Goal: Task Accomplishment & Management: Use online tool/utility

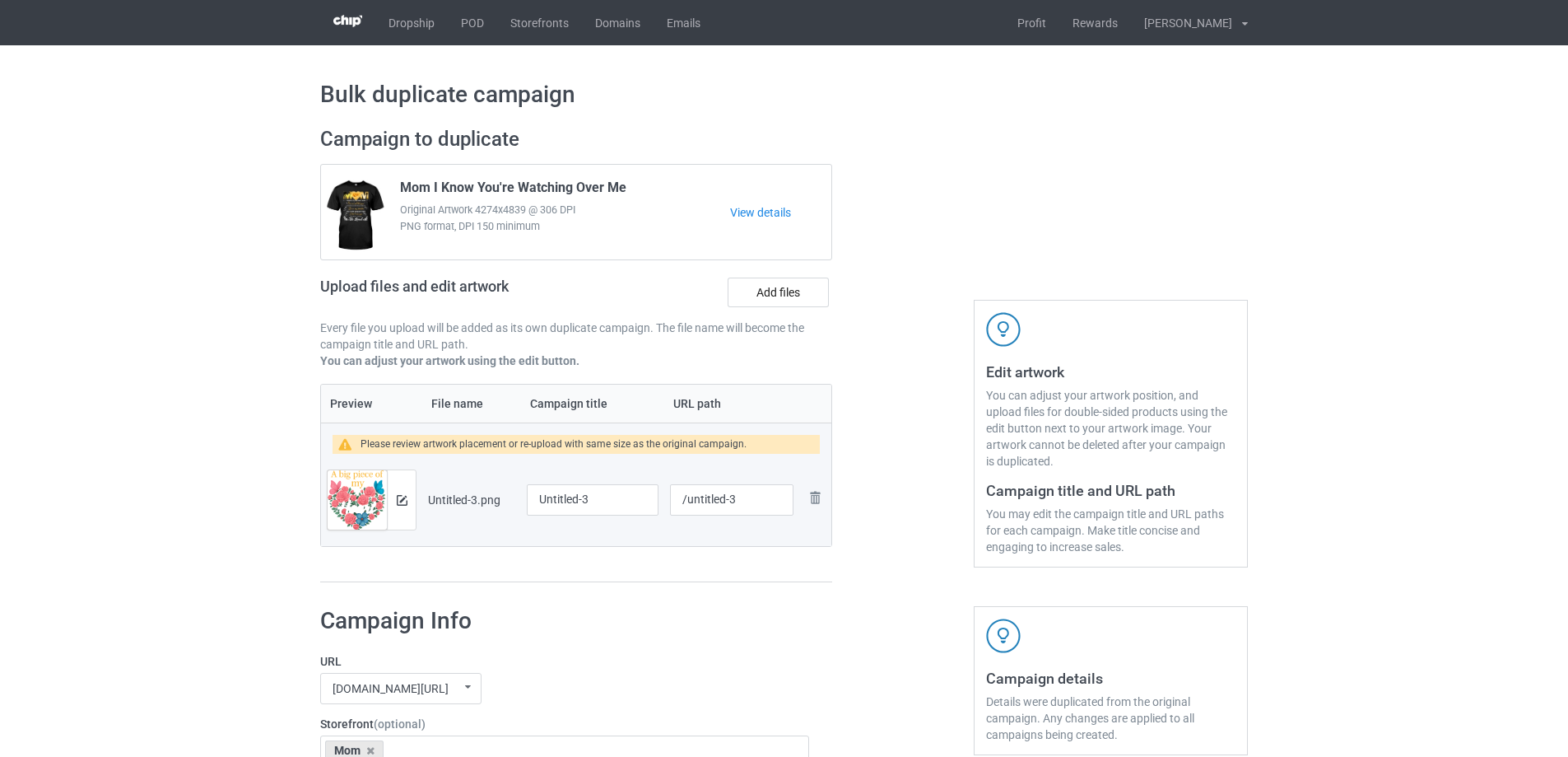
drag, startPoint x: 672, startPoint y: 561, endPoint x: 496, endPoint y: 520, distance: 180.7
click at [672, 561] on div "Preview File name Campaign title URL path Please review artwork placement or re…" at bounding box center [576, 483] width 512 height 199
click at [393, 502] on div at bounding box center [401, 500] width 29 height 59
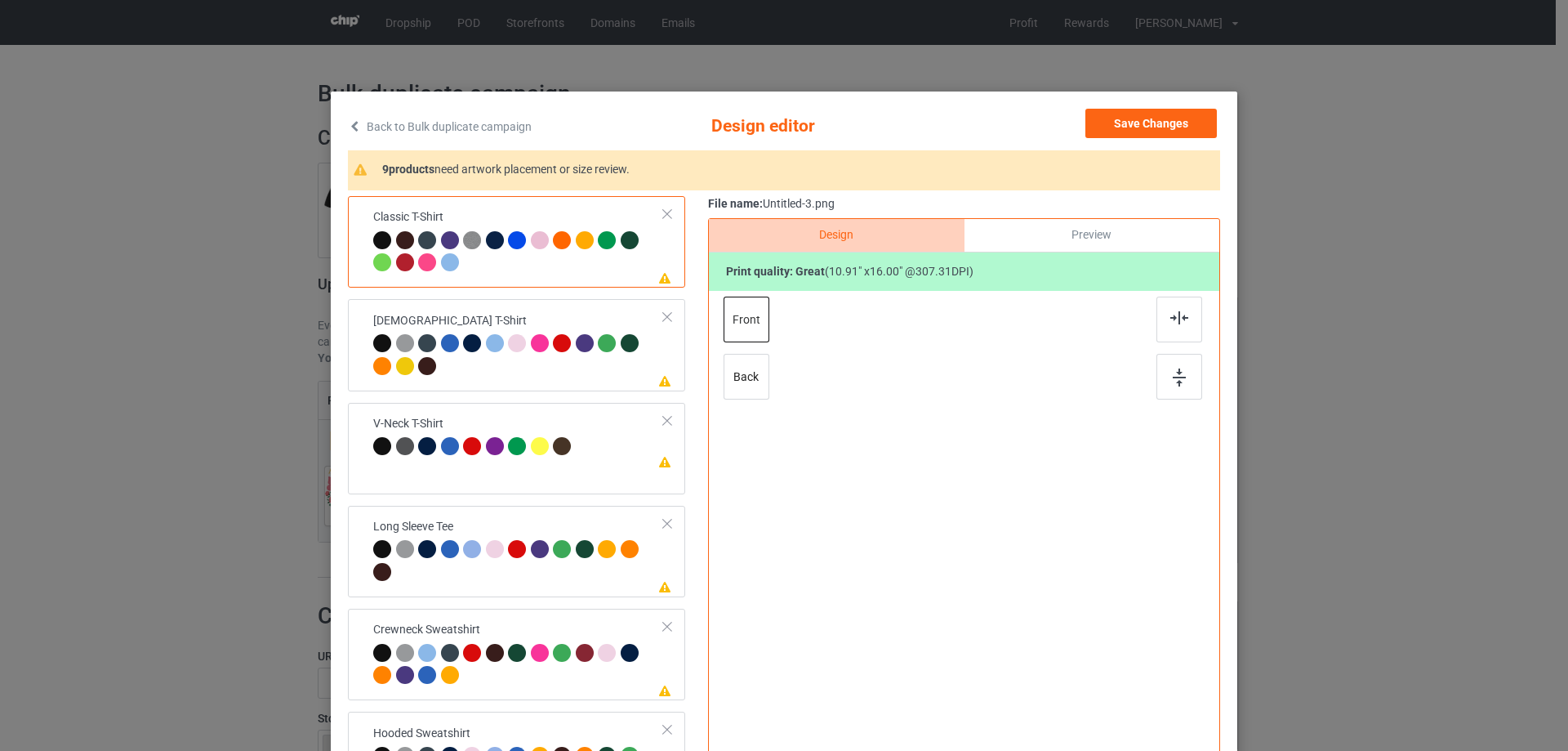
scroll to position [82, 0]
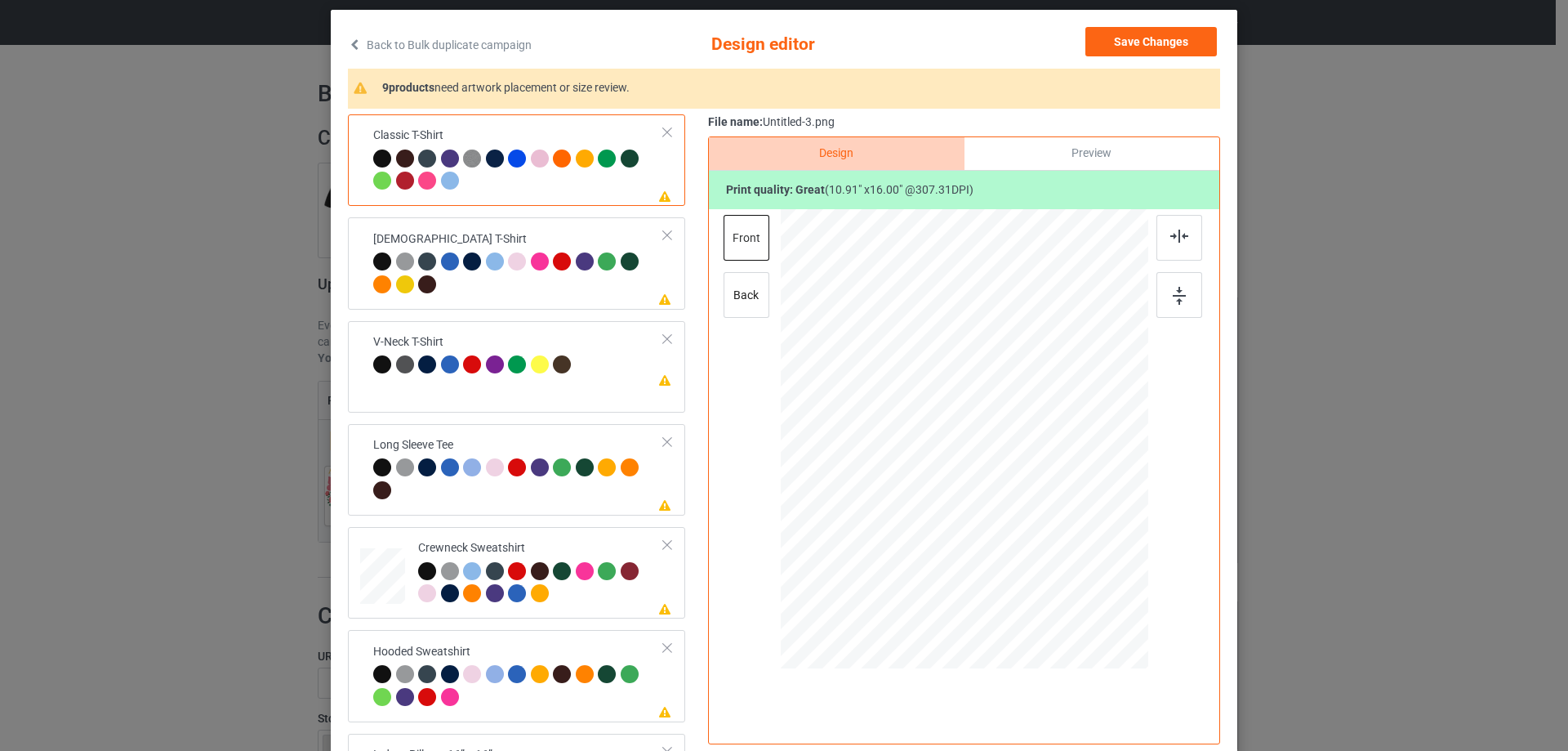
click at [698, 466] on div "Please review artwork placement Classic T-Shirt Please review artwork placement…" at bounding box center [784, 433] width 872 height 637
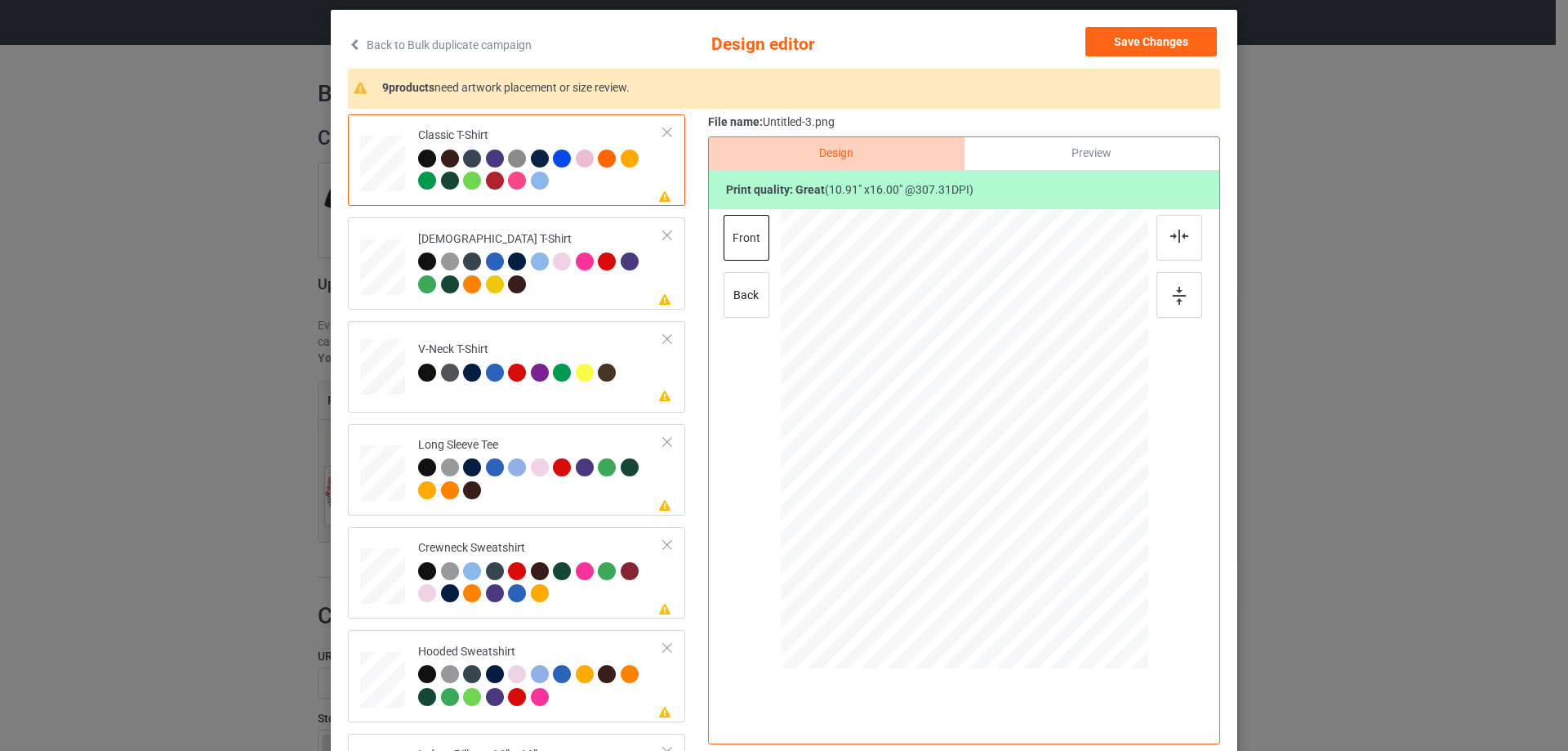
click at [1097, 154] on div "Preview" at bounding box center [1092, 153] width 255 height 33
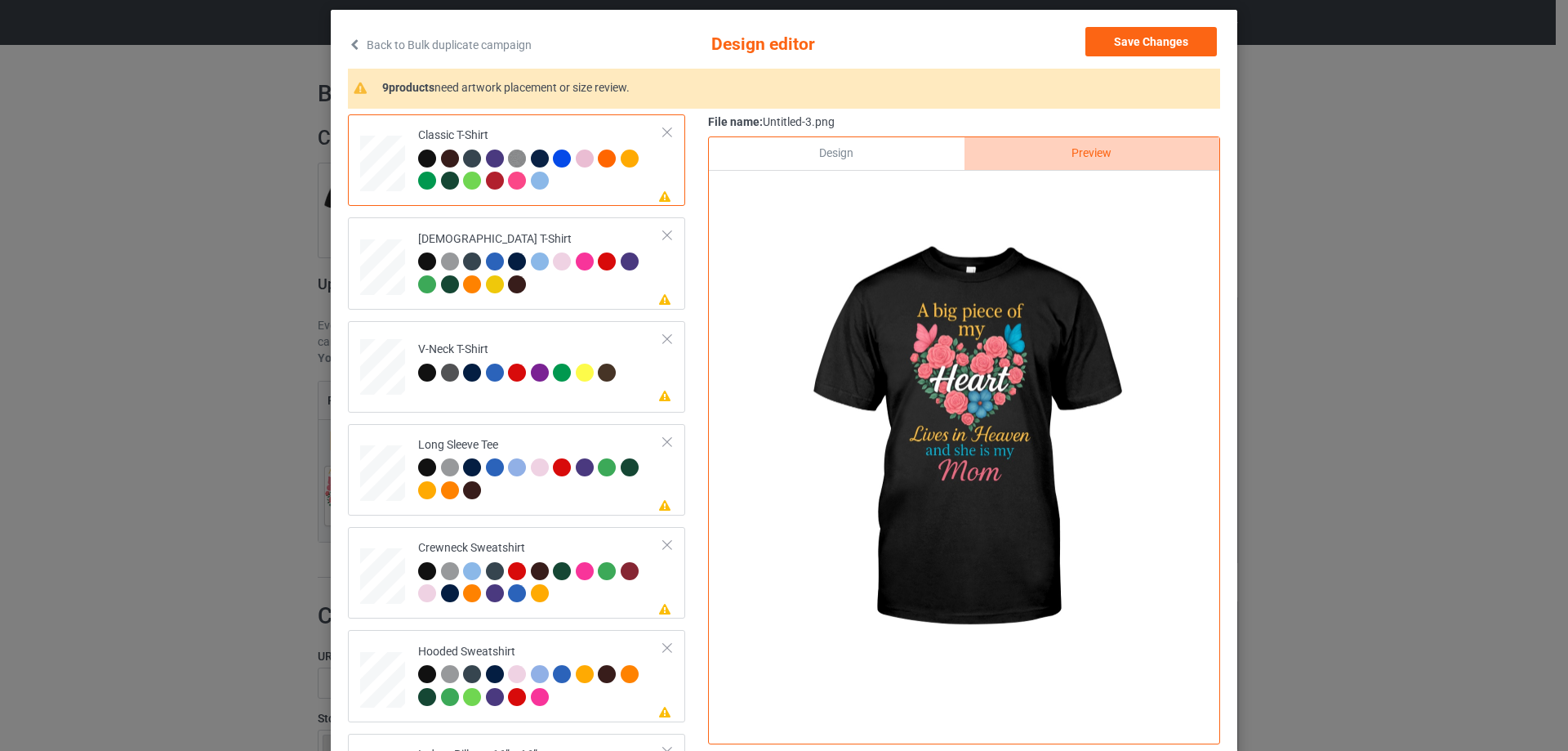
click at [868, 158] on div "Design" at bounding box center [836, 153] width 255 height 33
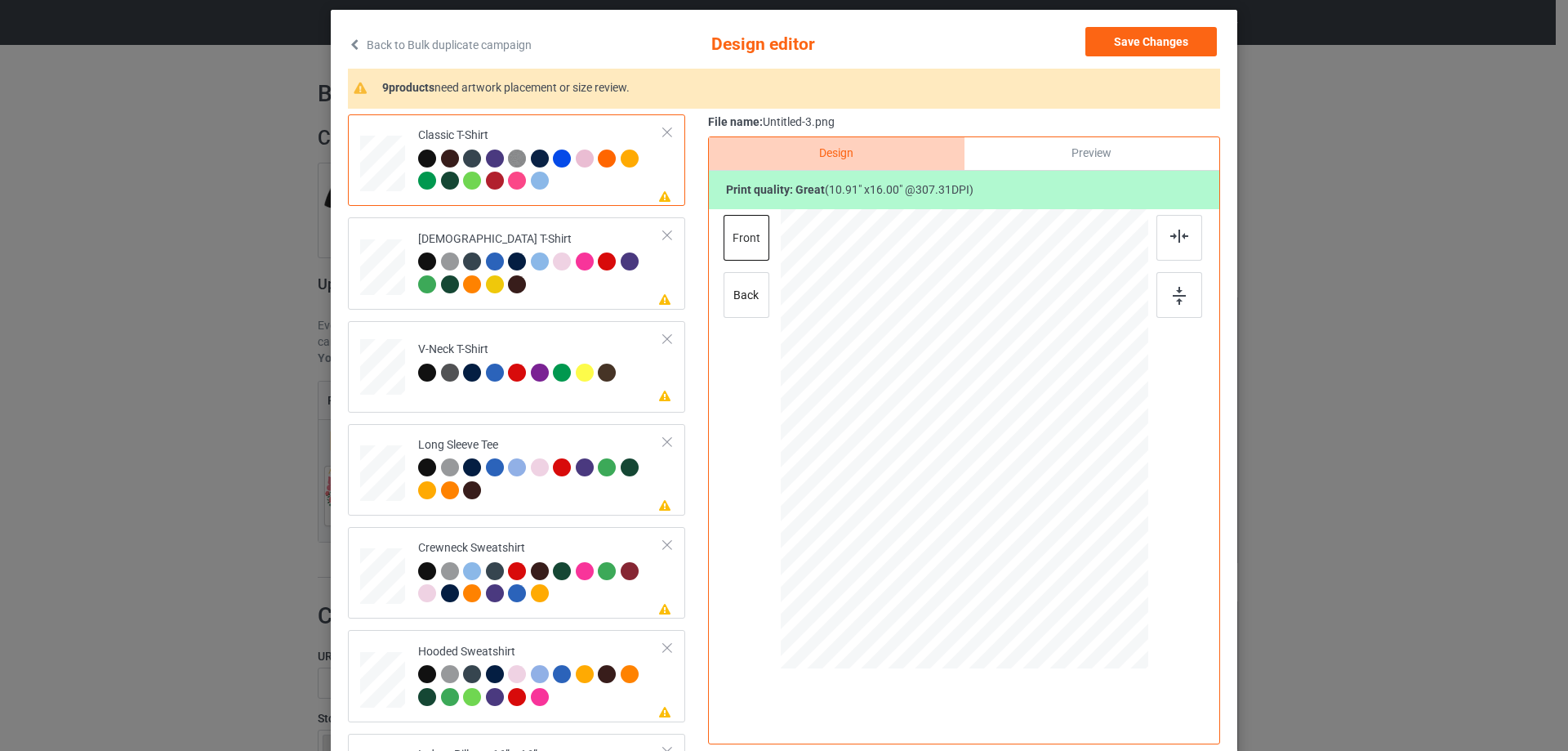
click at [1148, 233] on div at bounding box center [965, 441] width 425 height 464
click at [1178, 237] on img at bounding box center [1179, 236] width 18 height 13
click at [569, 278] on div at bounding box center [541, 275] width 246 height 45
click at [1186, 243] on div at bounding box center [1179, 238] width 46 height 46
click at [518, 401] on div "Please review artwork placement V-Neck T-Shirt" at bounding box center [516, 366] width 337 height 91
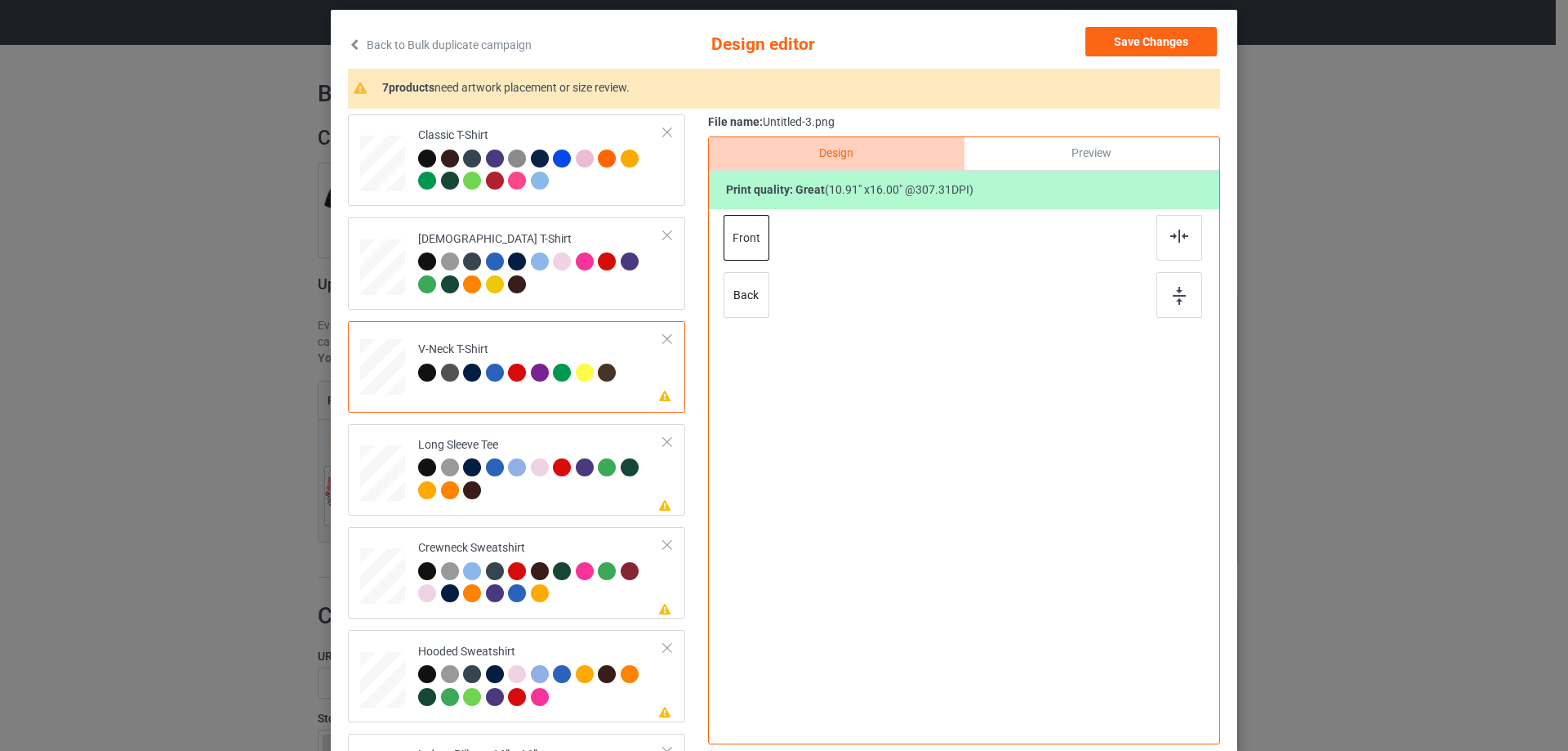
drag, startPoint x: 1171, startPoint y: 252, endPoint x: 1138, endPoint y: 258, distance: 33.5
click at [1172, 252] on div at bounding box center [1179, 238] width 46 height 46
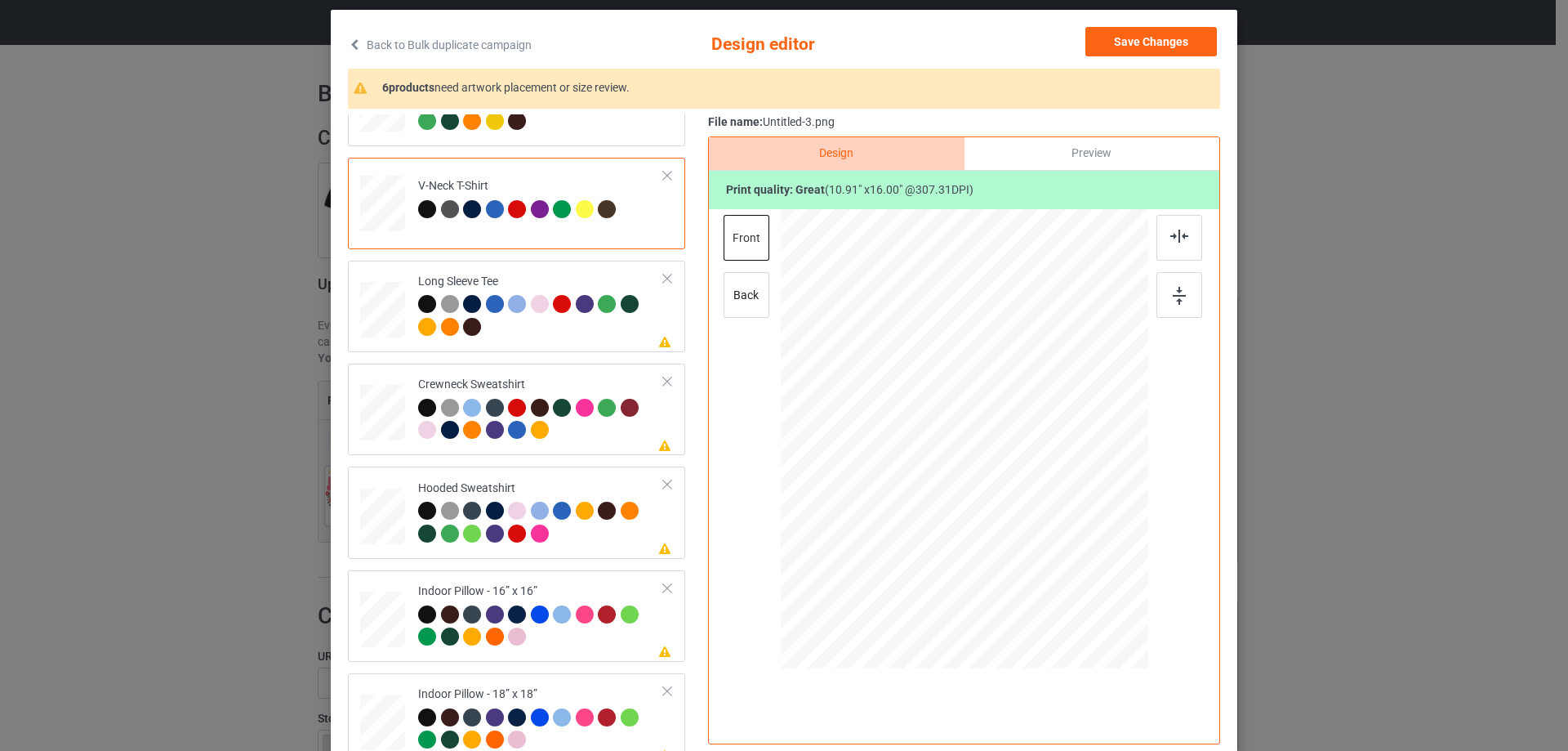
drag, startPoint x: 585, startPoint y: 333, endPoint x: 769, endPoint y: 299, distance: 187.1
click at [585, 334] on div at bounding box center [541, 318] width 246 height 45
click at [1145, 237] on div at bounding box center [965, 421] width 425 height 425
click at [1162, 235] on div at bounding box center [1179, 238] width 46 height 46
click at [590, 438] on div at bounding box center [541, 421] width 246 height 45
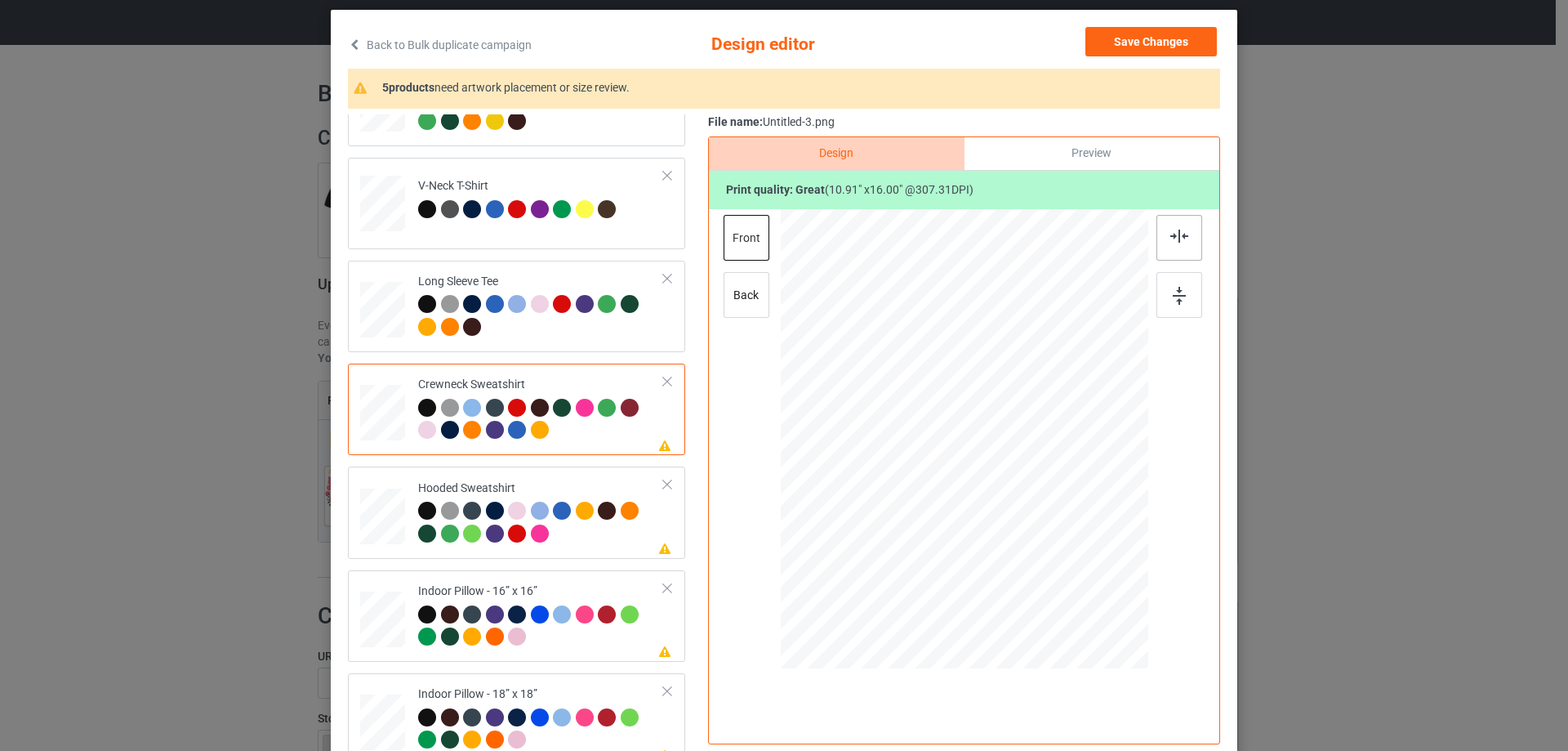
click at [1182, 241] on img at bounding box center [1179, 236] width 18 height 13
click at [610, 553] on div "Please review artwork placement Hooded Sweatshirt" at bounding box center [516, 512] width 337 height 91
click at [1185, 238] on div at bounding box center [1179, 238] width 46 height 46
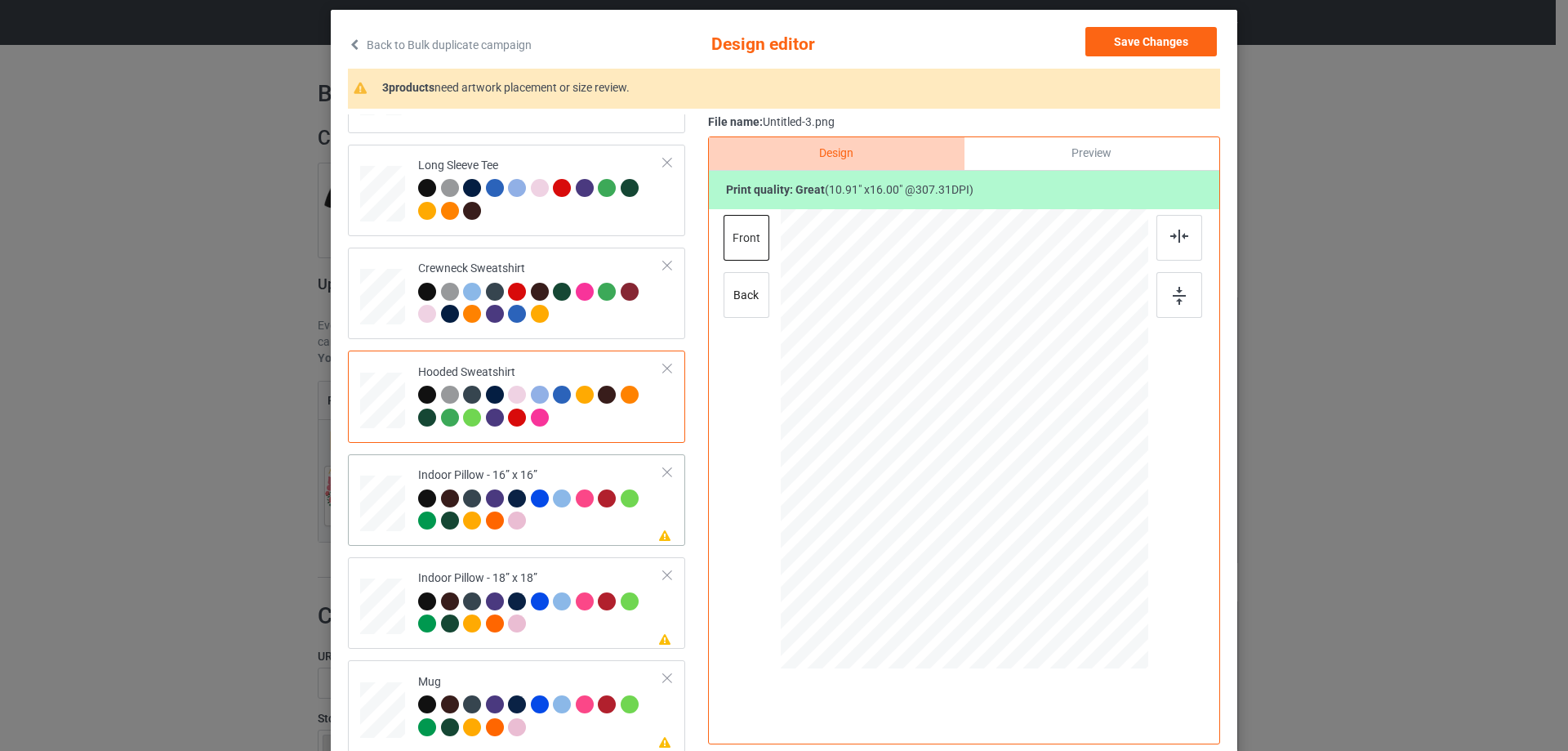
scroll to position [280, 0]
click at [635, 533] on div at bounding box center [541, 511] width 246 height 45
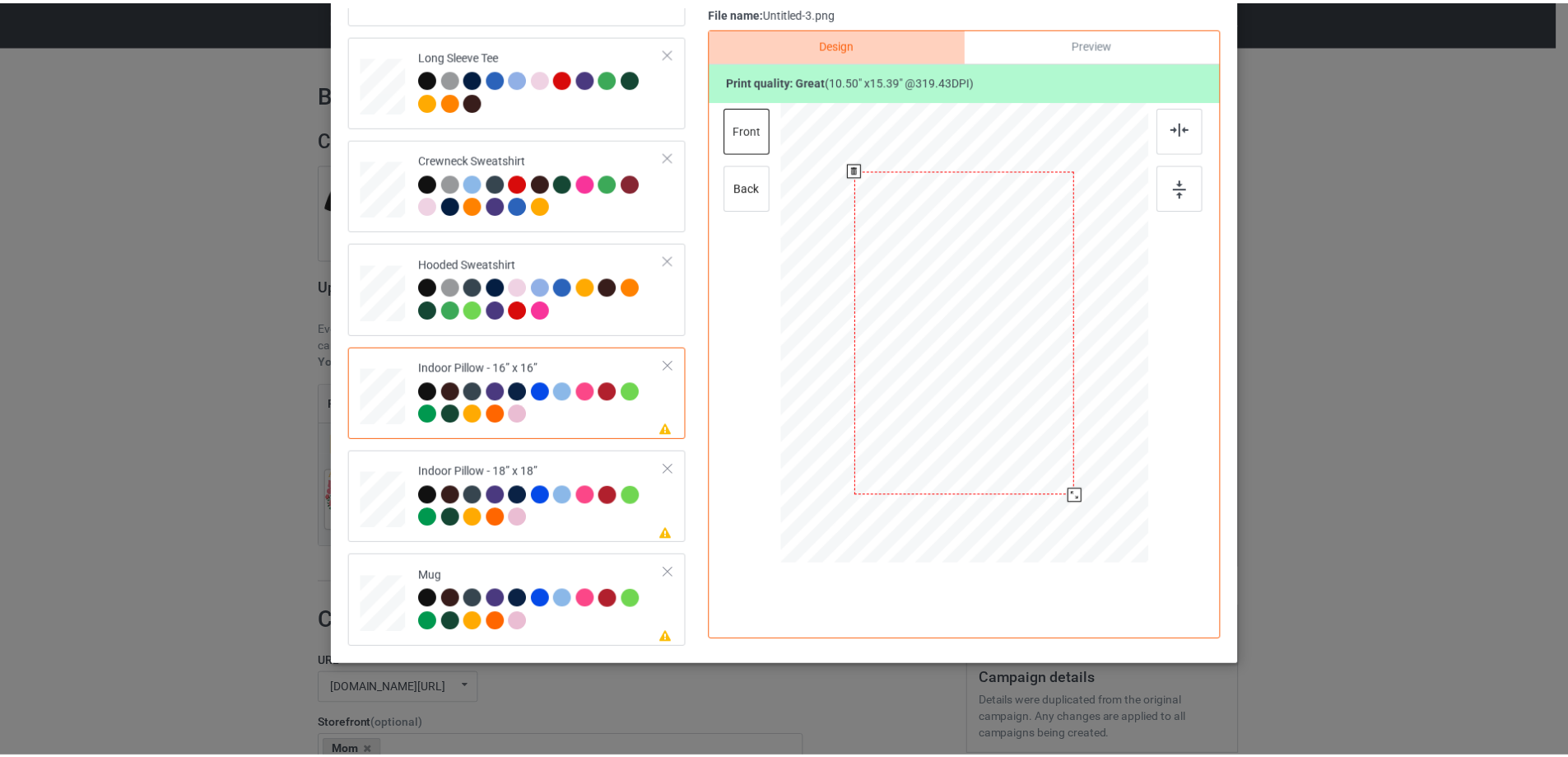
scroll to position [111, 0]
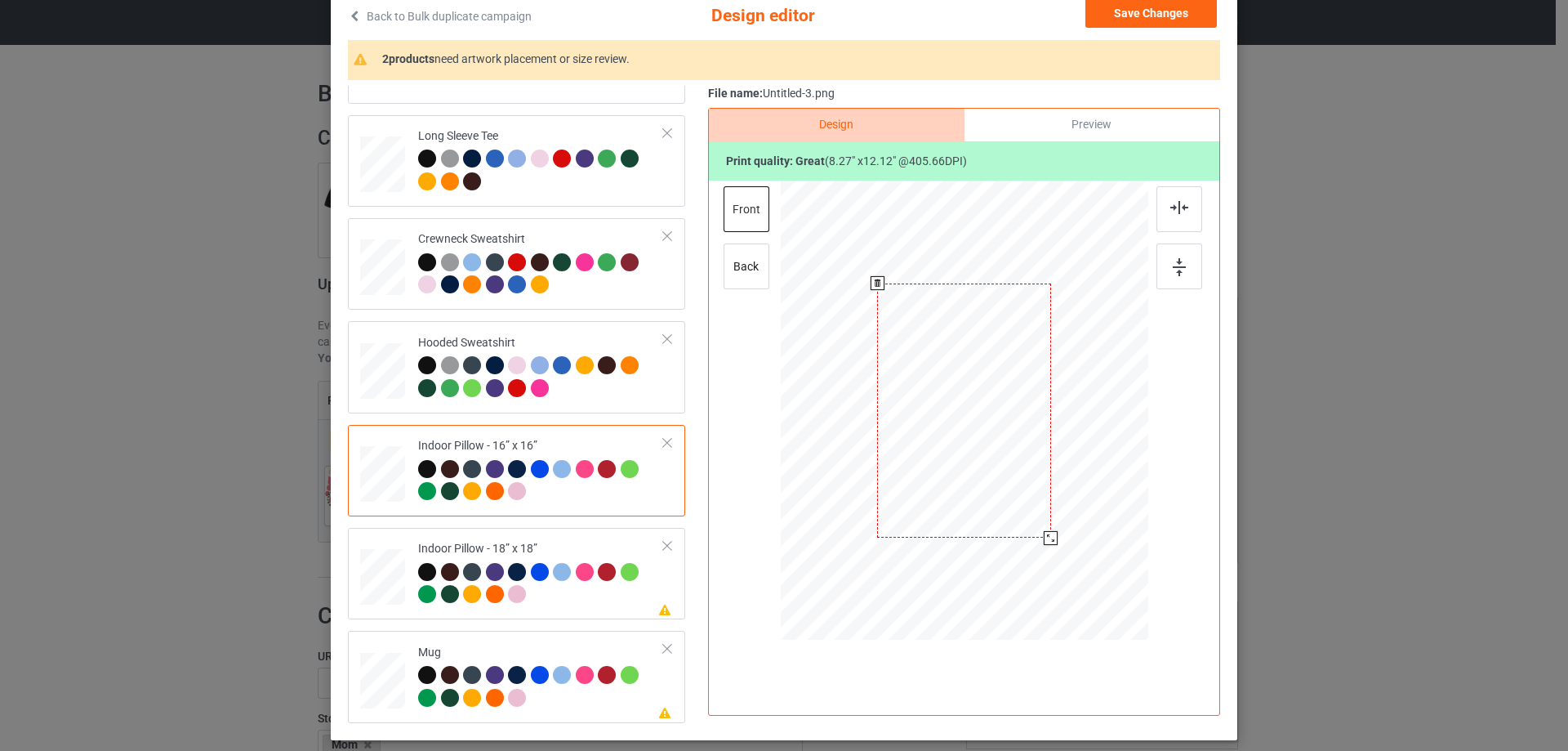
drag, startPoint x: 1069, startPoint y: 571, endPoint x: 1051, endPoint y: 533, distance: 42.0
click at [1051, 533] on div at bounding box center [1050, 538] width 14 height 14
click at [1019, 110] on div "Preview" at bounding box center [1092, 125] width 255 height 33
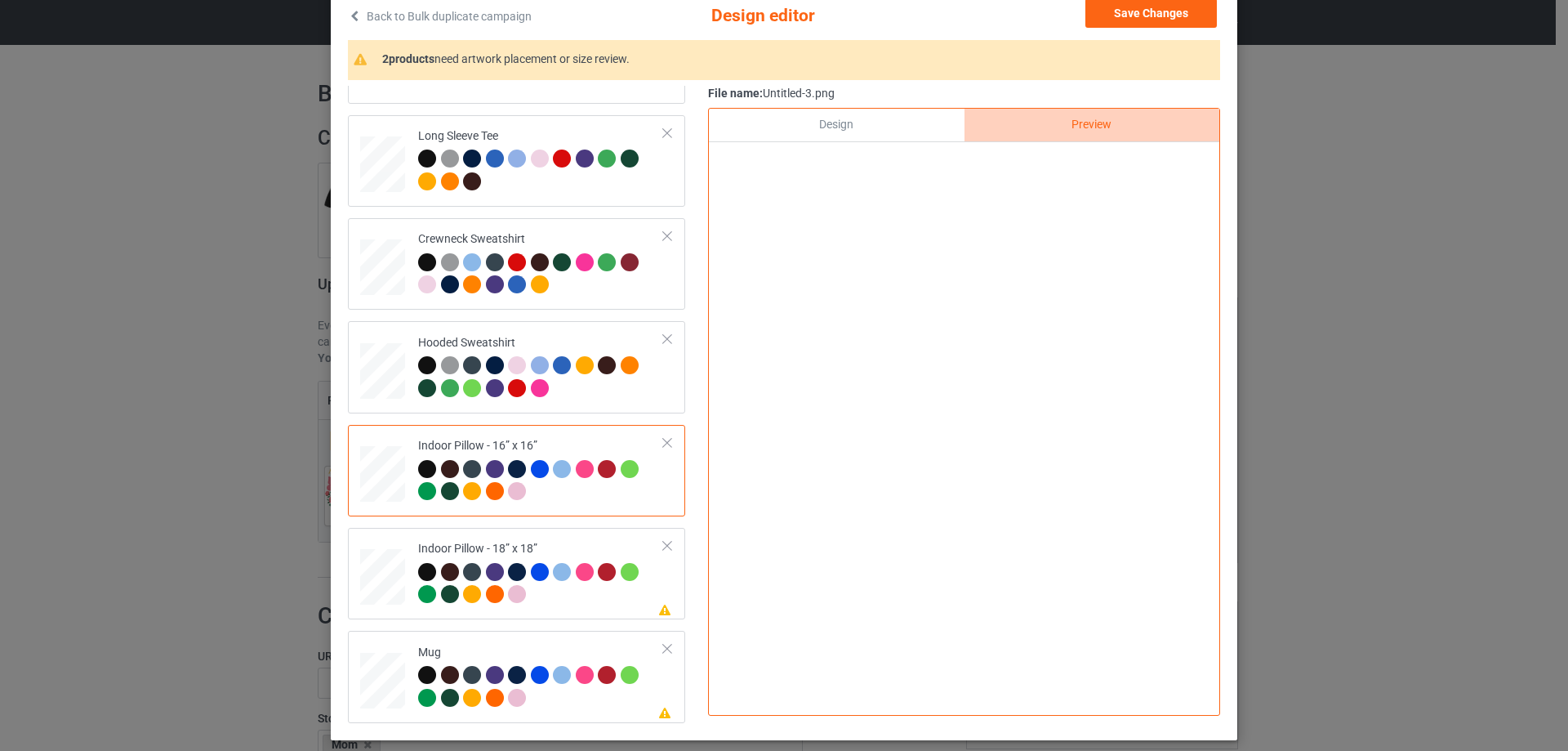
click at [881, 125] on div "Design" at bounding box center [836, 125] width 255 height 33
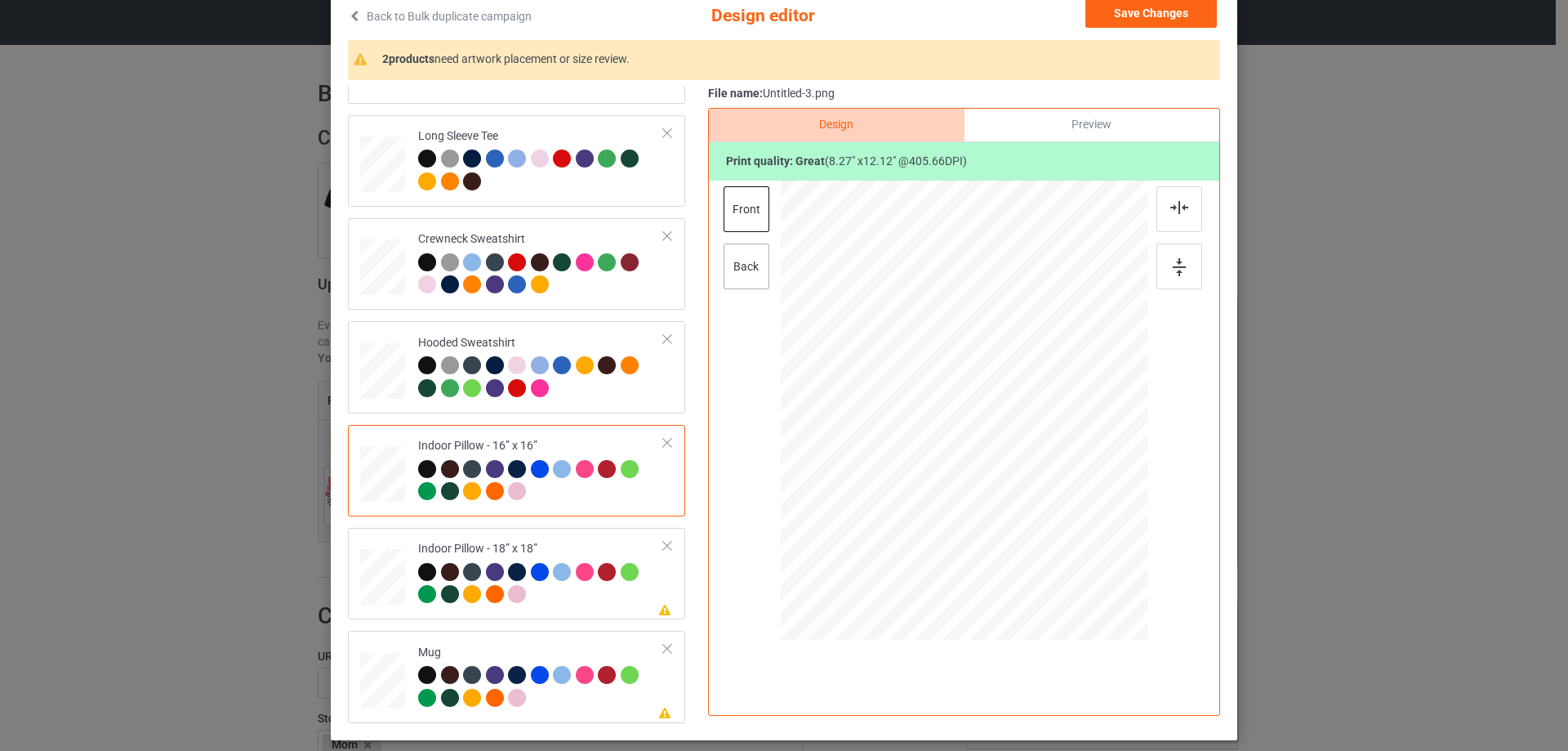
click at [744, 263] on div "back" at bounding box center [746, 266] width 46 height 46
drag, startPoint x: 1064, startPoint y: 574, endPoint x: 1047, endPoint y: 538, distance: 39.8
click at [1047, 538] on div at bounding box center [1052, 539] width 14 height 14
click at [597, 541] on td "Please review artwork placement Indoor Pillow - 18” x 18”" at bounding box center [541, 574] width 264 height 79
drag, startPoint x: 1068, startPoint y: 571, endPoint x: 1052, endPoint y: 533, distance: 41.2
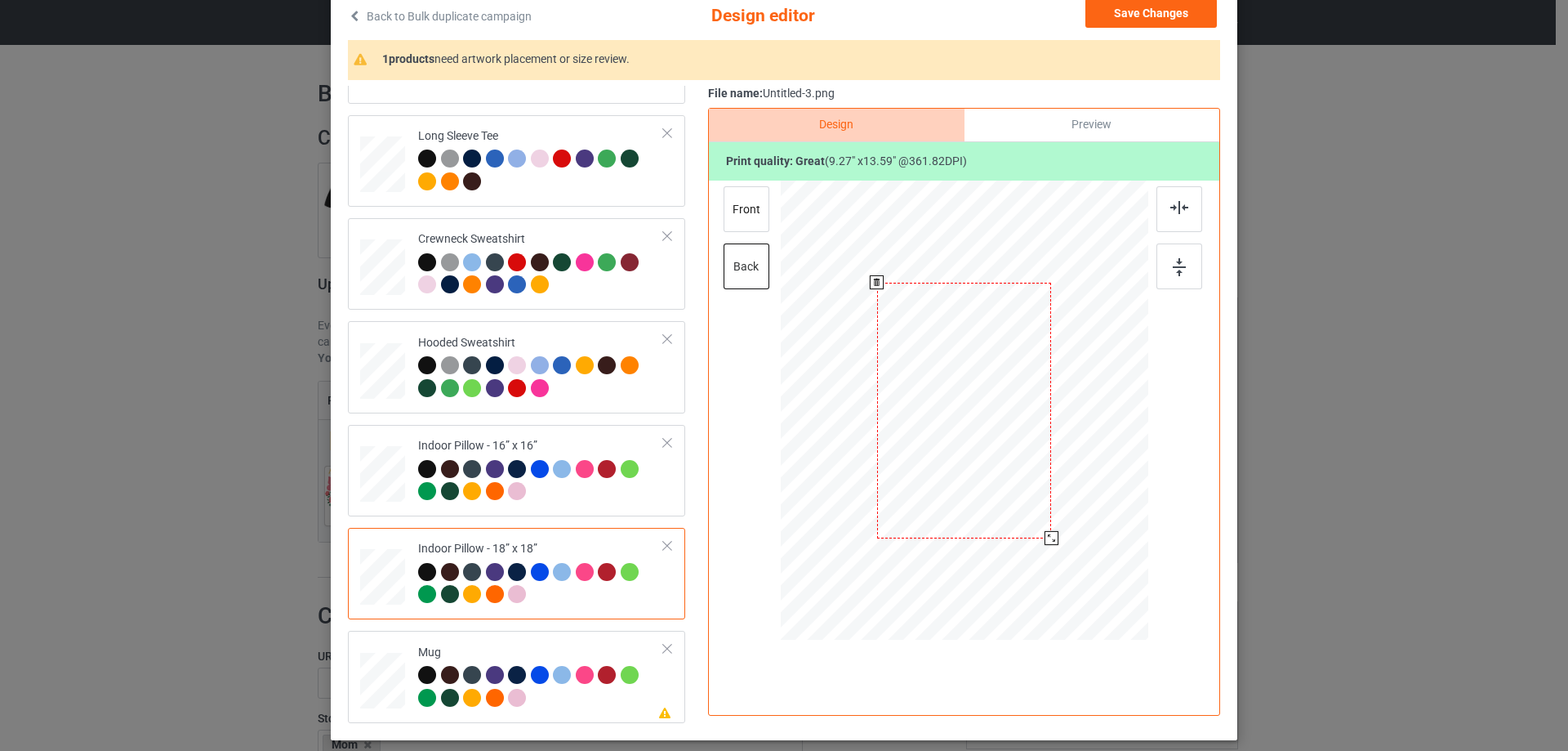
click at [1052, 533] on div at bounding box center [1051, 538] width 14 height 14
click at [761, 200] on div "front" at bounding box center [746, 209] width 46 height 46
drag, startPoint x: 1068, startPoint y: 568, endPoint x: 1052, endPoint y: 533, distance: 38.5
click at [1052, 533] on div at bounding box center [964, 411] width 367 height 366
click at [583, 643] on td "Please review artwork placement Mug" at bounding box center [541, 677] width 264 height 79
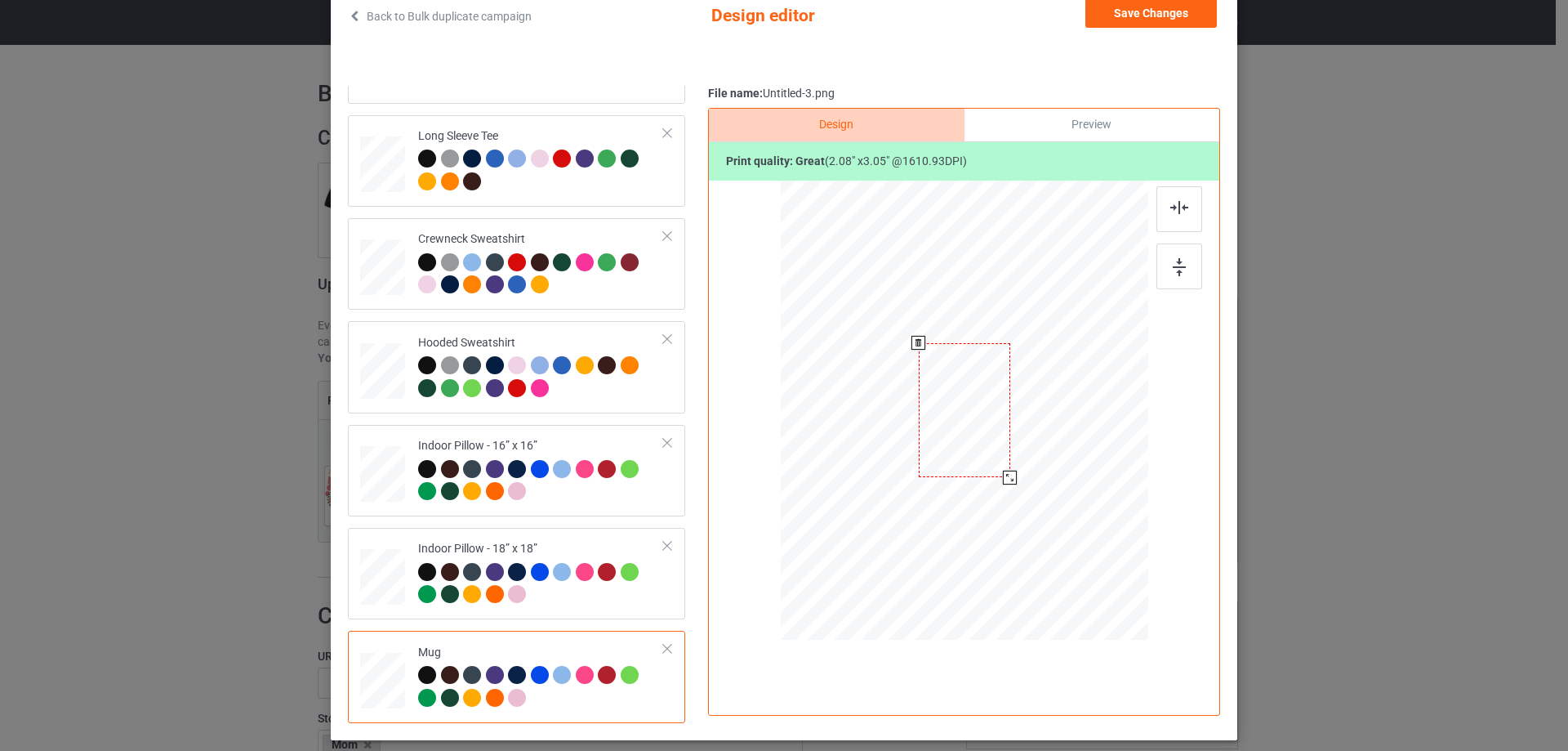
drag, startPoint x: 1067, startPoint y: 570, endPoint x: 1014, endPoint y: 468, distance: 114.9
click at [1014, 468] on div at bounding box center [965, 410] width 368 height 153
drag, startPoint x: 1092, startPoint y: 432, endPoint x: 1068, endPoint y: 440, distance: 25.3
click at [1068, 440] on div at bounding box center [1065, 408] width 91 height 134
click at [1173, 258] on div at bounding box center [1179, 266] width 46 height 46
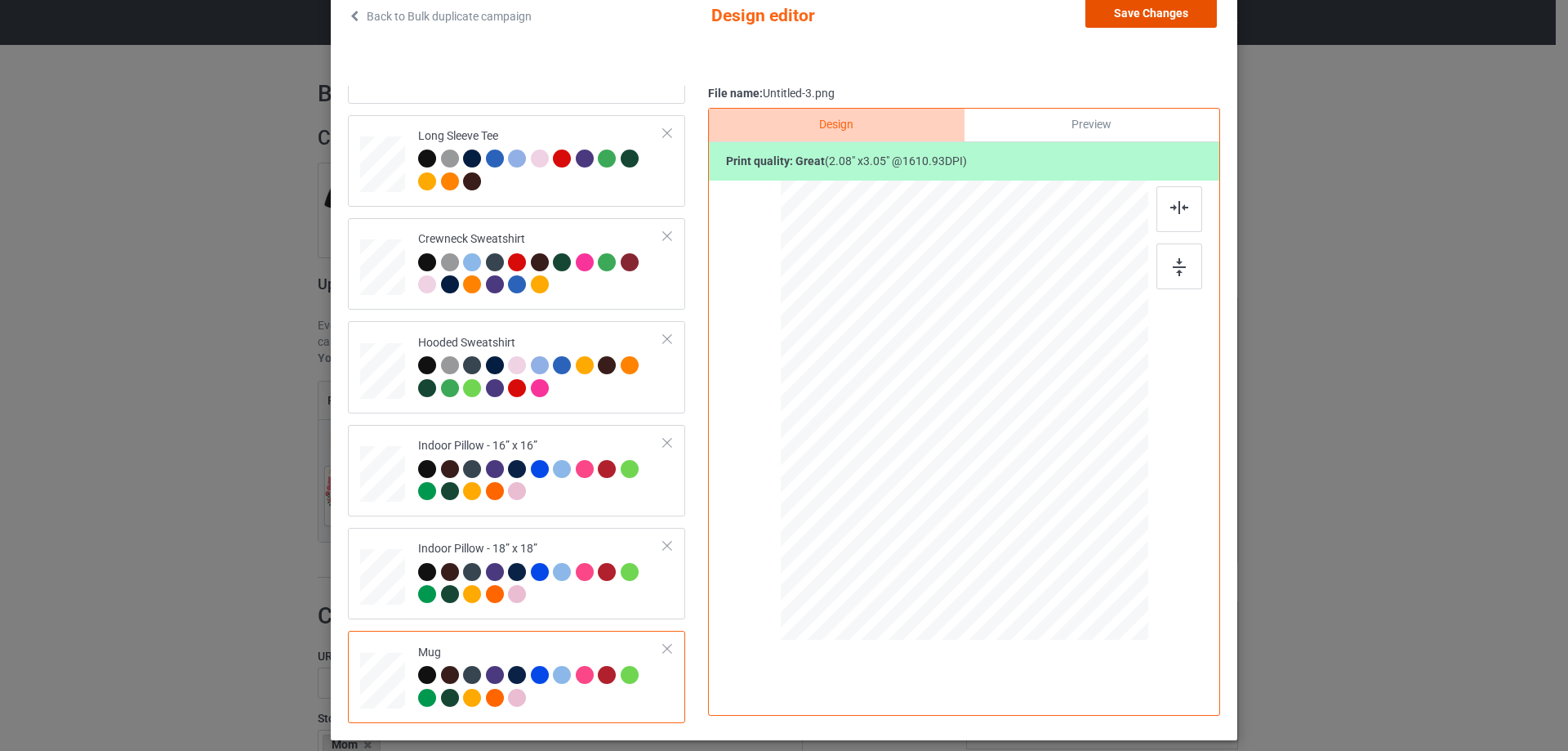
click at [1160, 24] on button "Save Changes" at bounding box center [1151, 13] width 131 height 29
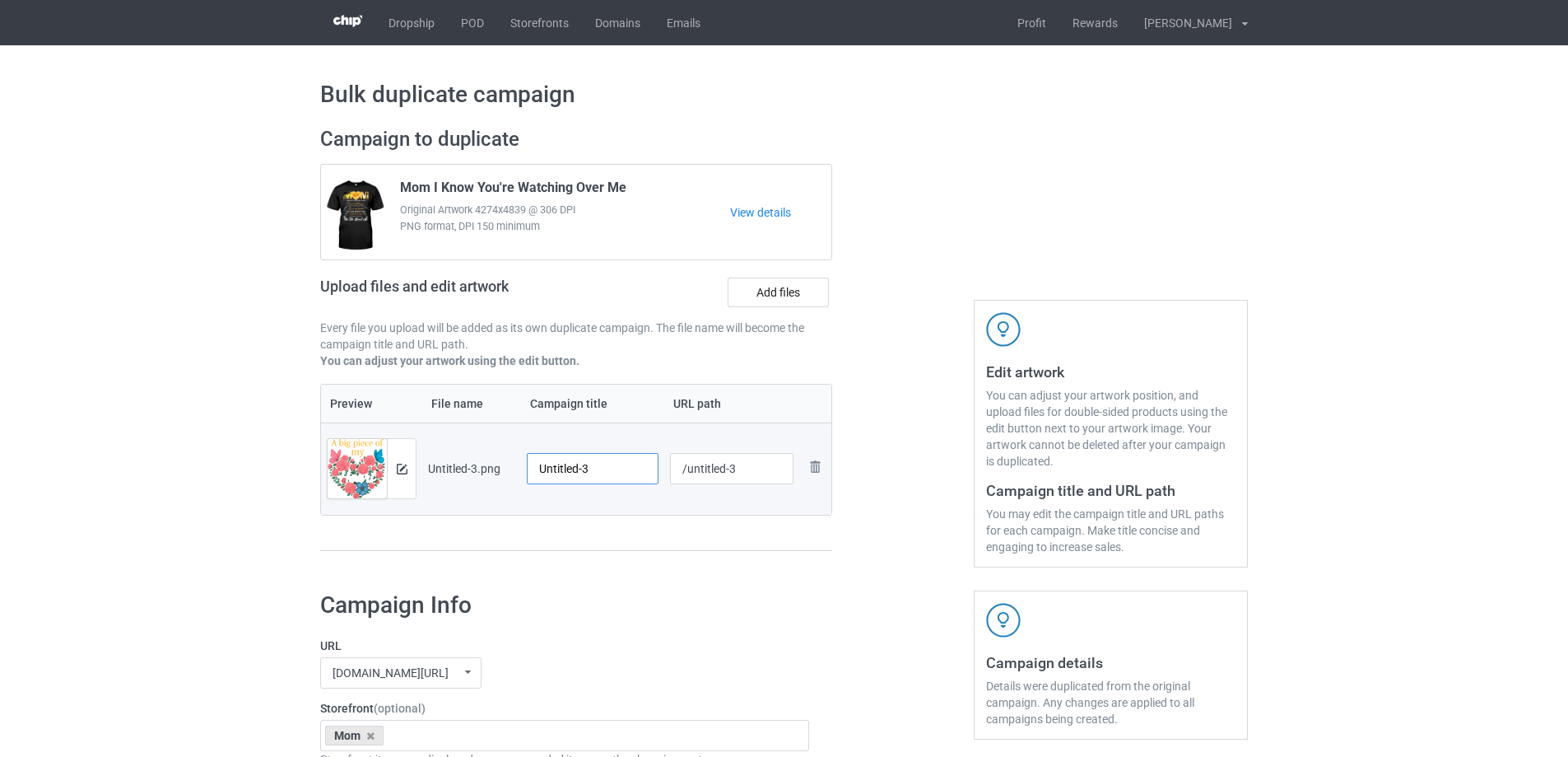
click at [618, 476] on input "Untitled-3" at bounding box center [592, 468] width 131 height 31
paste input "A Big Piece Of My Heart Lives In Heaven And She Is My Mom"
type input "A Big Piece Of My Heart Lives In Heaven And She Is My Mom"
drag, startPoint x: 643, startPoint y: 542, endPoint x: 653, endPoint y: 529, distance: 16.4
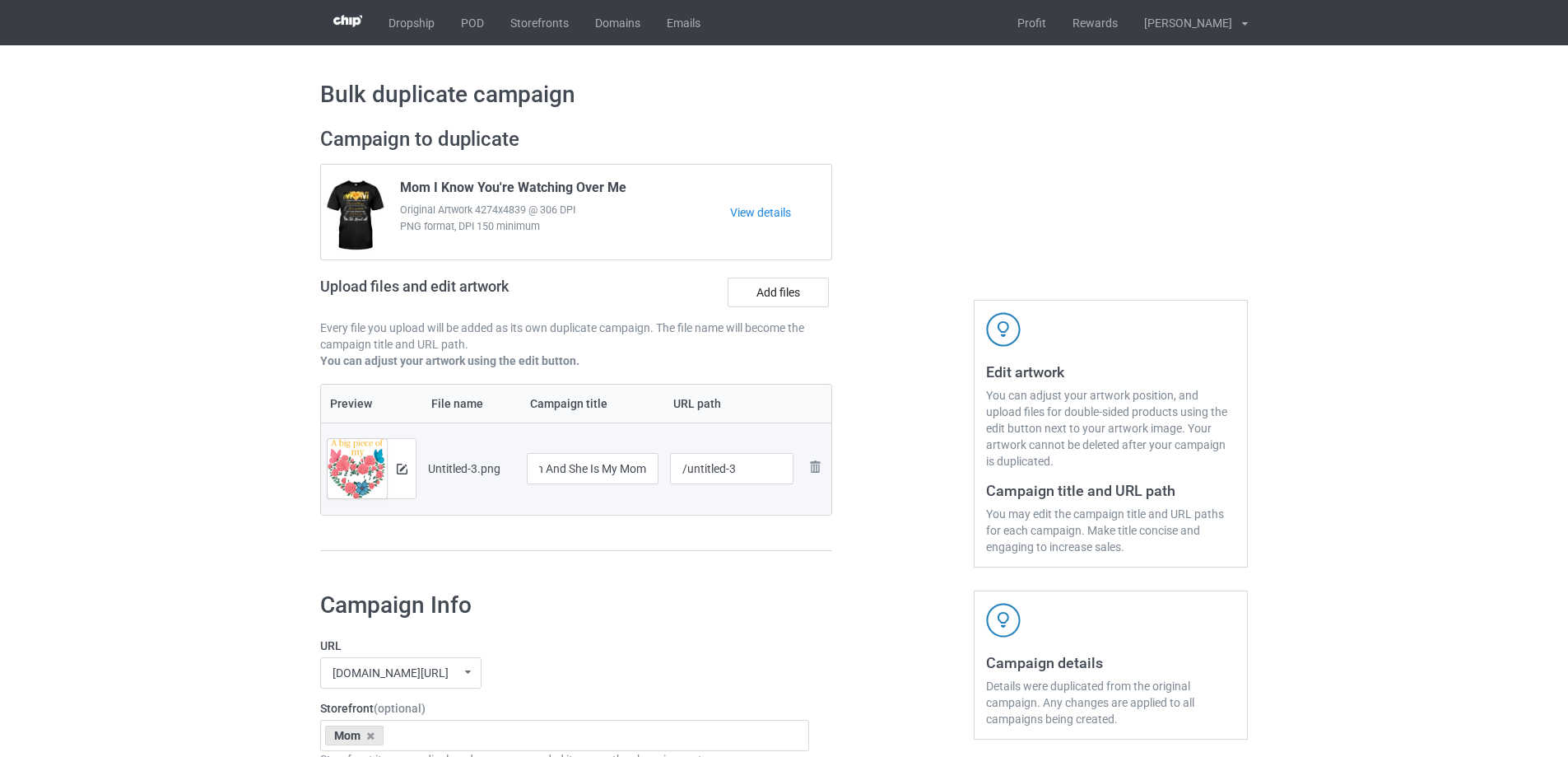
click at [644, 542] on div "Preview File name Campaign title URL path Preview and edit artwork Untitled-3.p…" at bounding box center [576, 467] width 512 height 168
drag, startPoint x: 689, startPoint y: 470, endPoint x: 768, endPoint y: 464, distance: 79.2
click at [768, 464] on input "/untitled-3" at bounding box center [731, 468] width 124 height 31
drag, startPoint x: 725, startPoint y: 470, endPoint x: 742, endPoint y: 471, distance: 17.0
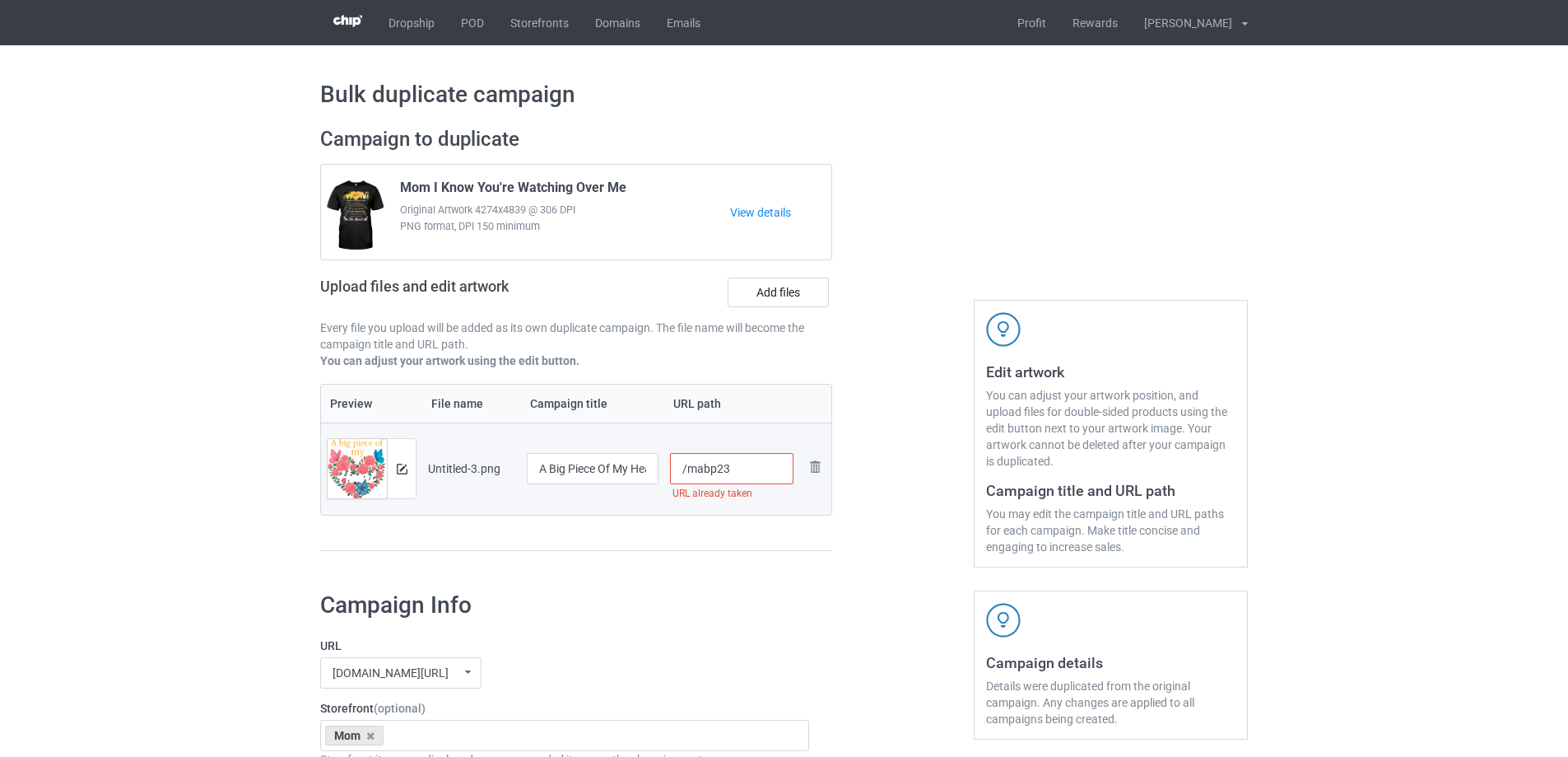
click at [742, 471] on input "/mabp23" at bounding box center [731, 468] width 124 height 31
drag, startPoint x: 735, startPoint y: 472, endPoint x: 763, endPoint y: 475, distance: 28.2
click at [760, 475] on input "/mabp25" at bounding box center [731, 468] width 124 height 31
drag, startPoint x: 721, startPoint y: 475, endPoint x: 761, endPoint y: 475, distance: 40.0
click at [761, 475] on input "/mabp21" at bounding box center [731, 468] width 124 height 31
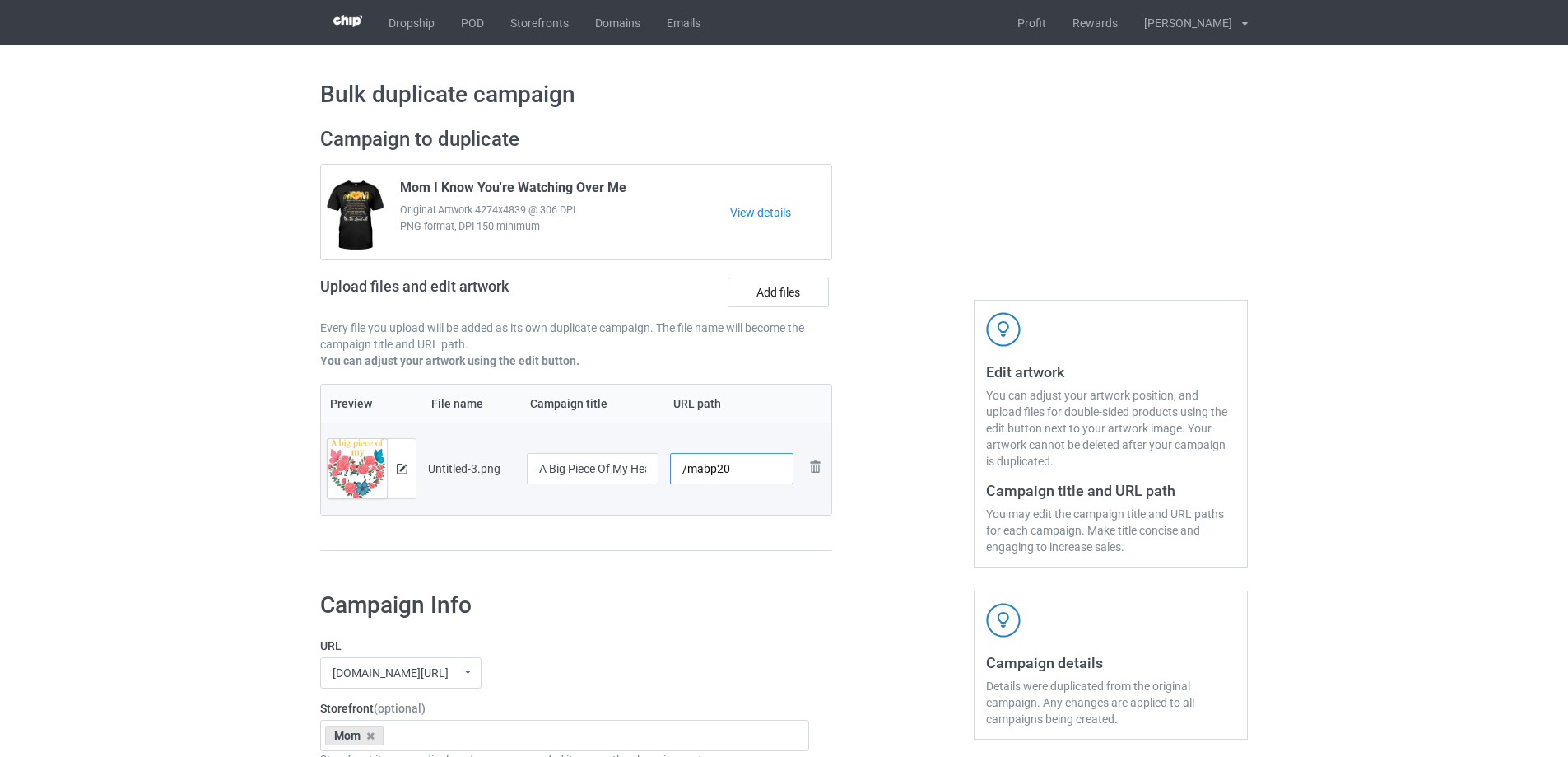
drag, startPoint x: 719, startPoint y: 470, endPoint x: 770, endPoint y: 481, distance: 52.2
click at [769, 480] on input "/mabp20" at bounding box center [731, 468] width 124 height 31
drag, startPoint x: 721, startPoint y: 472, endPoint x: 754, endPoint y: 475, distance: 33.1
click at [754, 475] on input "/mabp15" at bounding box center [731, 468] width 124 height 31
drag, startPoint x: 725, startPoint y: 469, endPoint x: 739, endPoint y: 469, distance: 14.0
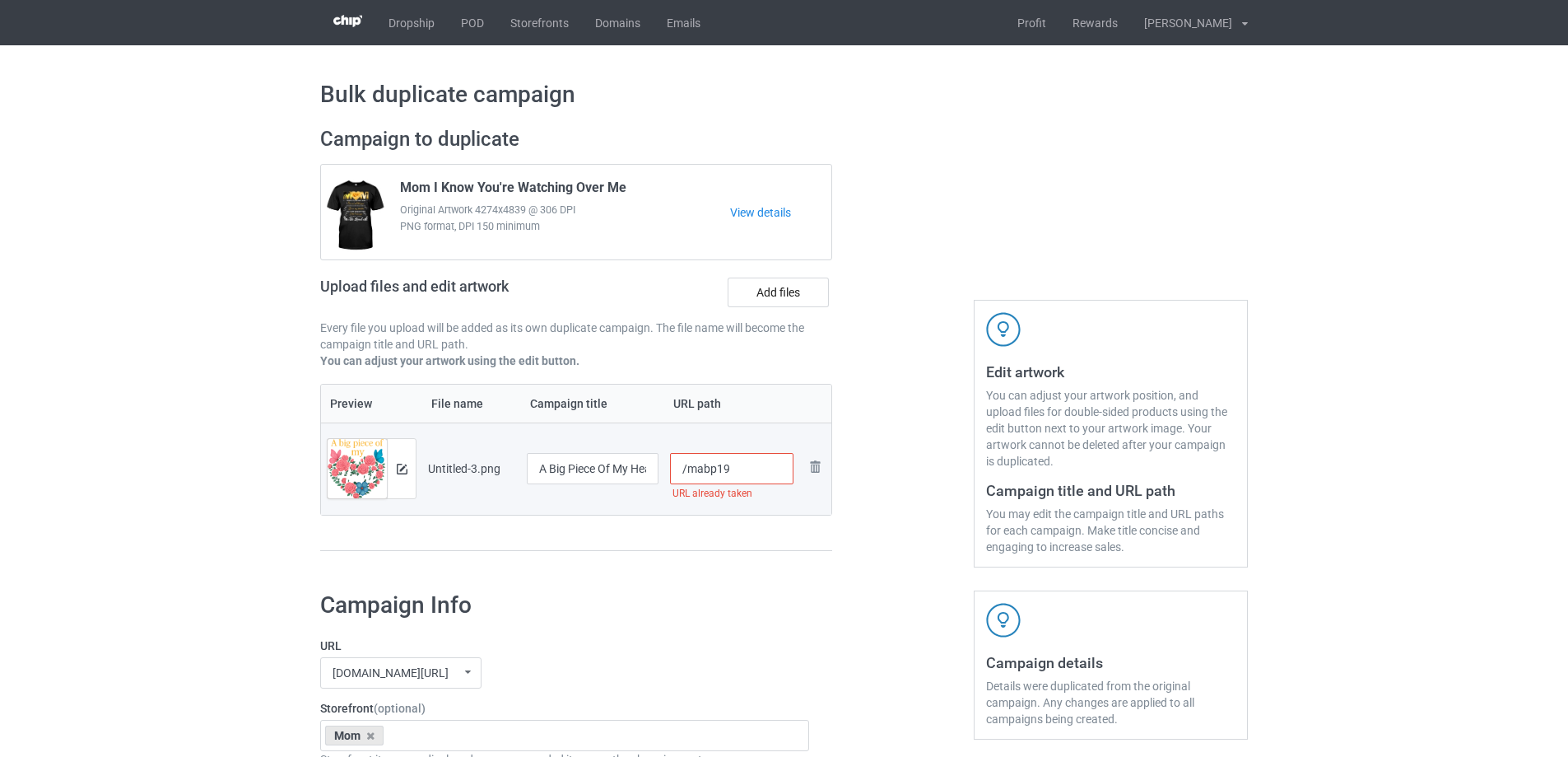
click at [739, 469] on input "/mabp19" at bounding box center [731, 468] width 124 height 31
drag, startPoint x: 724, startPoint y: 470, endPoint x: 752, endPoint y: 474, distance: 28.3
click at [752, 474] on input "/mabp16" at bounding box center [731, 468] width 124 height 31
drag, startPoint x: 721, startPoint y: 473, endPoint x: 749, endPoint y: 474, distance: 28.0
click at [749, 474] on input "/mabp18" at bounding box center [731, 468] width 124 height 31
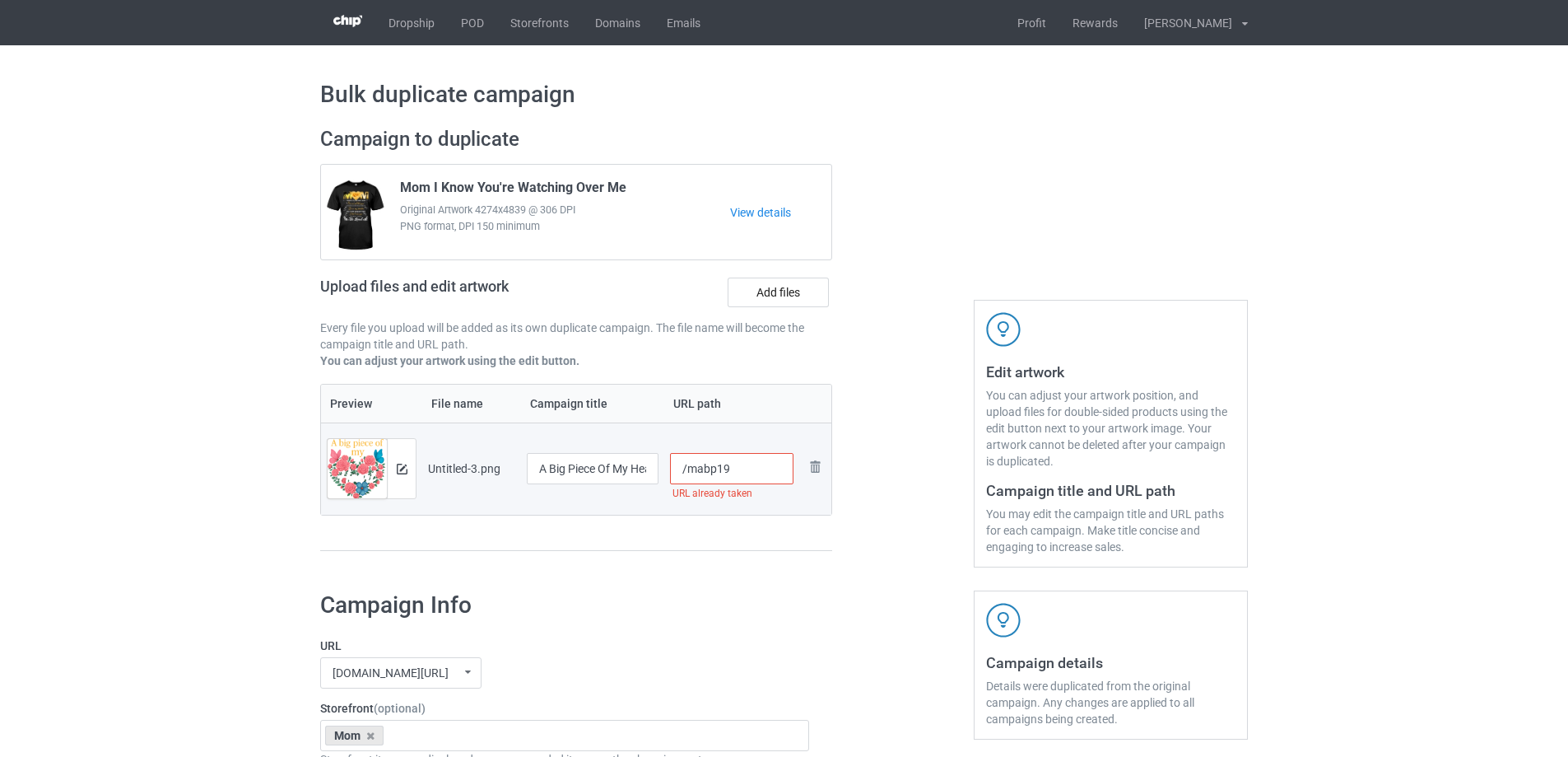
type input "/mabp19"
click at [775, 544] on div "Preview File name Campaign title URL path Preview and edit artwork Untitled-3.p…" at bounding box center [576, 467] width 512 height 168
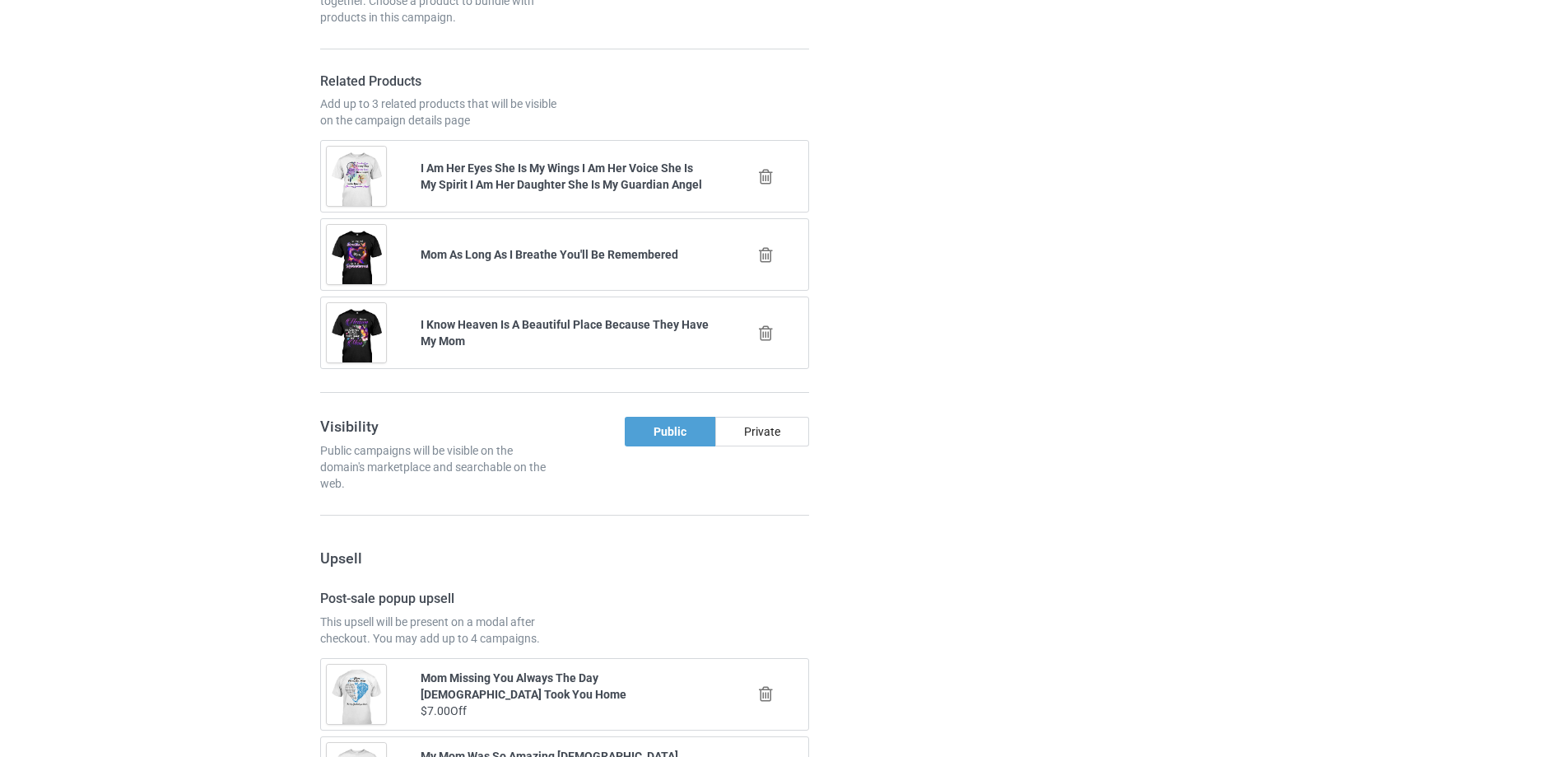
scroll to position [1917, 0]
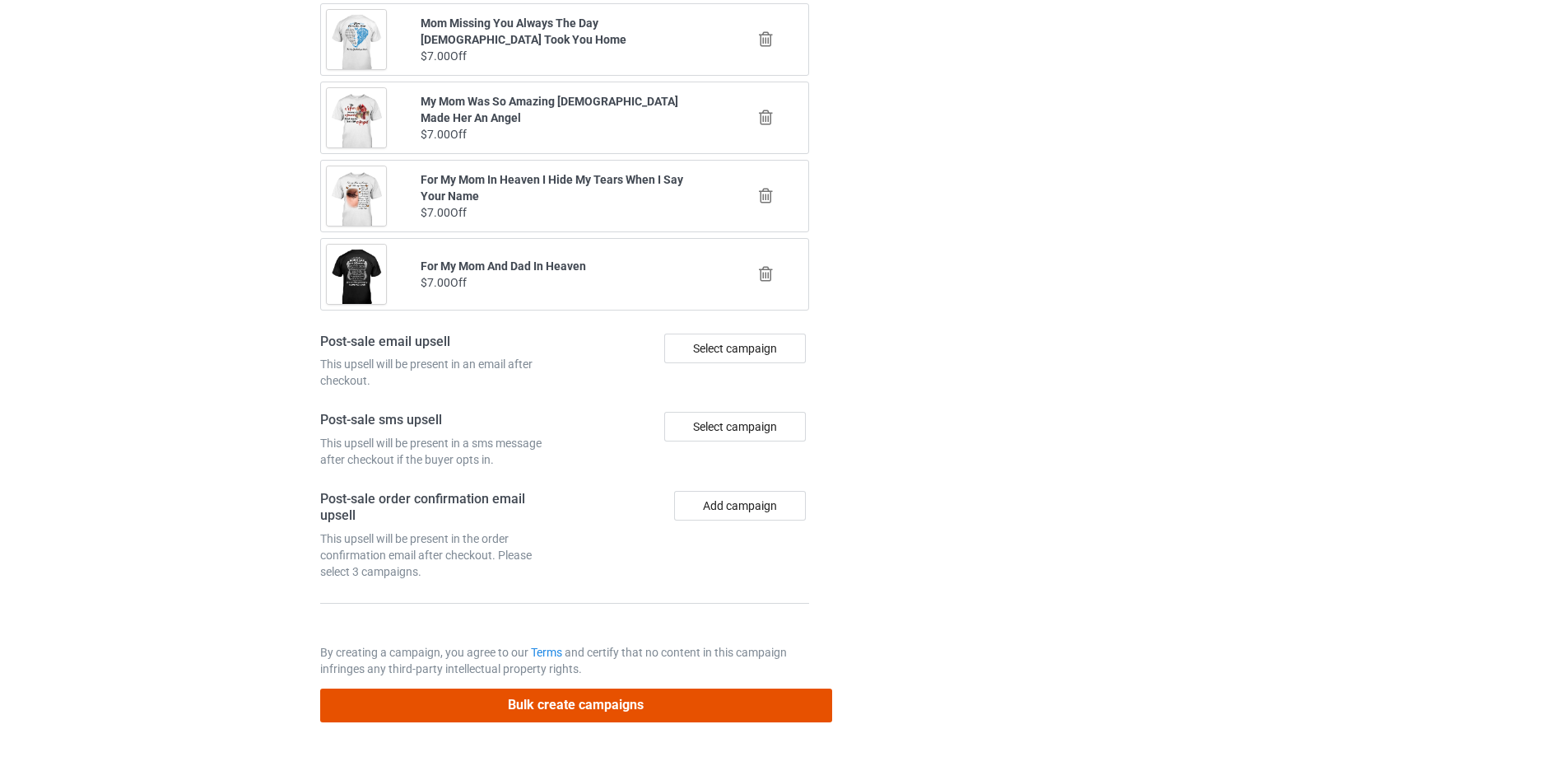
click at [621, 692] on button "Bulk create campaigns" at bounding box center [576, 706] width 512 height 34
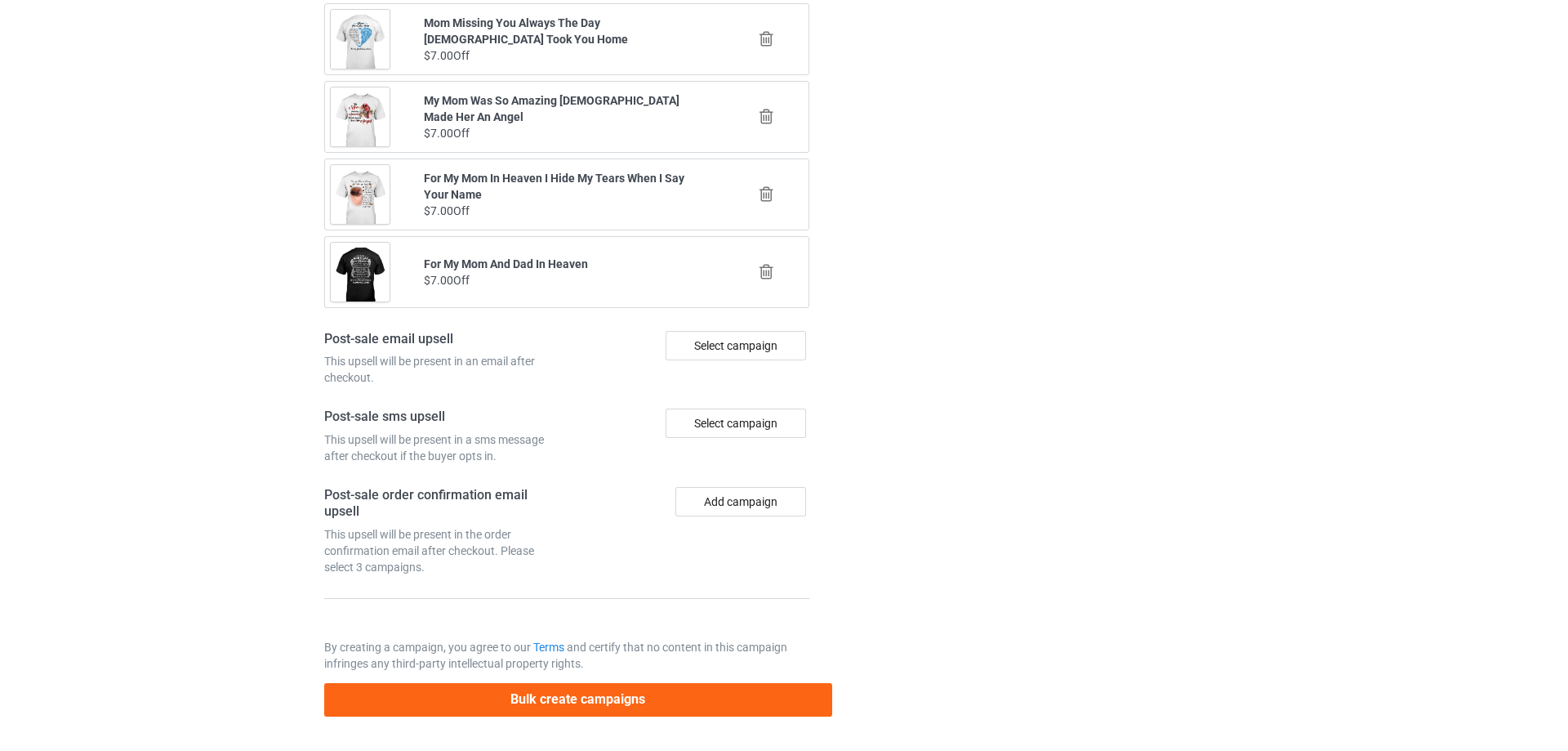
scroll to position [0, 0]
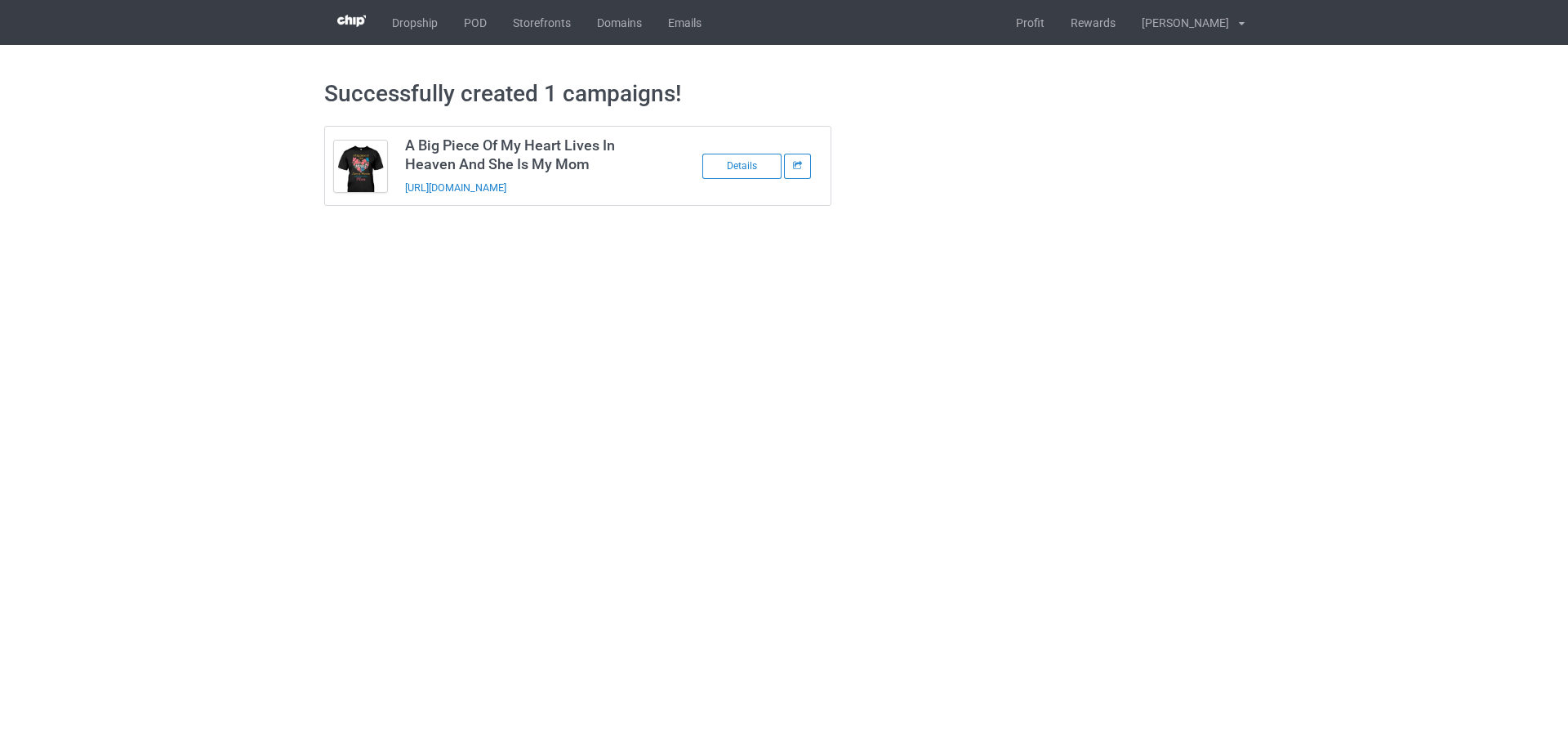
drag, startPoint x: 645, startPoint y: 181, endPoint x: 398, endPoint y: 202, distance: 247.9
click at [398, 202] on td "A Big Piece Of My Heart Lives In Heaven And She Is My Mom https://www.sendinglo…" at bounding box center [534, 166] width 276 height 79
copy link "https://www.sendinglovetoheaven.com/mabp19"
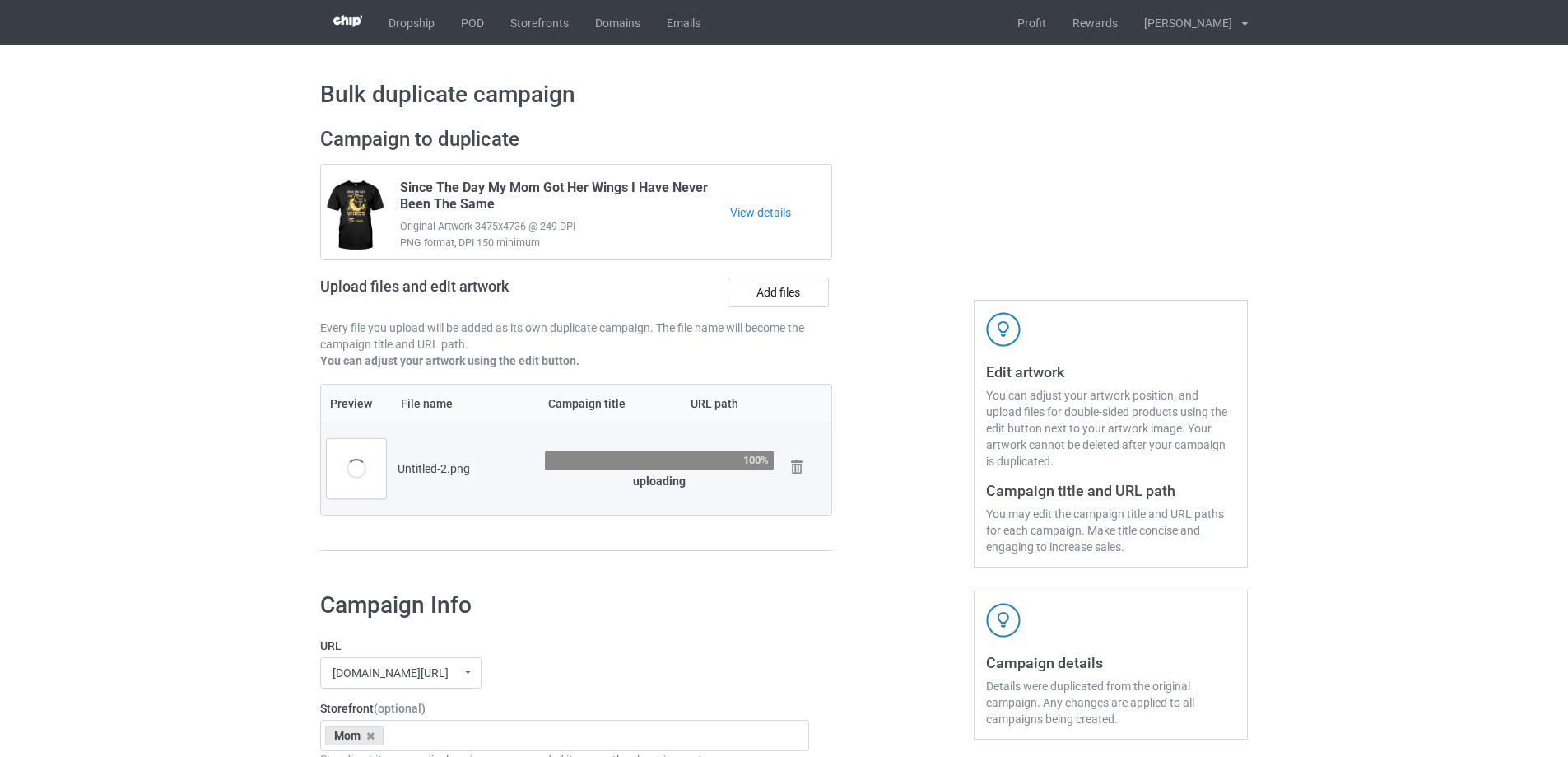
click at [894, 439] on div at bounding box center [902, 347] width 119 height 464
click at [897, 437] on div at bounding box center [902, 347] width 119 height 464
click at [896, 439] on div at bounding box center [902, 347] width 119 height 464
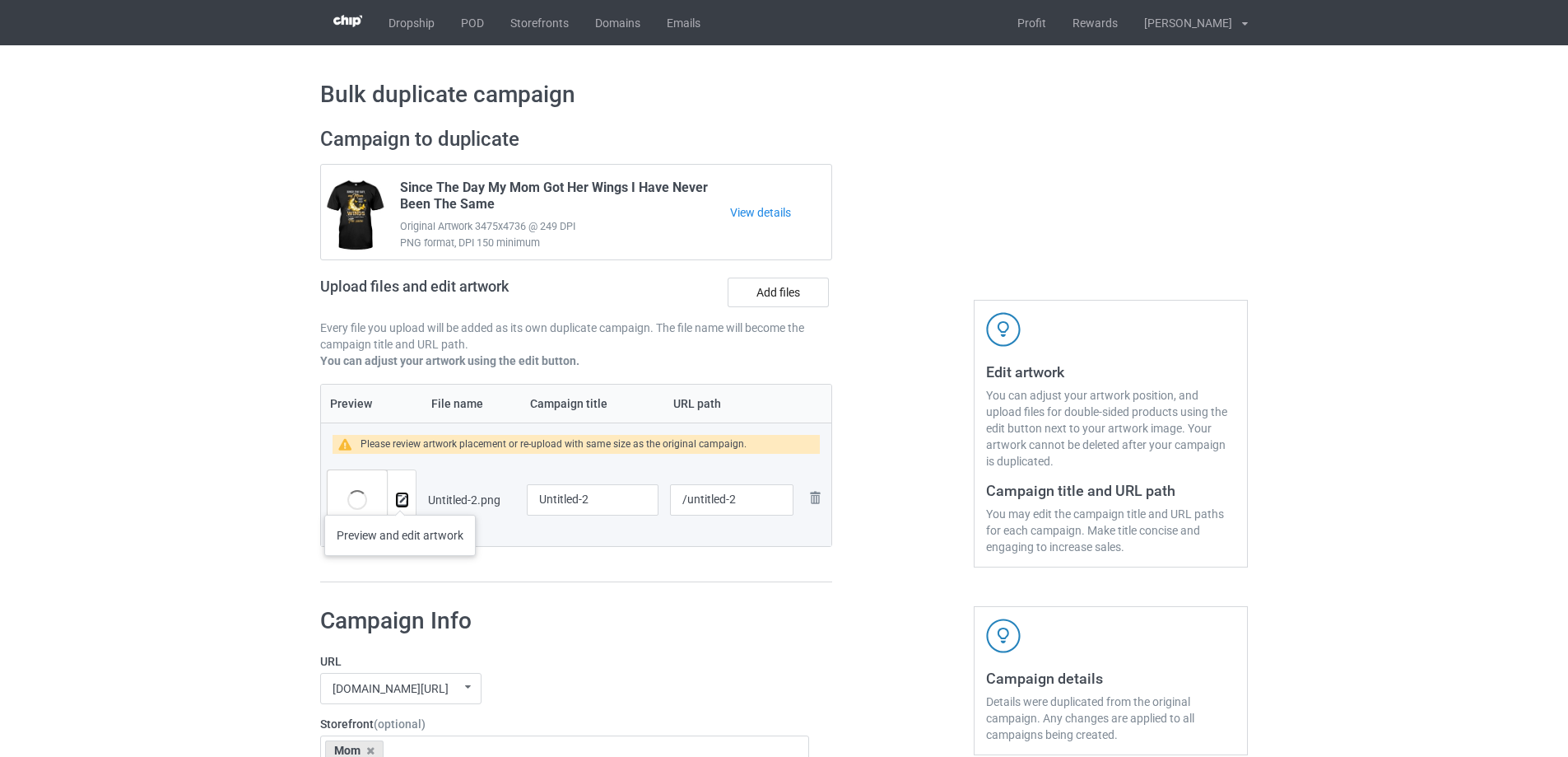
click at [400, 498] on img at bounding box center [402, 500] width 11 height 11
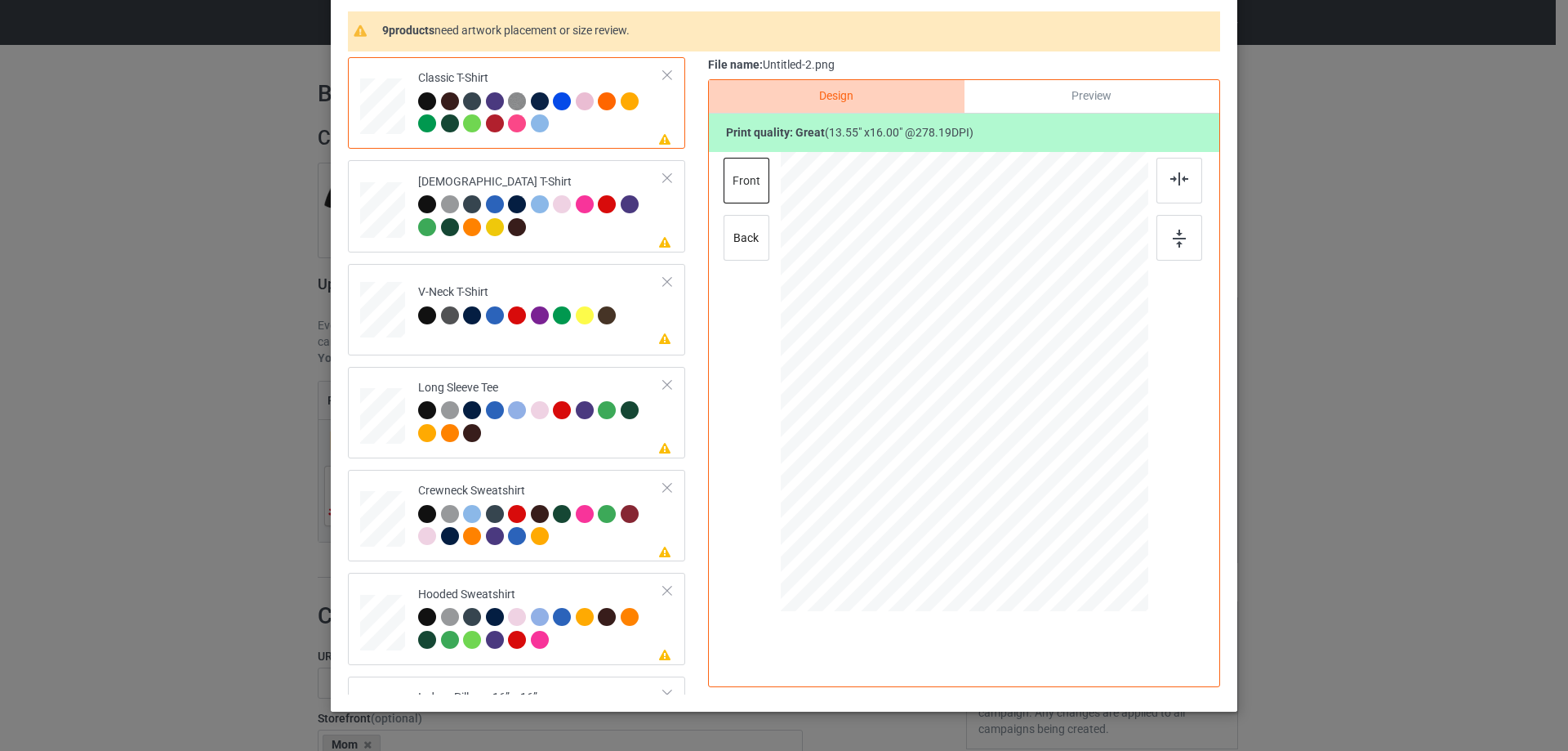
scroll to position [110, 0]
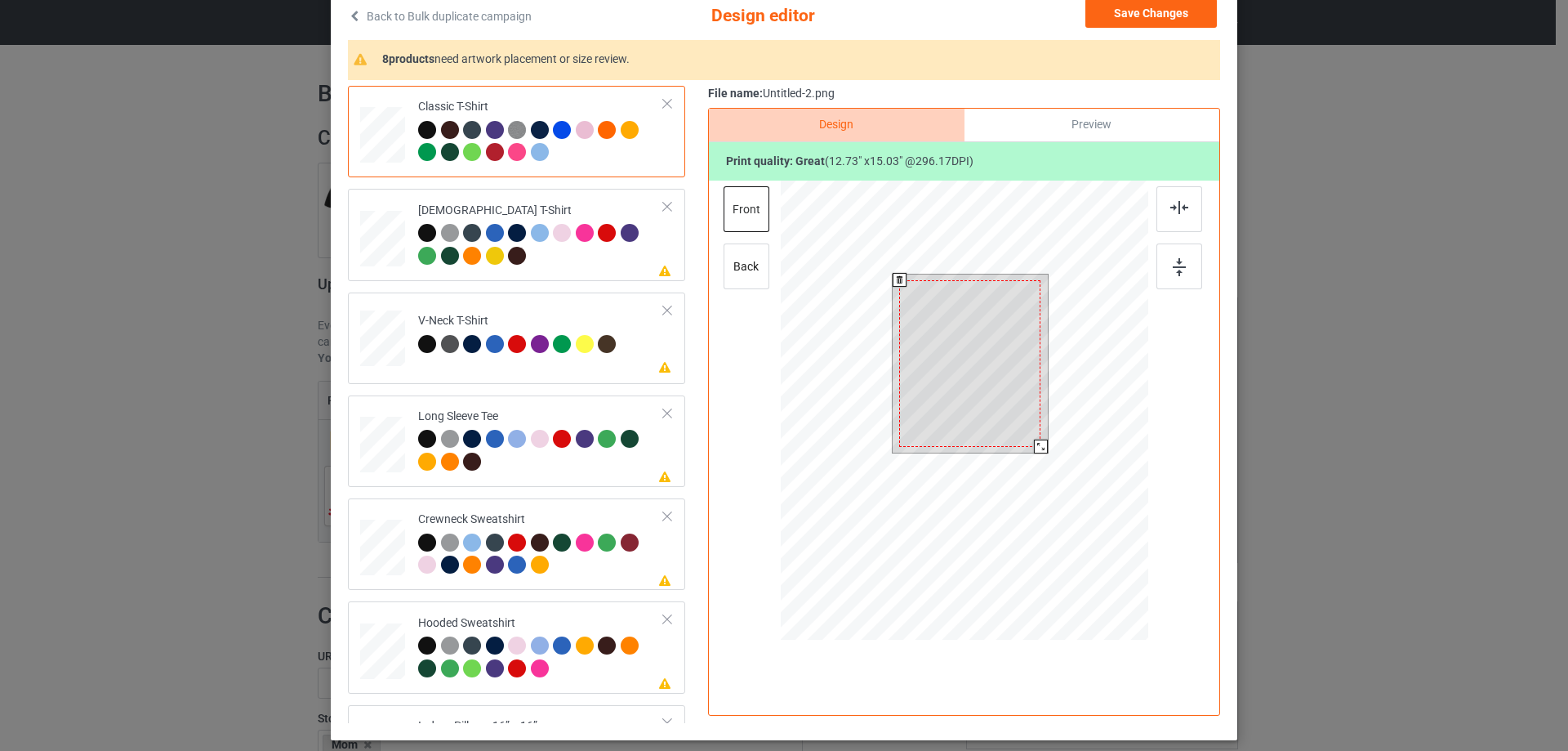
click at [1036, 448] on div at bounding box center [1041, 447] width 14 height 14
click at [1002, 415] on div at bounding box center [969, 357] width 141 height 166
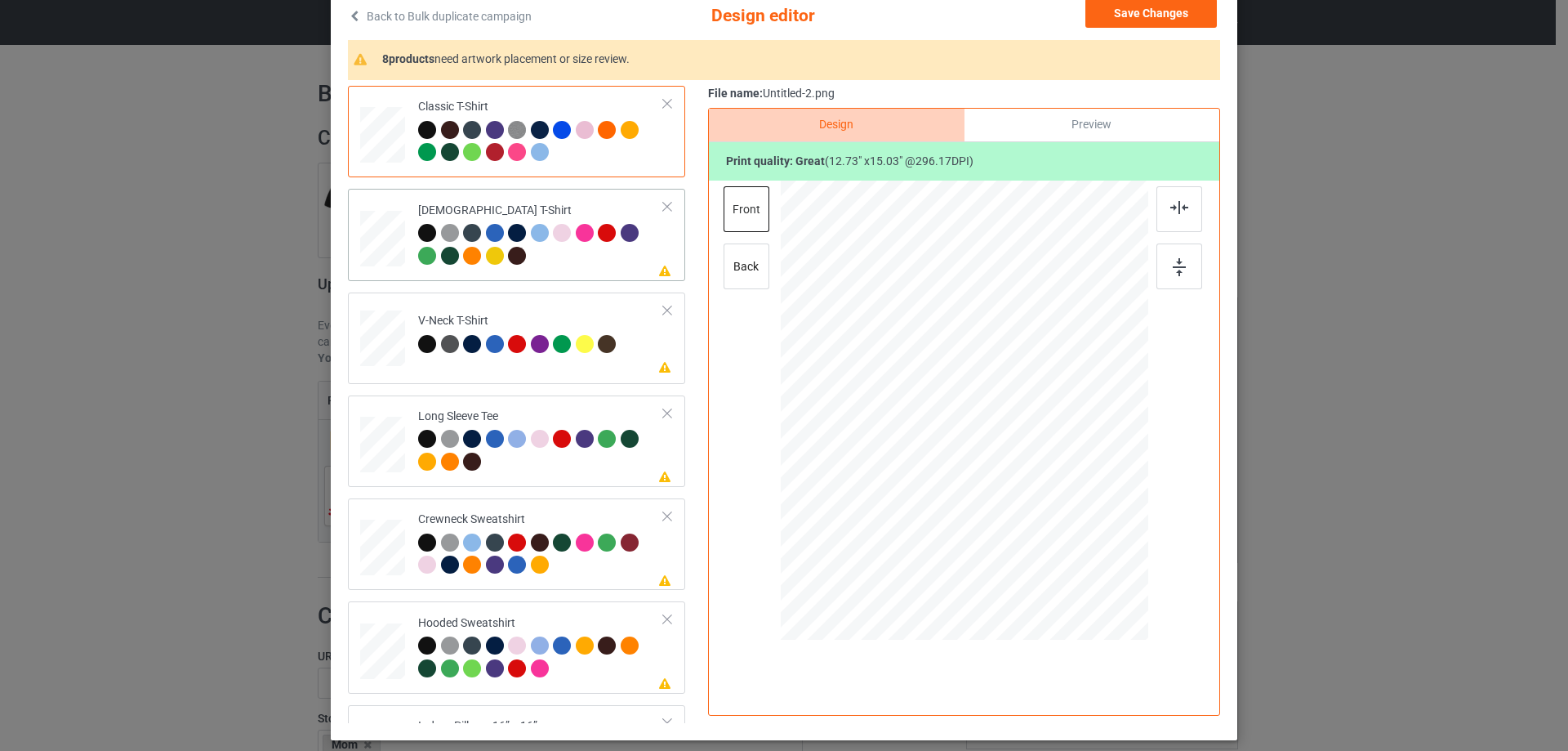
click at [604, 266] on div at bounding box center [541, 247] width 246 height 45
click at [1171, 204] on img at bounding box center [1179, 207] width 18 height 13
click at [548, 383] on div "Please review artwork placement V-Neck T-Shirt" at bounding box center [516, 338] width 337 height 91
click at [1183, 212] on div at bounding box center [1179, 209] width 46 height 46
click at [566, 415] on div "Long Sleeve Tee" at bounding box center [541, 438] width 246 height 61
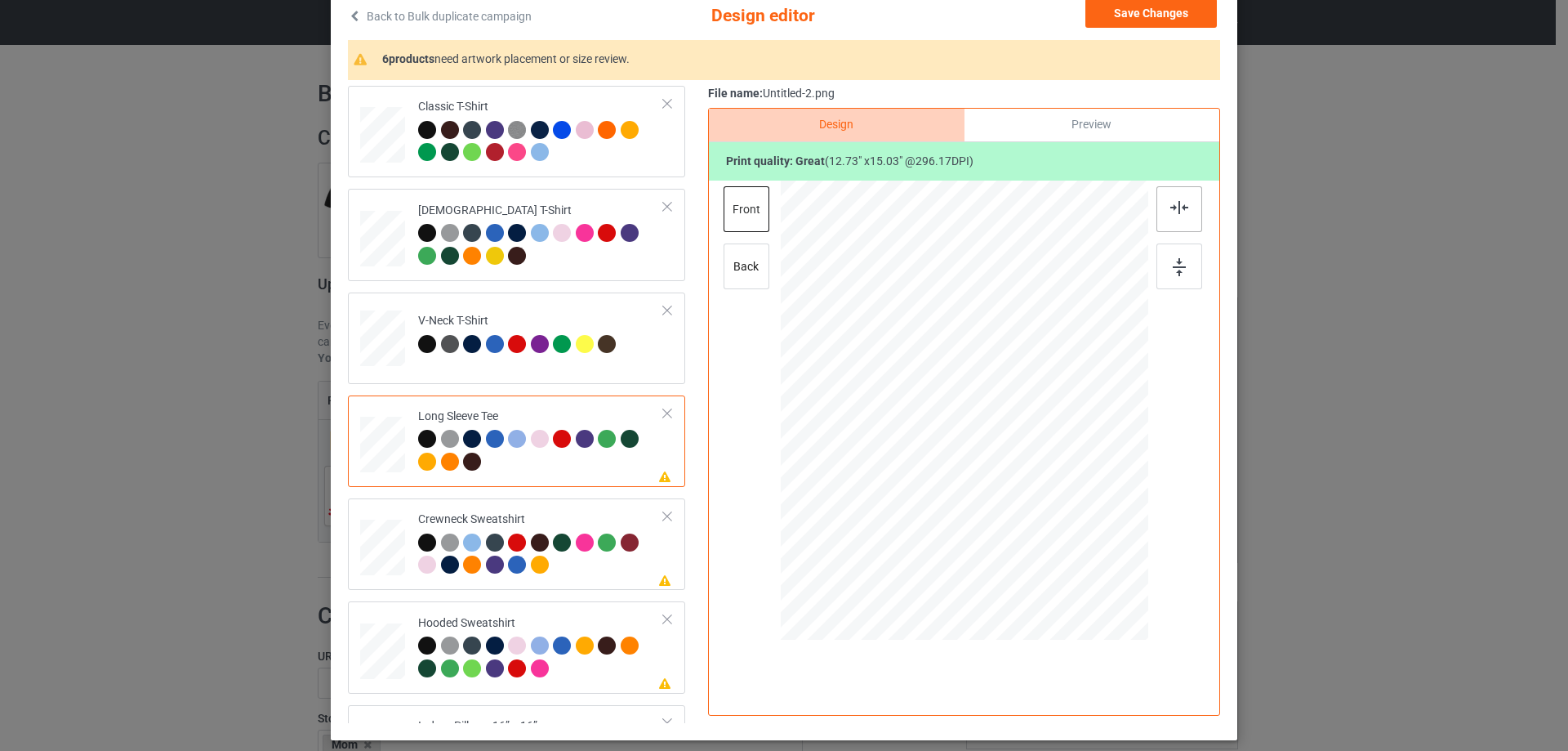
click at [1158, 195] on div at bounding box center [1179, 209] width 46 height 46
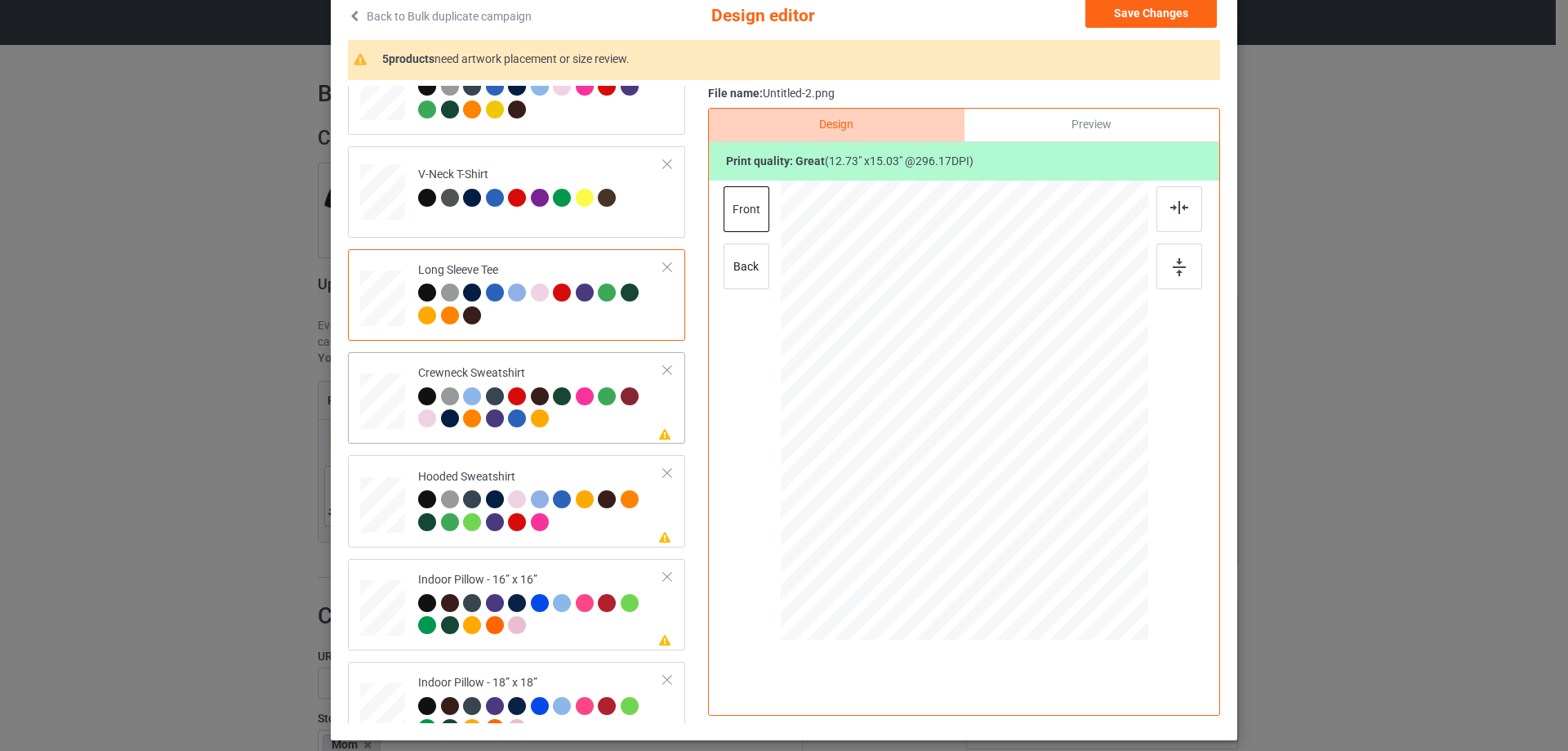
scroll to position [163, 0]
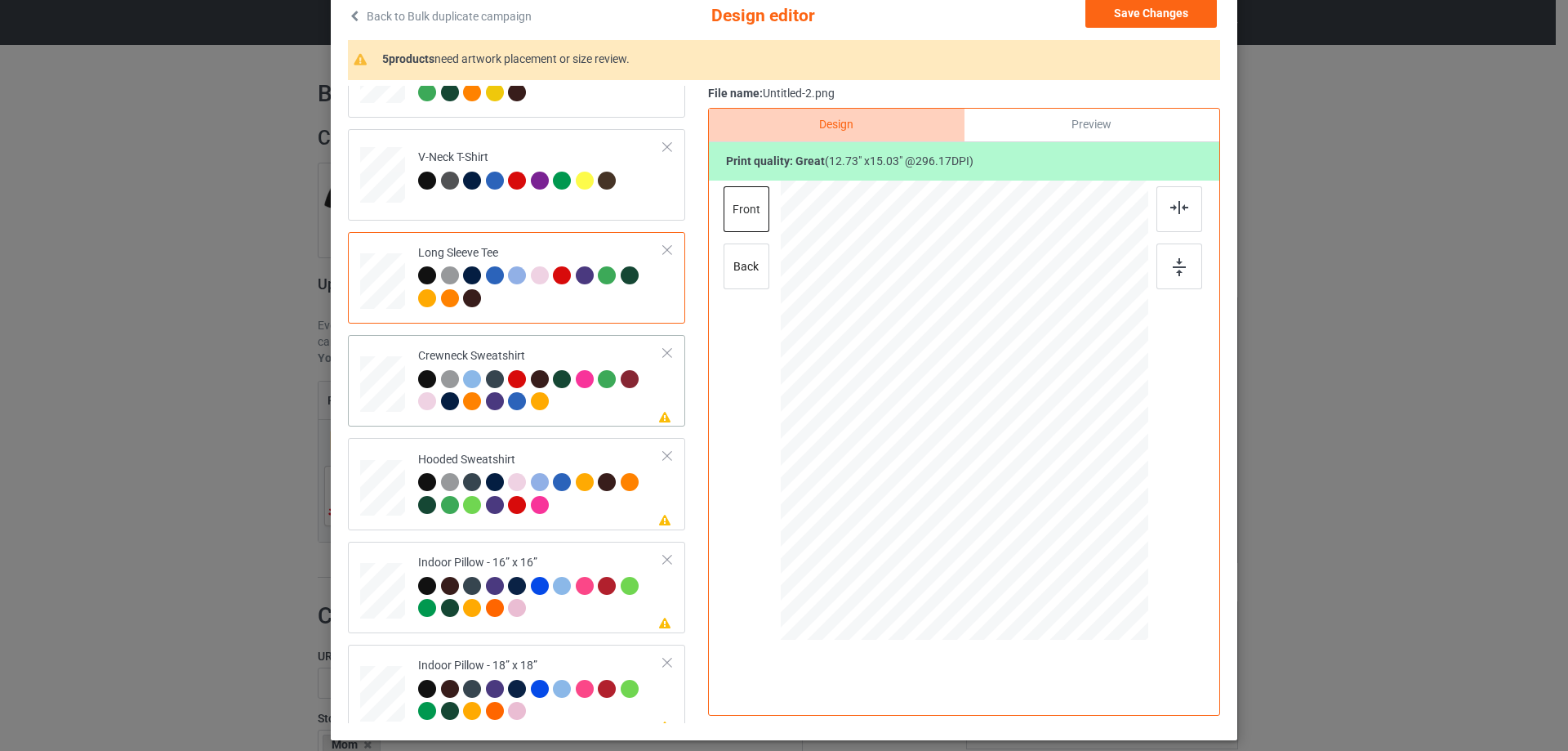
click at [582, 409] on div at bounding box center [541, 392] width 246 height 45
click at [1182, 211] on img at bounding box center [1179, 207] width 18 height 13
click at [597, 447] on td "Please review artwork placement Hooded Sweatshirt" at bounding box center [541, 483] width 264 height 79
click at [1161, 211] on div at bounding box center [1179, 209] width 46 height 46
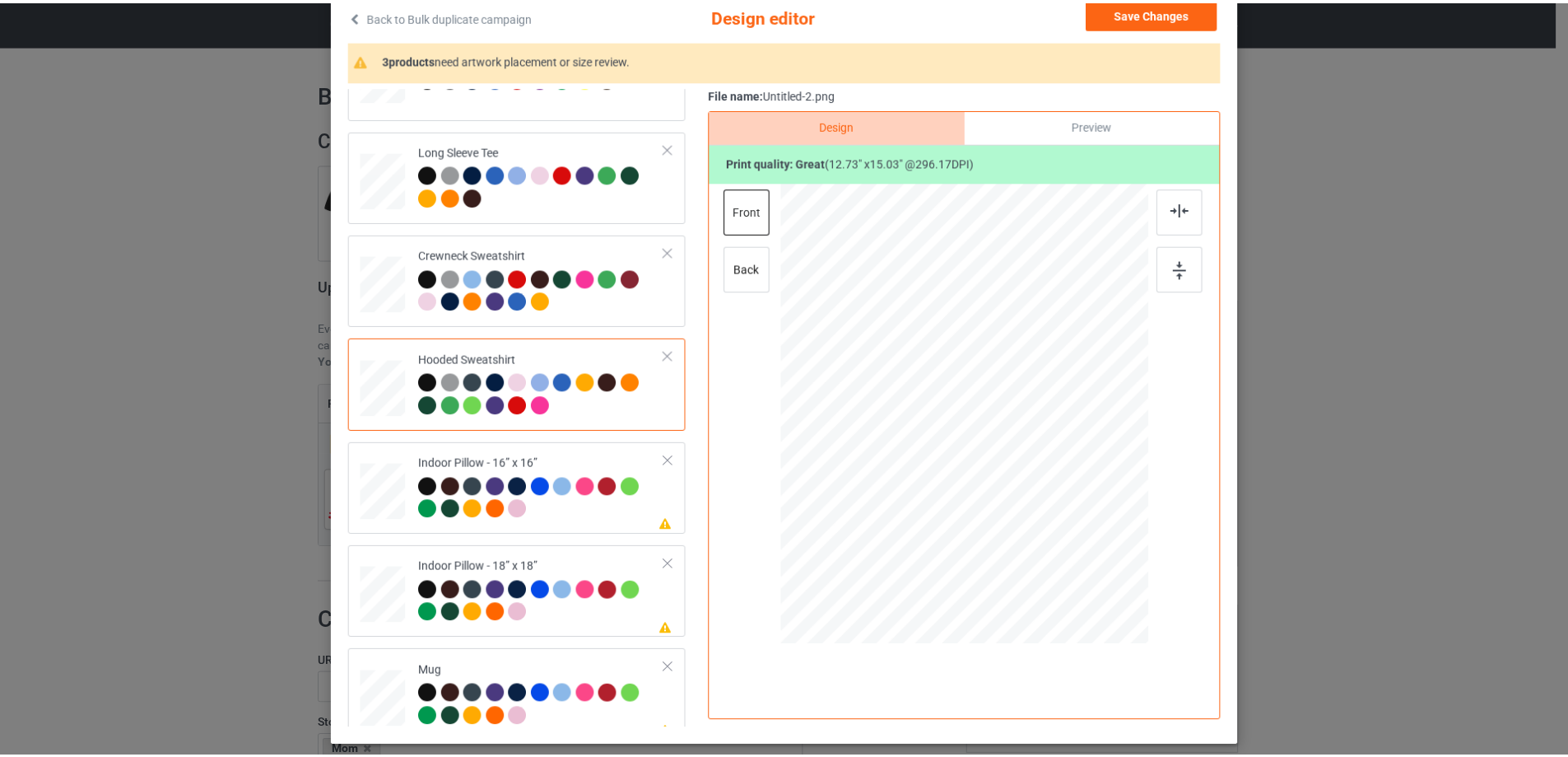
scroll to position [282, 0]
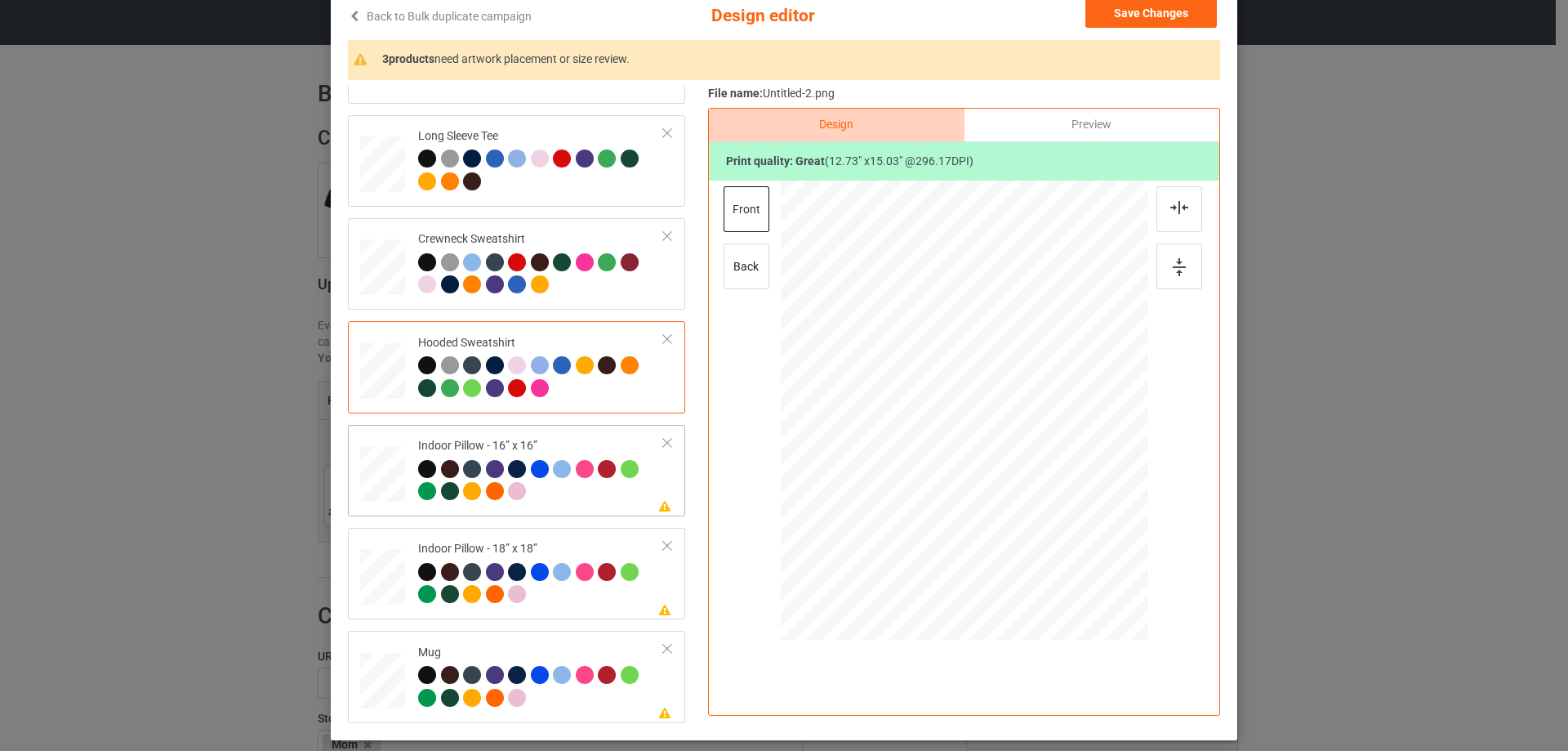
click at [598, 439] on div "Indoor Pillow - 16” x 16”" at bounding box center [541, 468] width 246 height 61
drag, startPoint x: 1068, startPoint y: 539, endPoint x: 1062, endPoint y: 533, distance: 8.5
click at [1062, 533] on div at bounding box center [1069, 534] width 14 height 14
click at [1053, 118] on div "Preview" at bounding box center [1092, 125] width 255 height 33
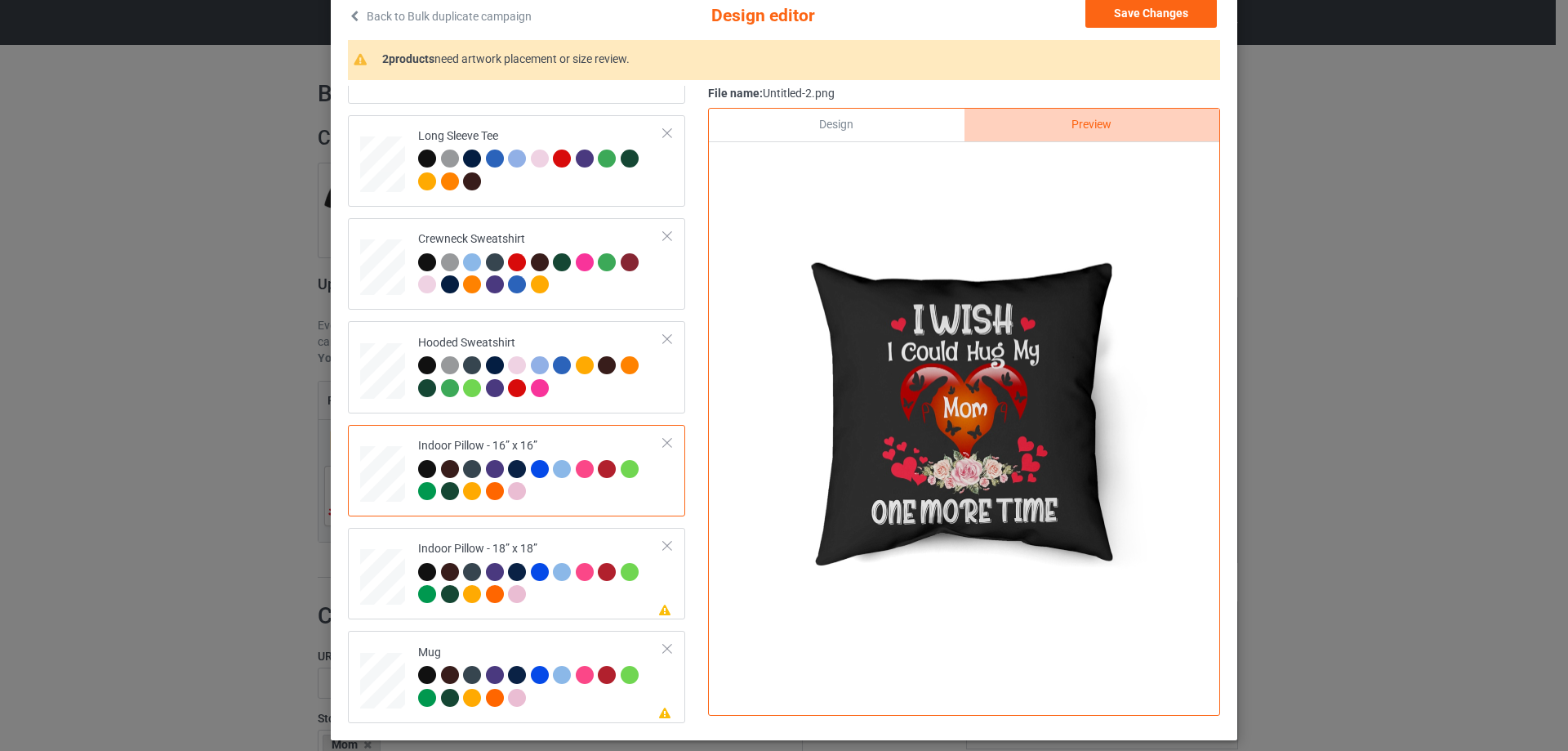
click at [899, 129] on div "Design" at bounding box center [836, 125] width 255 height 33
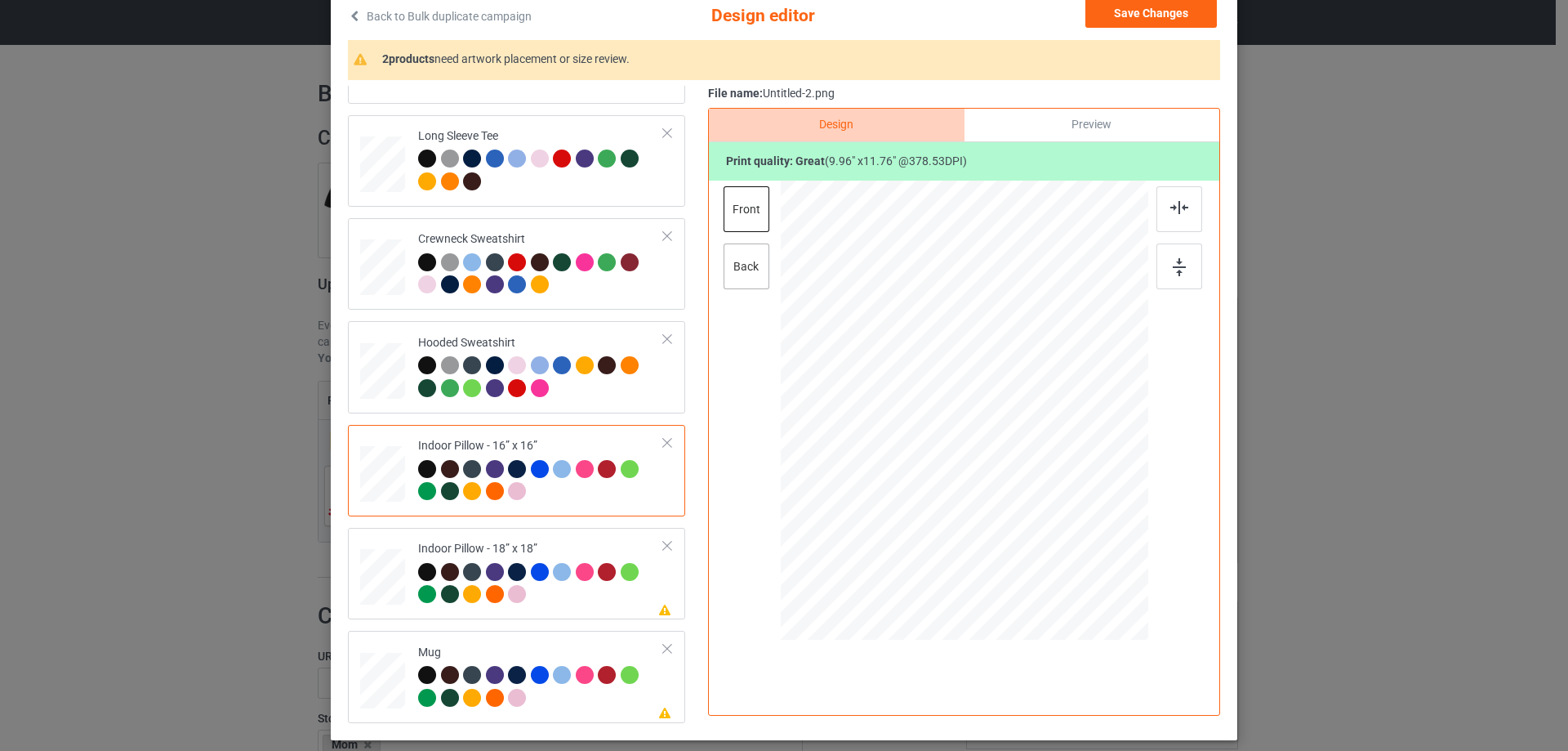
click at [737, 289] on div "back" at bounding box center [746, 266] width 46 height 46
drag, startPoint x: 1066, startPoint y: 543, endPoint x: 1061, endPoint y: 534, distance: 10.3
click at [1061, 534] on div at bounding box center [1068, 533] width 14 height 14
click at [559, 545] on div "Indoor Pillow - 18” x 18”" at bounding box center [541, 571] width 246 height 61
drag, startPoint x: 1065, startPoint y: 543, endPoint x: 1060, endPoint y: 534, distance: 10.3
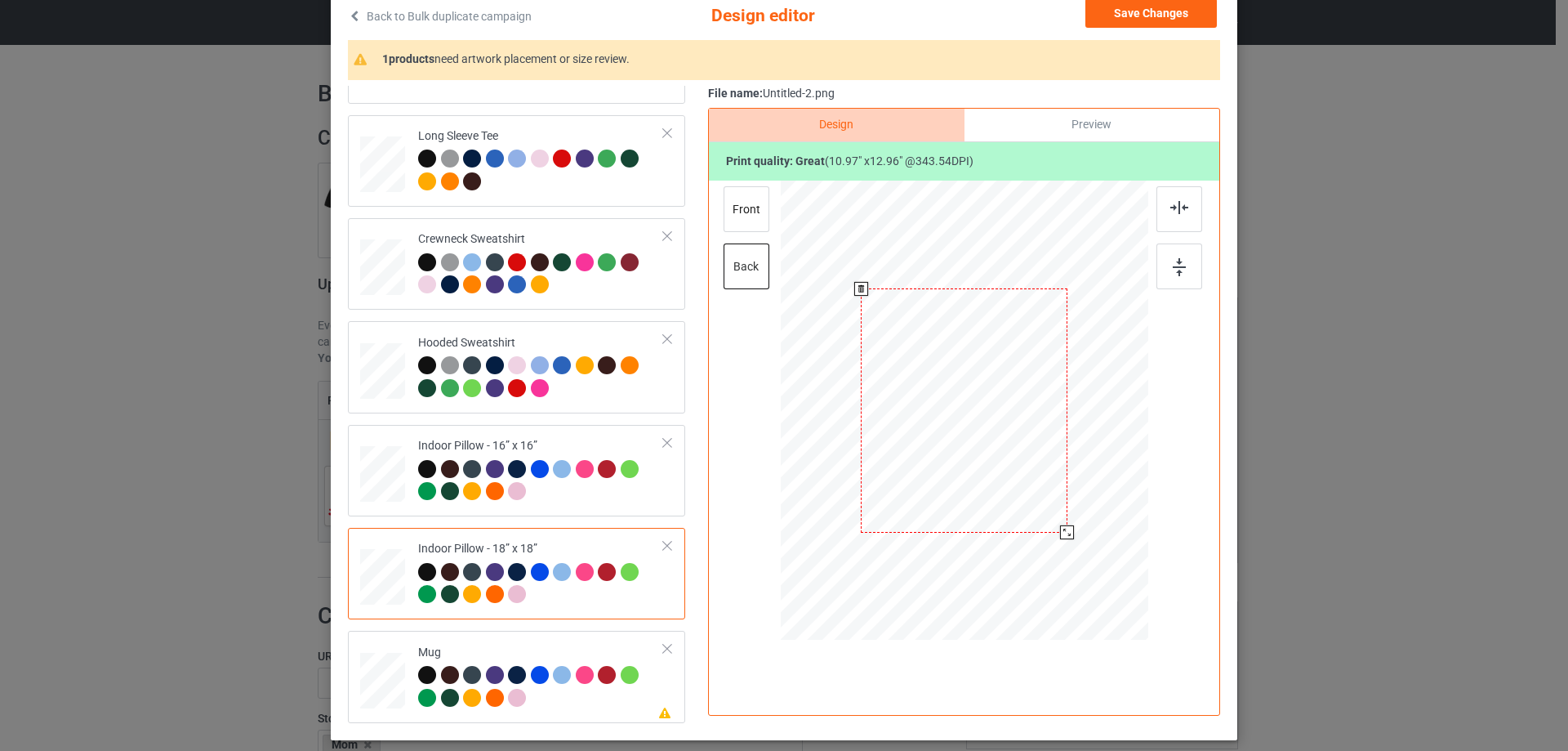
click at [1060, 534] on div at bounding box center [1067, 532] width 14 height 14
click at [752, 213] on div "front" at bounding box center [746, 209] width 46 height 46
drag, startPoint x: 1072, startPoint y: 538, endPoint x: 1069, endPoint y: 527, distance: 11.4
click at [1069, 527] on div at bounding box center [1068, 533] width 14 height 14
click at [508, 642] on td "Please review artwork placement Mug" at bounding box center [541, 677] width 264 height 79
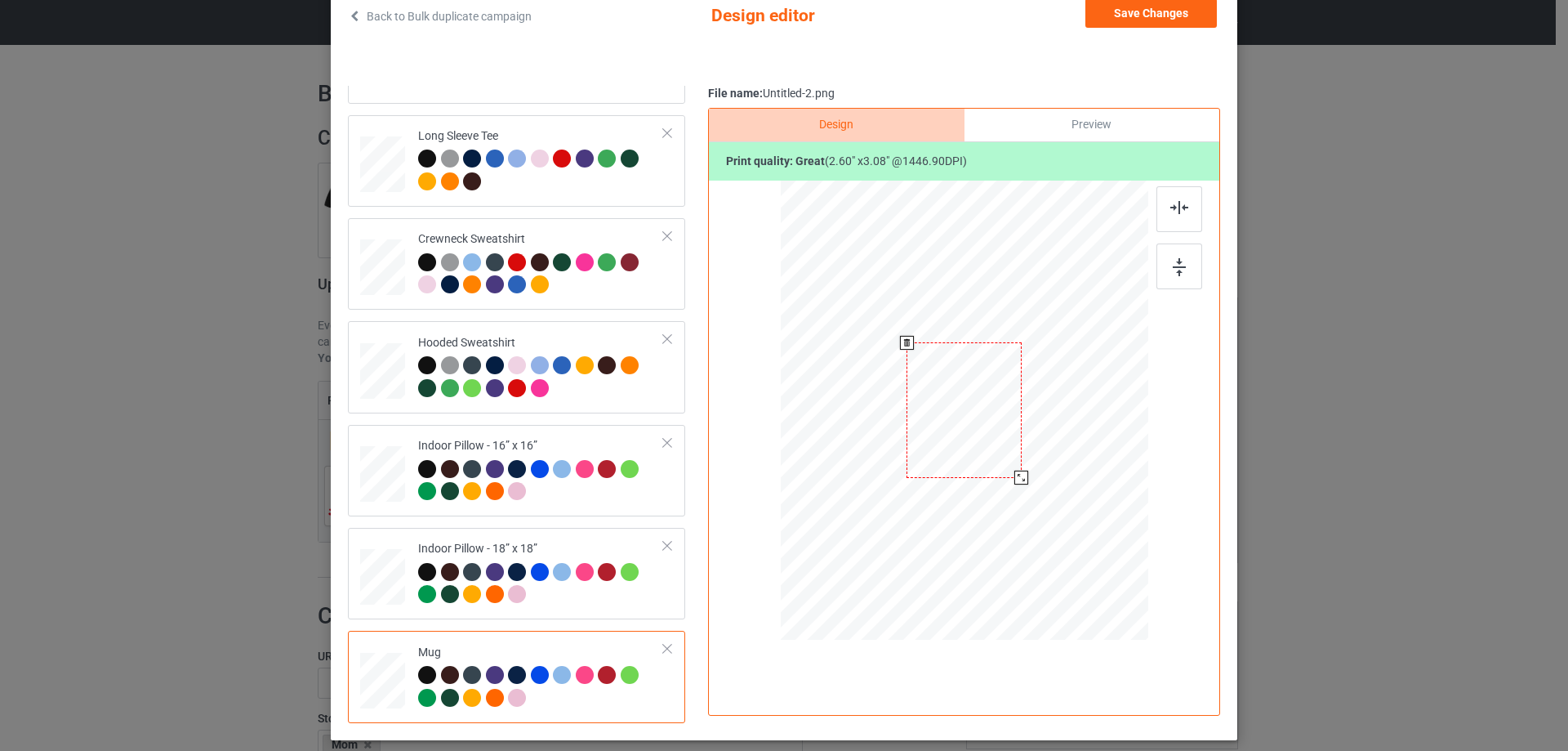
drag, startPoint x: 1067, startPoint y: 541, endPoint x: 1031, endPoint y: 458, distance: 90.5
click at [1031, 458] on div at bounding box center [965, 410] width 368 height 153
drag, startPoint x: 988, startPoint y: 447, endPoint x: 1089, endPoint y: 446, distance: 101.0
click at [1089, 446] on div at bounding box center [1064, 409] width 115 height 135
click at [1157, 278] on div at bounding box center [1179, 266] width 46 height 46
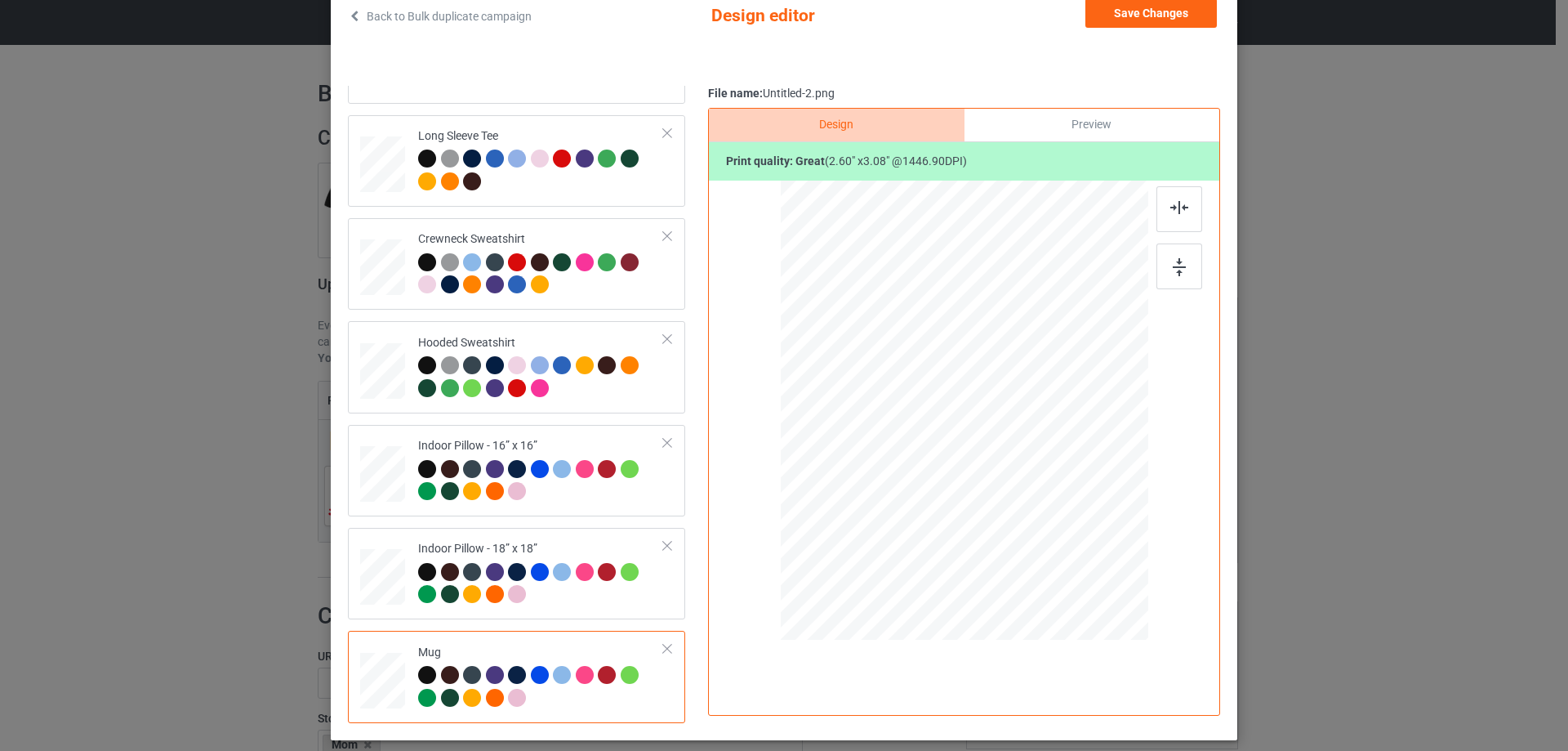
click at [1089, 136] on div "Preview" at bounding box center [1092, 125] width 255 height 33
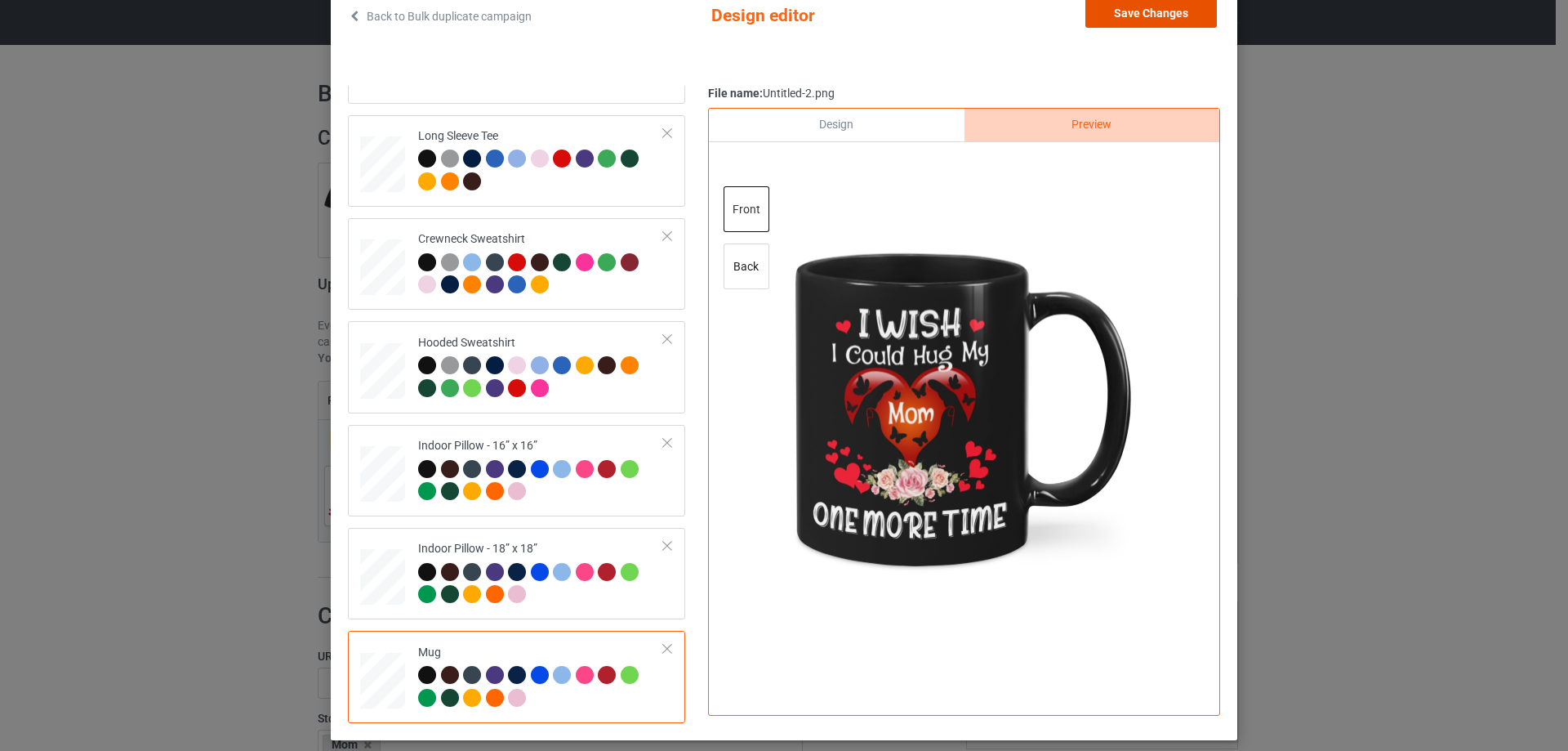
click at [1151, 18] on button "Save Changes" at bounding box center [1151, 13] width 131 height 29
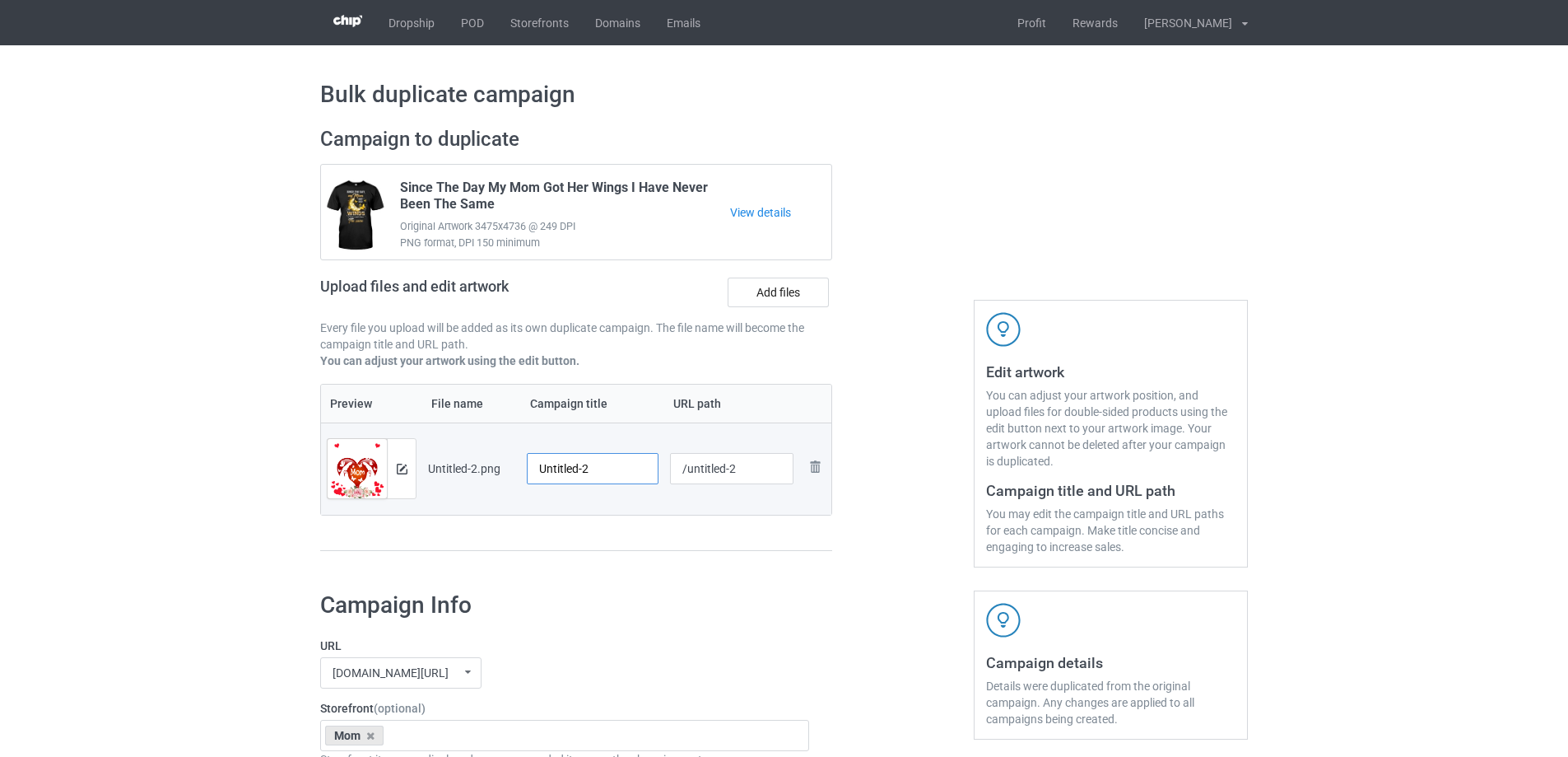
click at [597, 459] on input "Untitled-2" at bounding box center [592, 468] width 131 height 31
paste input "I Wish I Could Hug My Mom One More Time"
type input "I Wish I Could Hug My Mom One More Time"
click at [628, 550] on div at bounding box center [576, 550] width 512 height 2
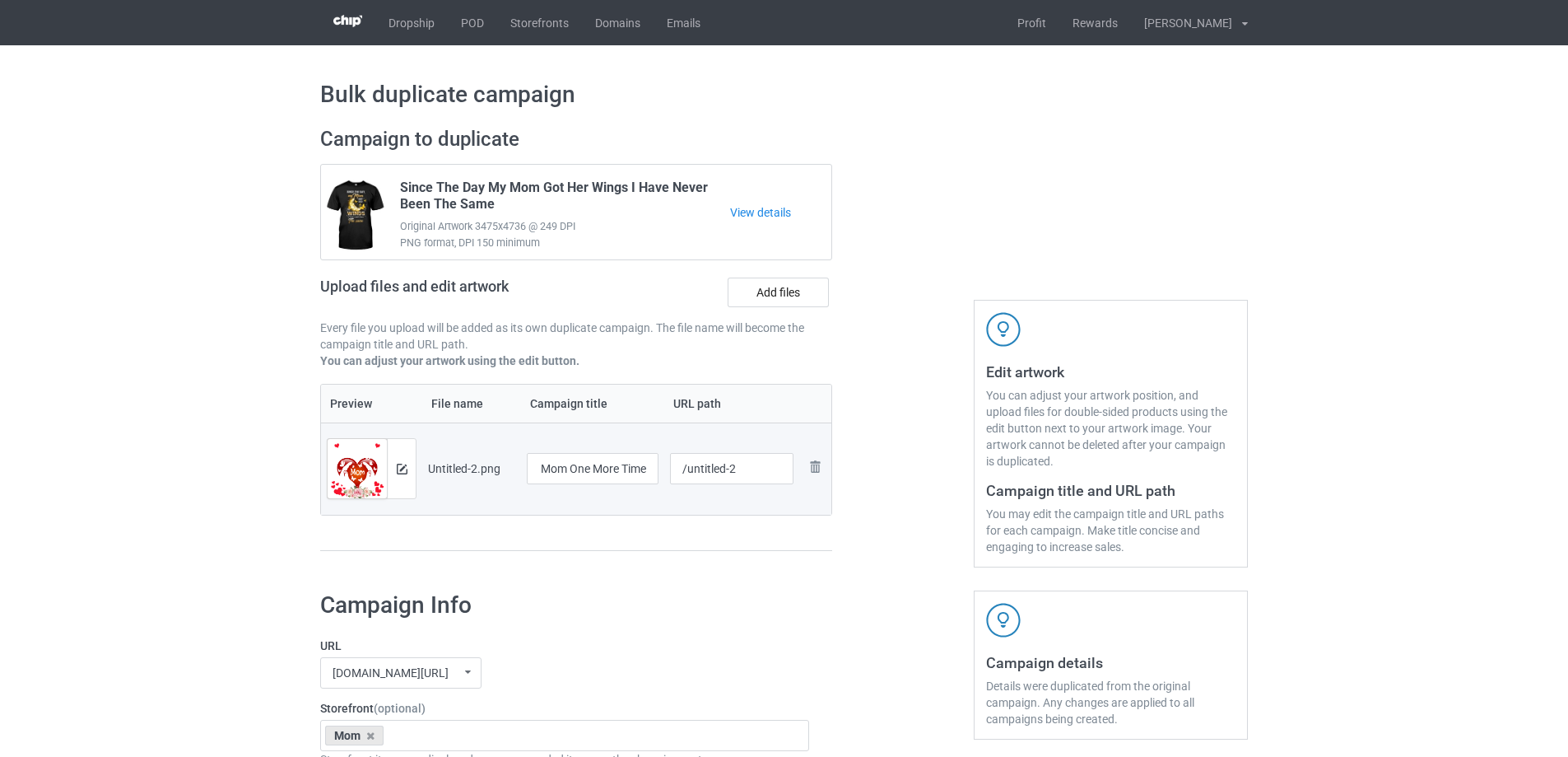
scroll to position [0, 0]
drag, startPoint x: 688, startPoint y: 474, endPoint x: 778, endPoint y: 474, distance: 90.0
click at [778, 474] on input "/untitled-2" at bounding box center [731, 468] width 124 height 31
drag, startPoint x: 717, startPoint y: 468, endPoint x: 753, endPoint y: 480, distance: 37.9
click at [753, 480] on input "/miwi15" at bounding box center [731, 468] width 124 height 31
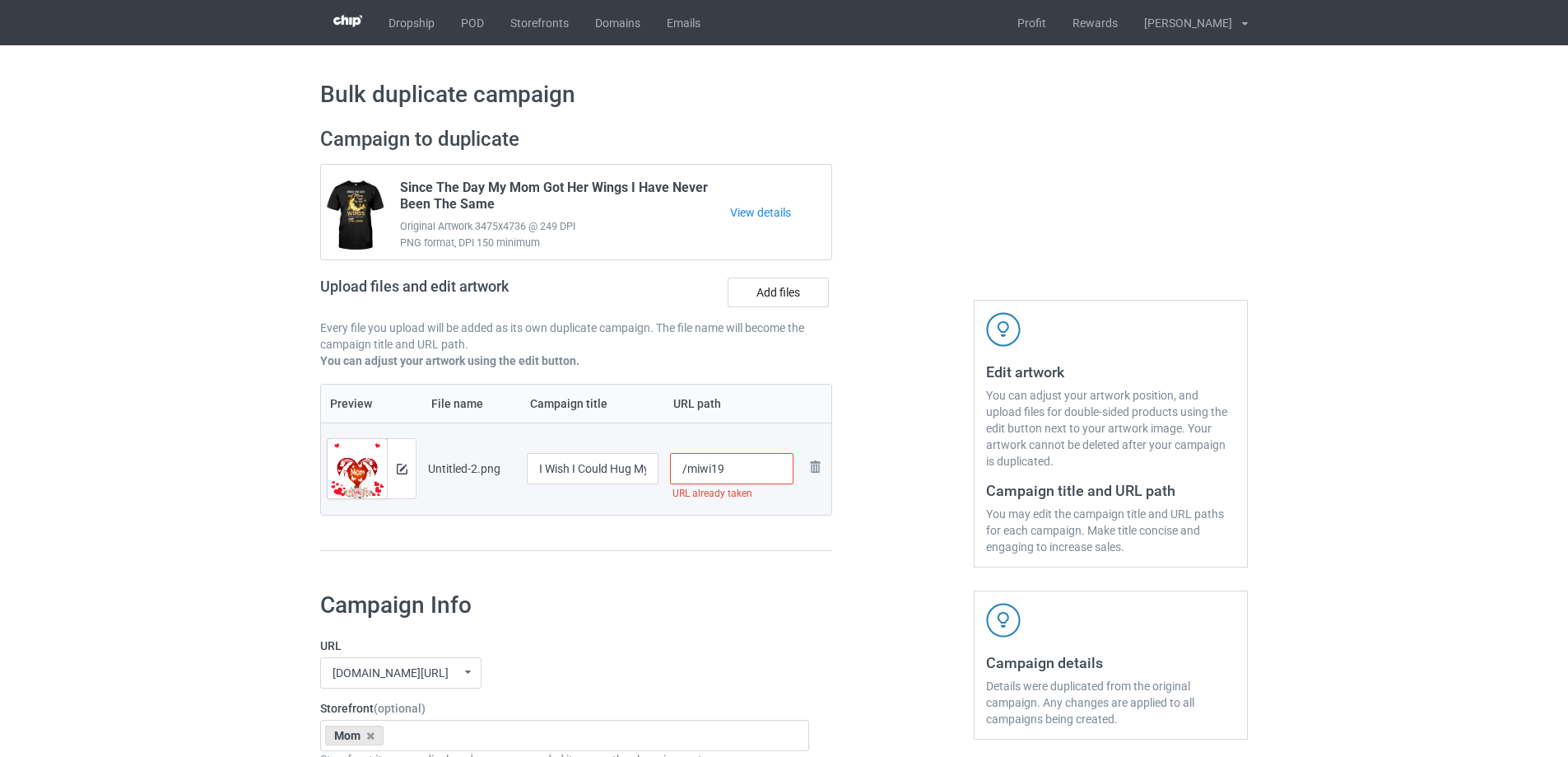
click at [718, 470] on input "/miwi19" at bounding box center [731, 468] width 124 height 31
click at [713, 470] on input "/miwi19" at bounding box center [731, 468] width 124 height 31
drag, startPoint x: 710, startPoint y: 470, endPoint x: 743, endPoint y: 473, distance: 33.1
click at [743, 473] on input "/miwi19" at bounding box center [731, 468] width 124 height 31
drag, startPoint x: 720, startPoint y: 472, endPoint x: 741, endPoint y: 472, distance: 21.0
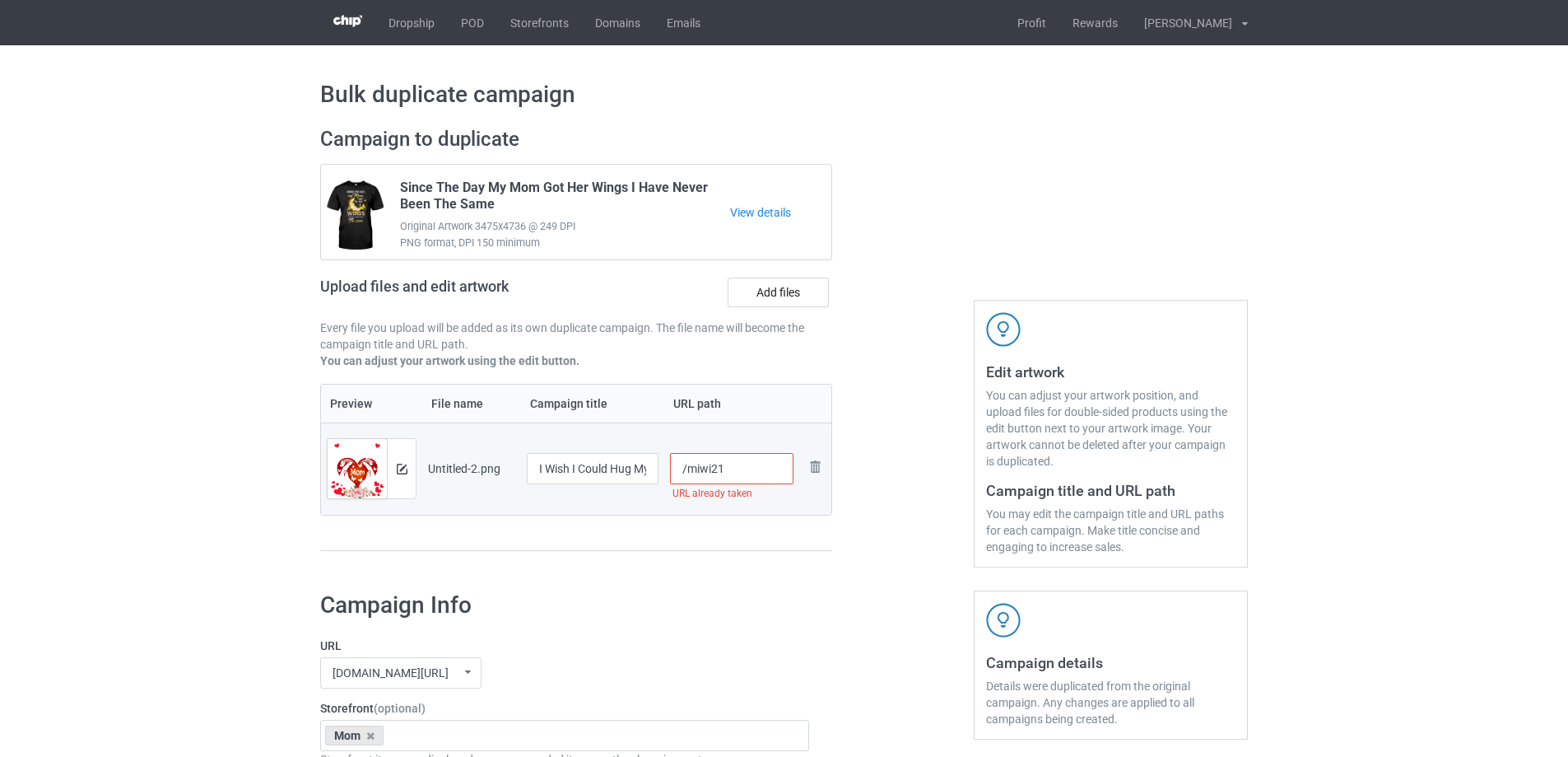
click at [741, 472] on input "/miwi21" at bounding box center [731, 468] width 124 height 31
type input "/miwi20"
click at [744, 599] on h1 "Campaign Info" at bounding box center [565, 604] width 489 height 30
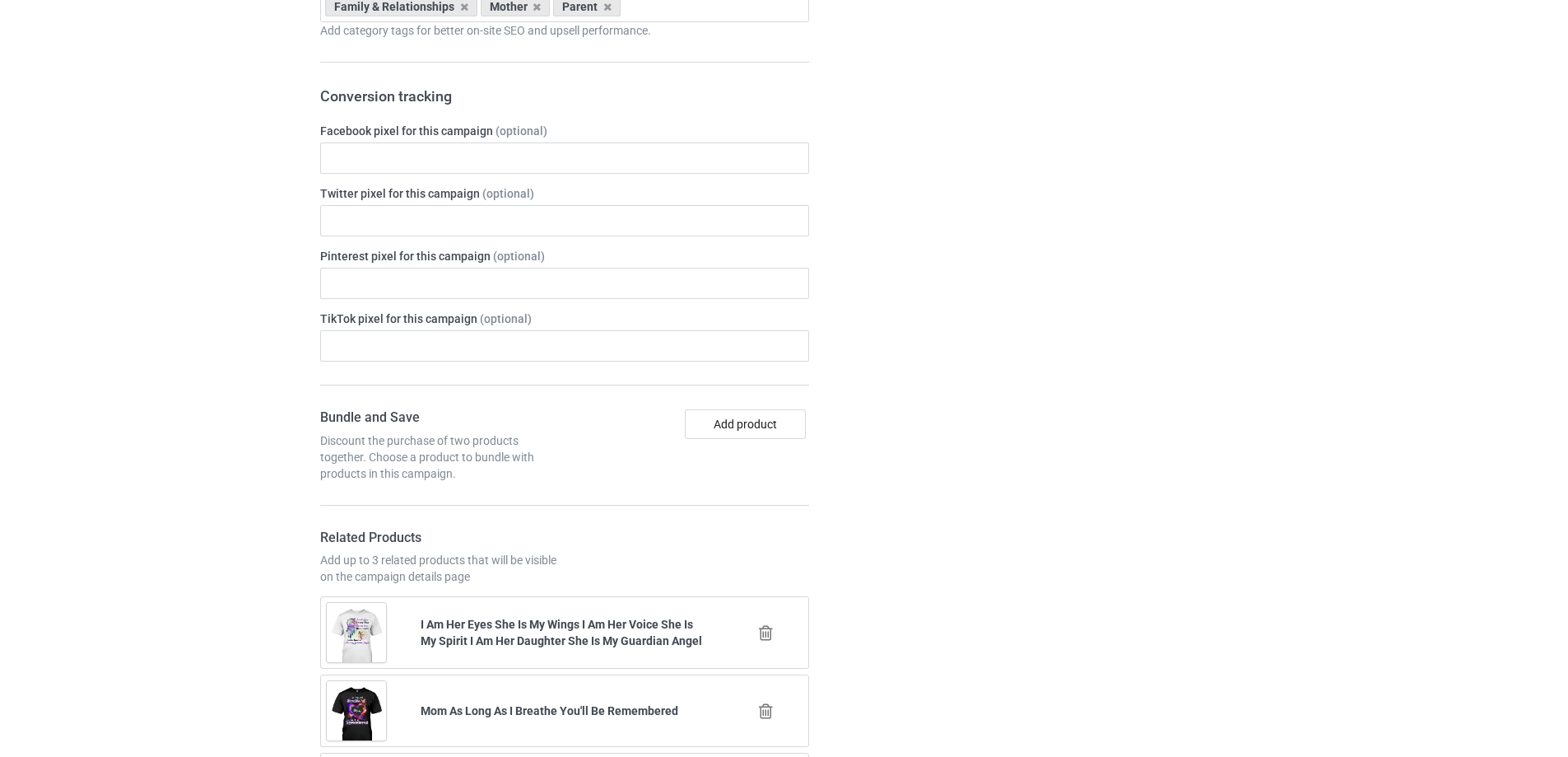
scroll to position [1917, 0]
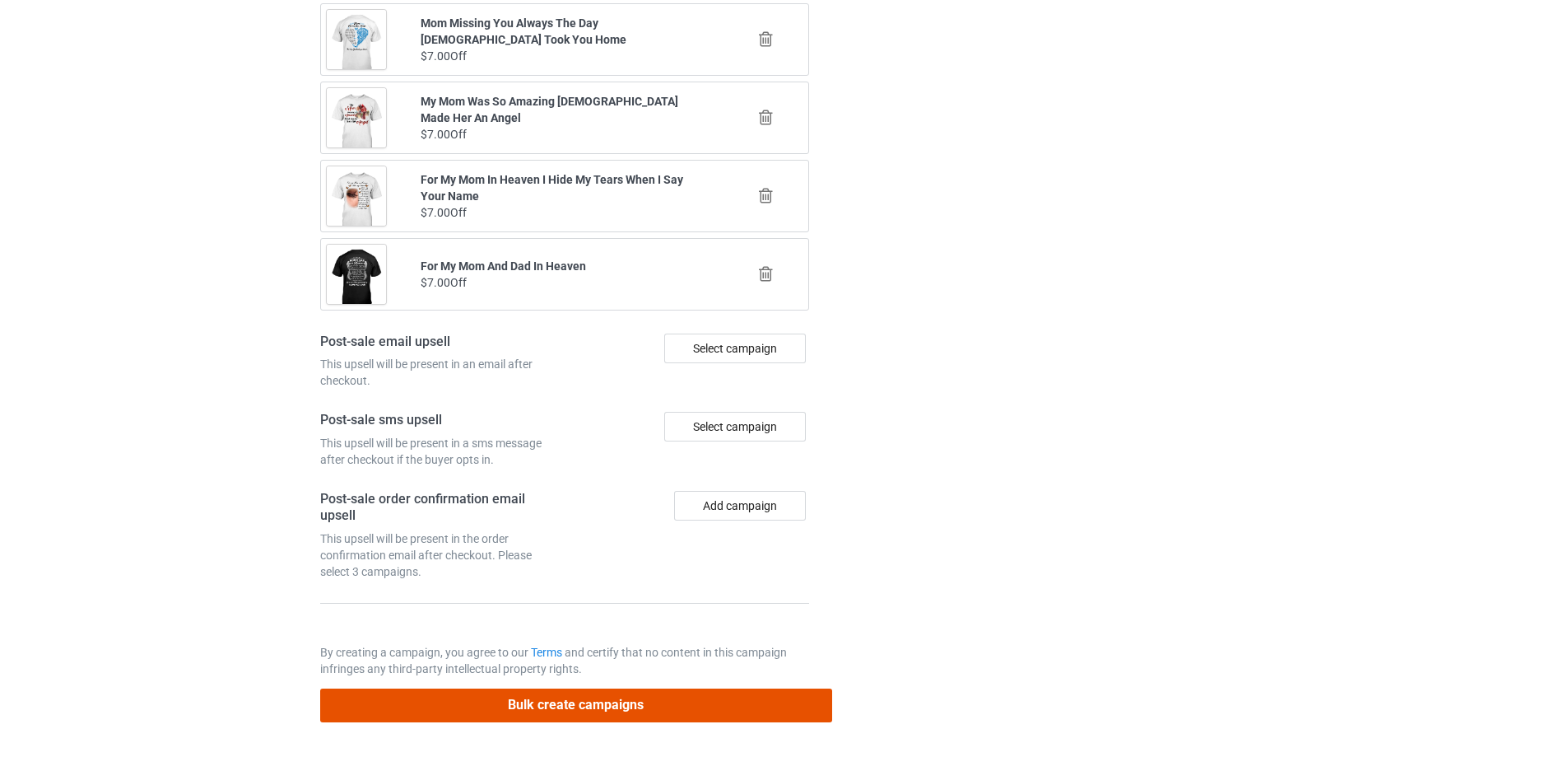
click at [673, 706] on button "Bulk create campaigns" at bounding box center [576, 706] width 512 height 34
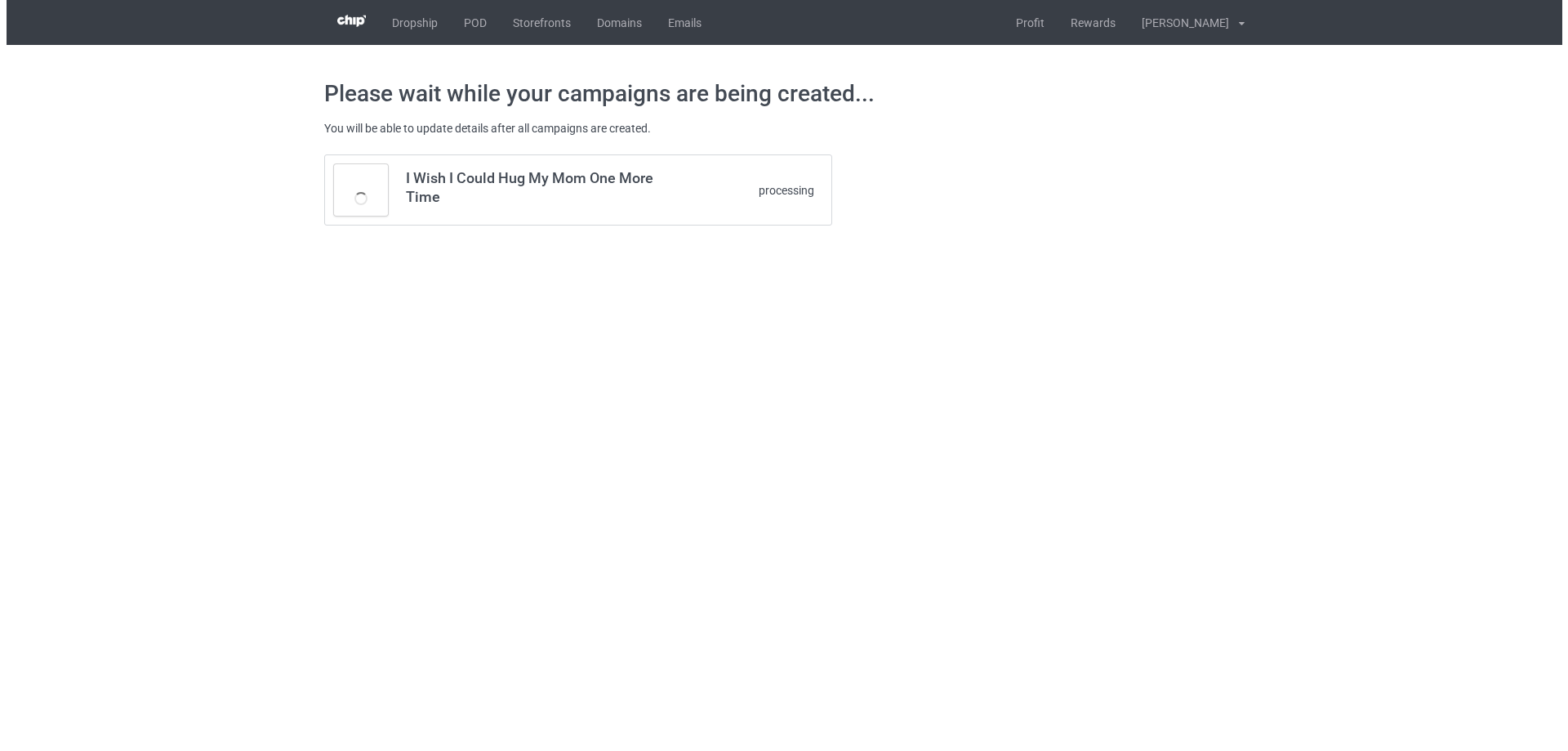
scroll to position [0, 0]
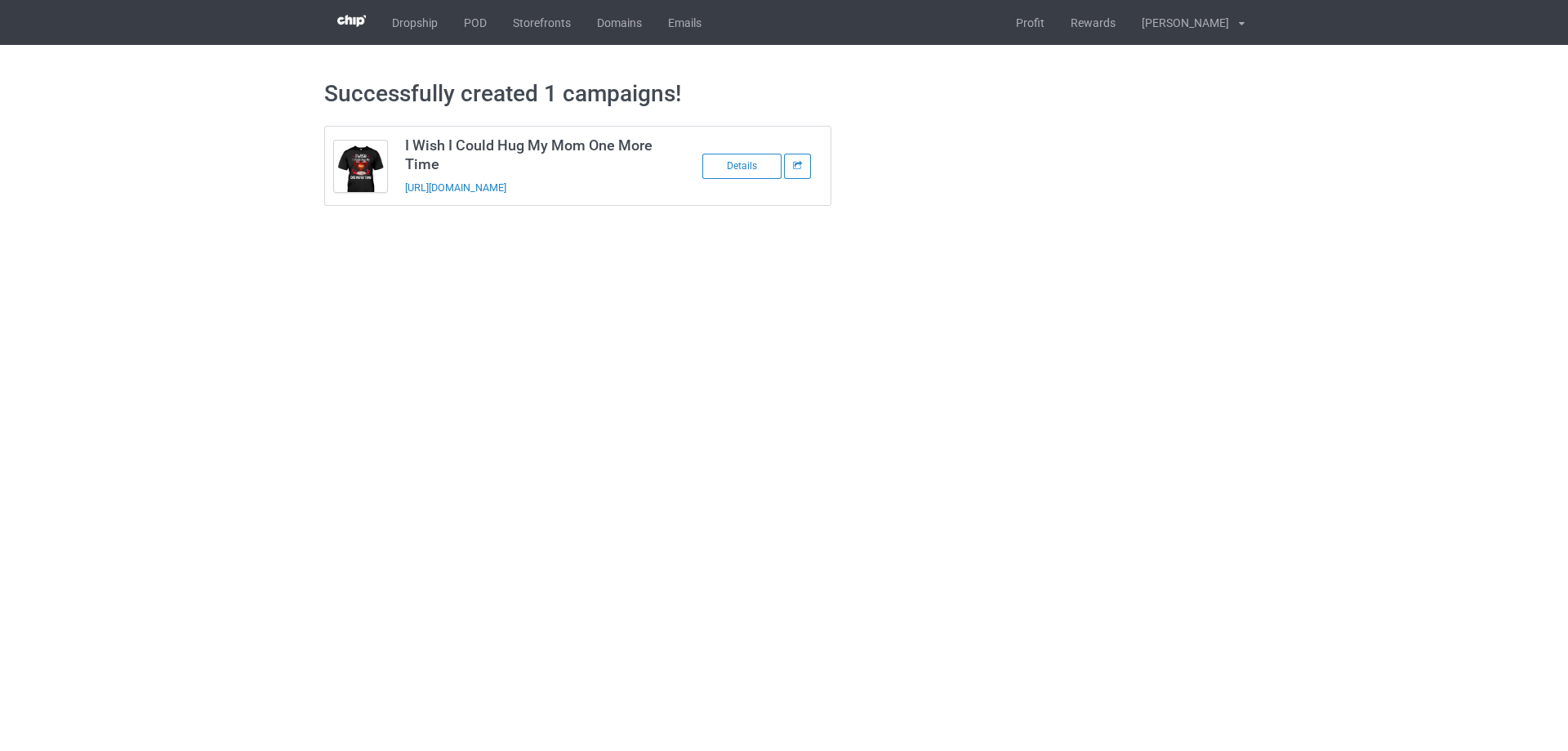
drag, startPoint x: 641, startPoint y: 189, endPoint x: 403, endPoint y: 194, distance: 238.1
click at [403, 194] on td "I Wish I Could Hug My Mom One More Time [URL][DOMAIN_NAME]" at bounding box center [534, 166] width 276 height 79
copy link "[URL][DOMAIN_NAME]"
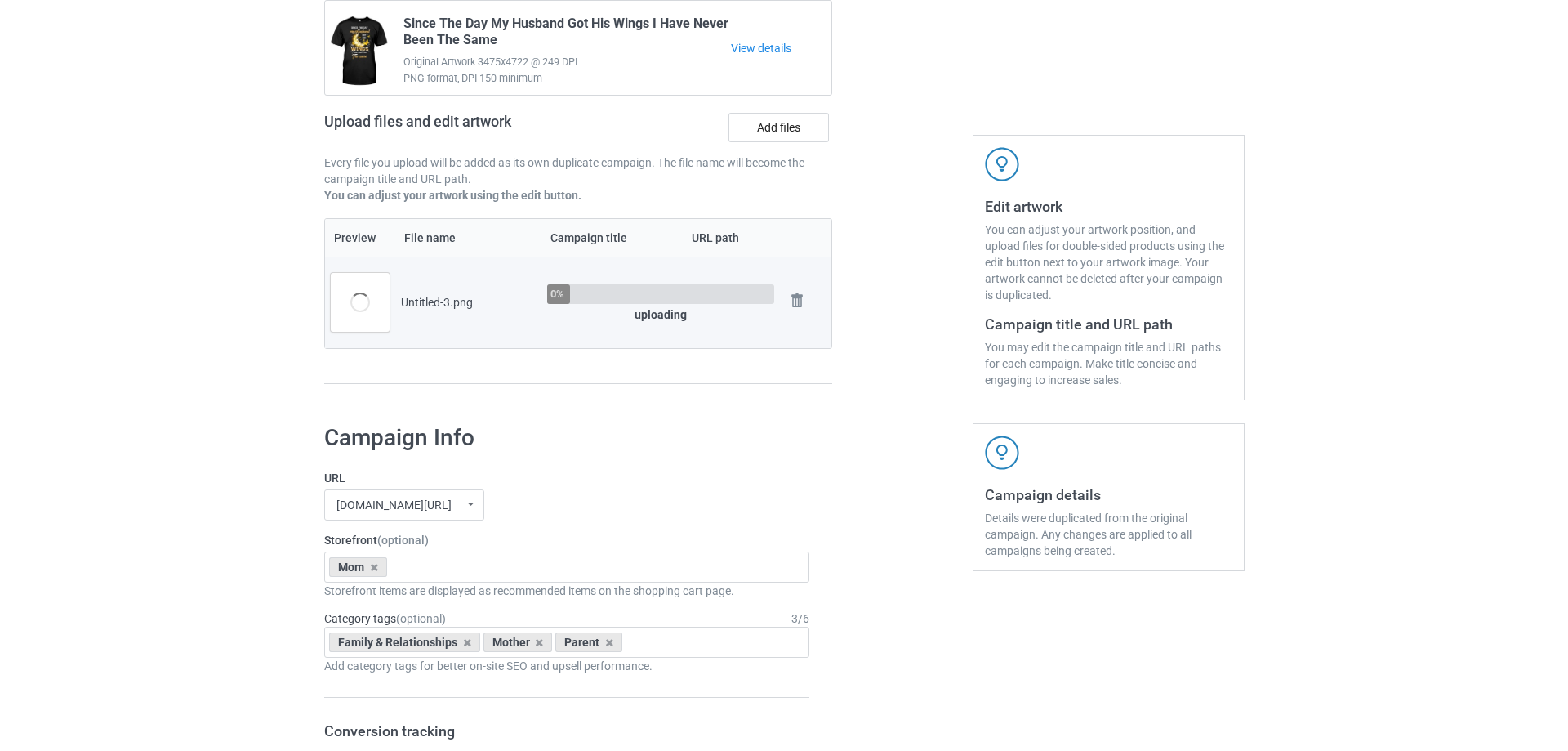
scroll to position [163, 0]
drag, startPoint x: 393, startPoint y: 304, endPoint x: 472, endPoint y: 309, distance: 79.2
click at [472, 309] on td "Untitled-3.png" at bounding box center [462, 301] width 146 height 91
click at [472, 309] on div "Untitled-3.png" at bounding box center [462, 302] width 135 height 17
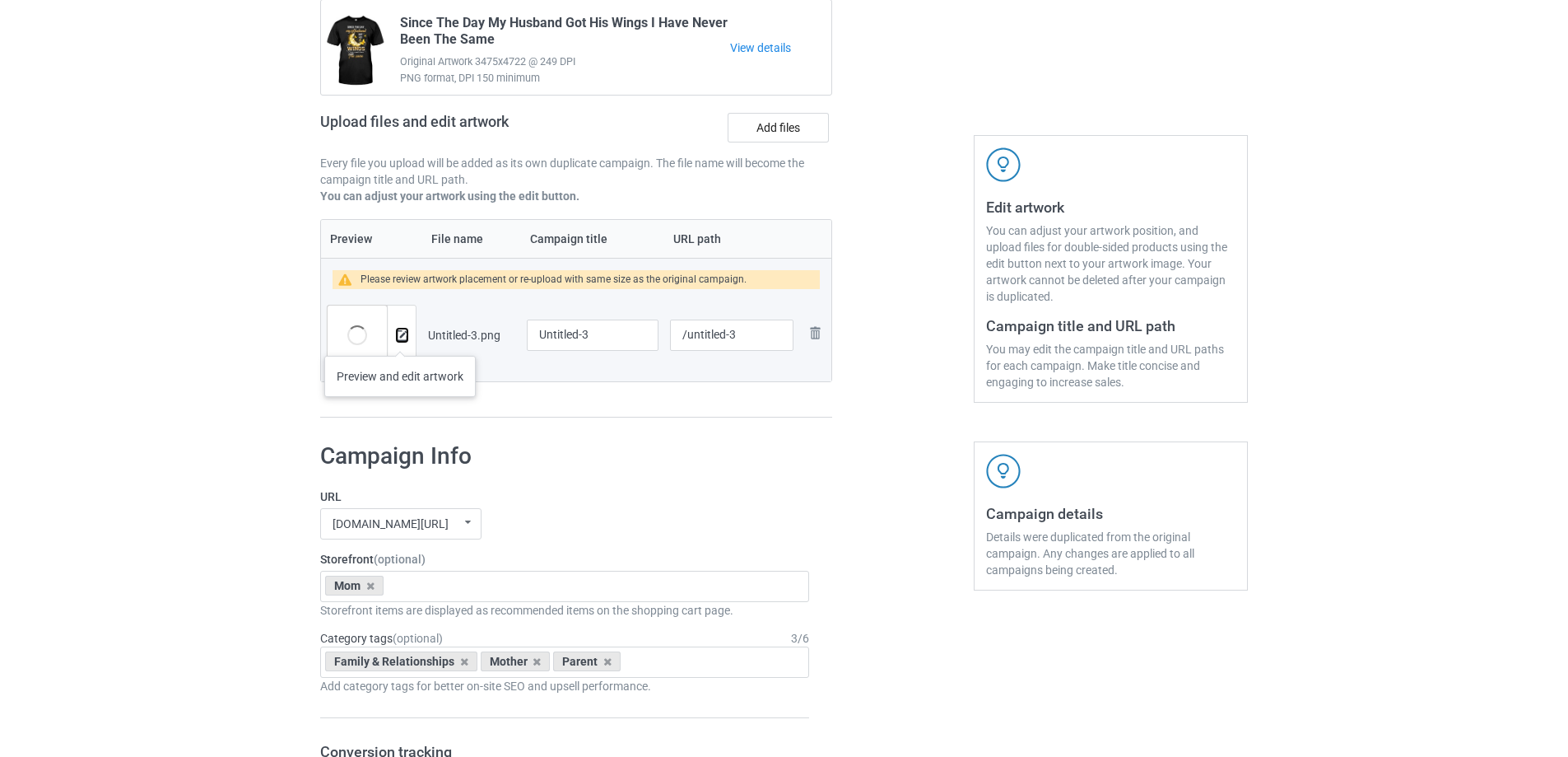
click at [400, 339] on img at bounding box center [402, 336] width 11 height 11
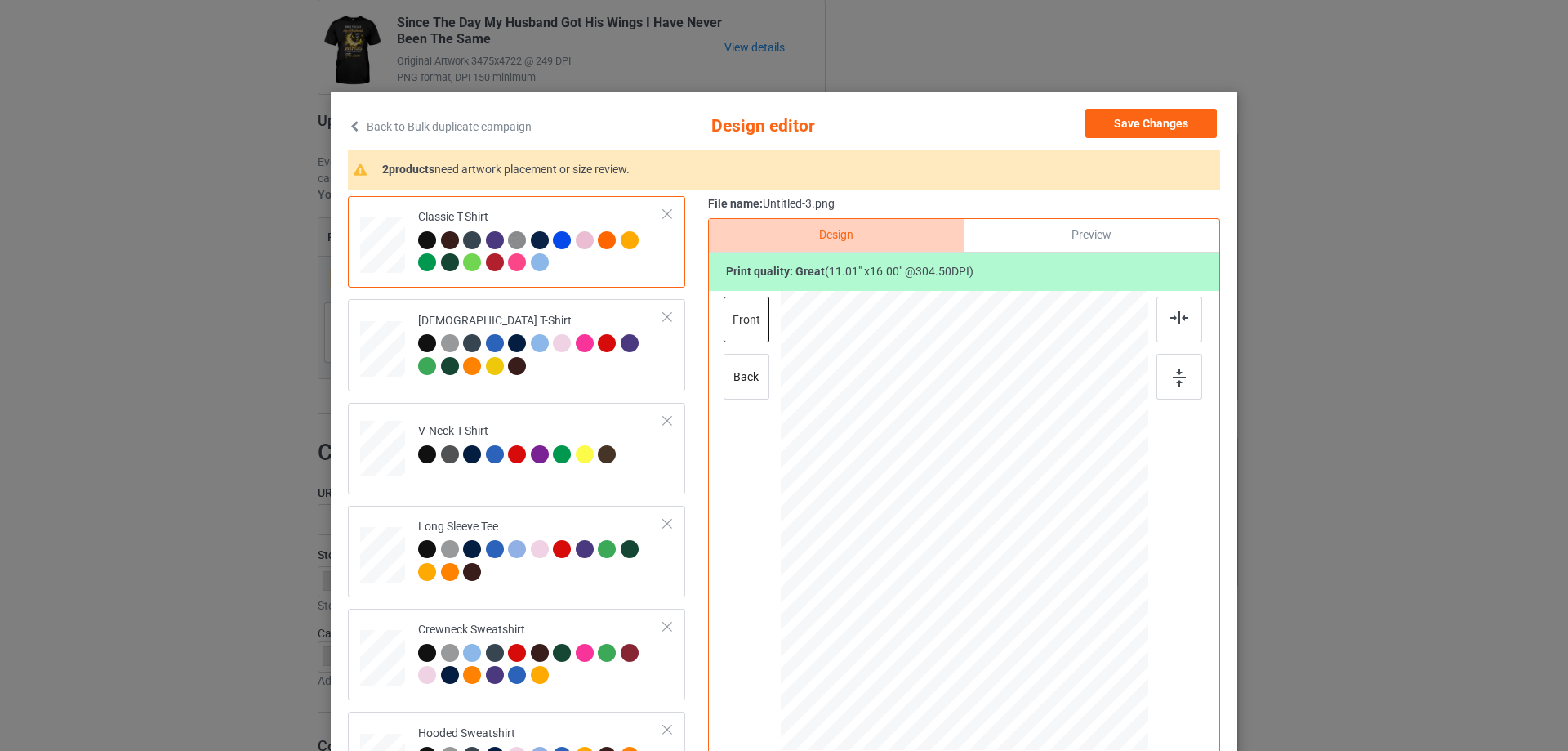
click at [694, 477] on div "Classic T-Shirt Ladies T-Shirt V-Neck T-Shirt Long Sleeve Tee Crewneck Sweatshi…" at bounding box center [784, 514] width 872 height 637
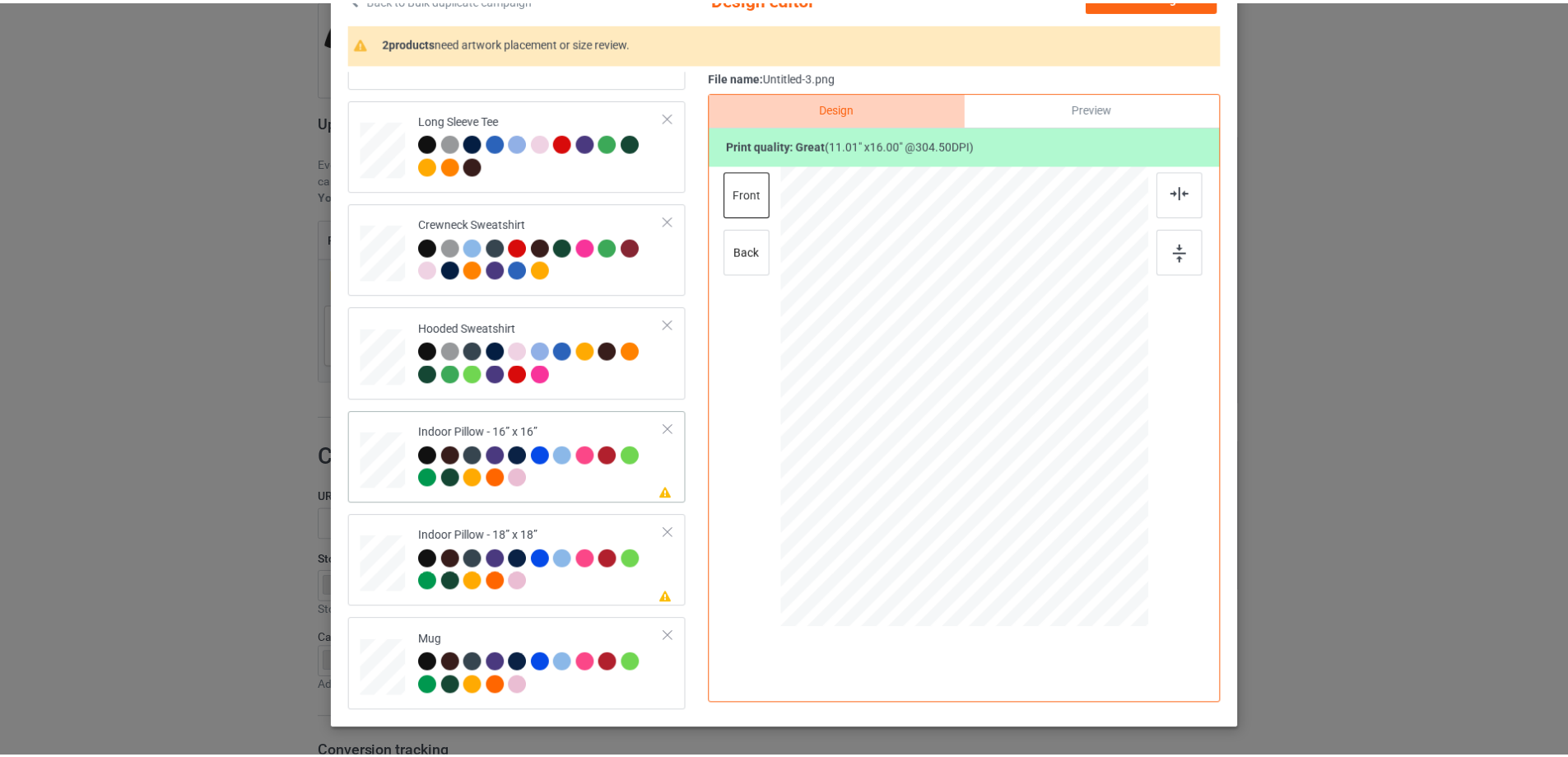
scroll to position [111, 0]
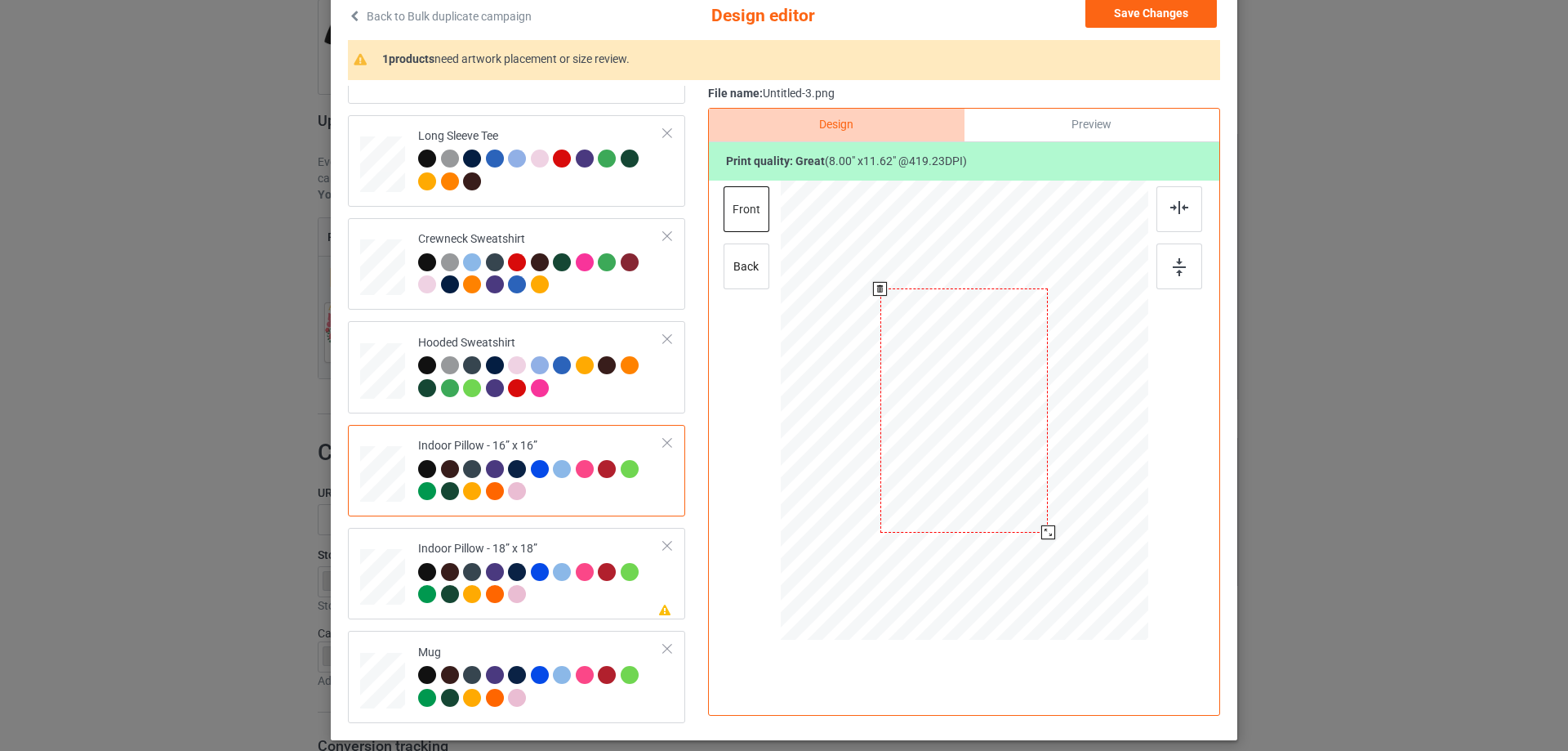
drag, startPoint x: 1066, startPoint y: 564, endPoint x: 1050, endPoint y: 520, distance: 46.8
click at [1050, 520] on div at bounding box center [965, 411] width 368 height 367
click at [1078, 123] on div "Preview" at bounding box center [1092, 125] width 255 height 33
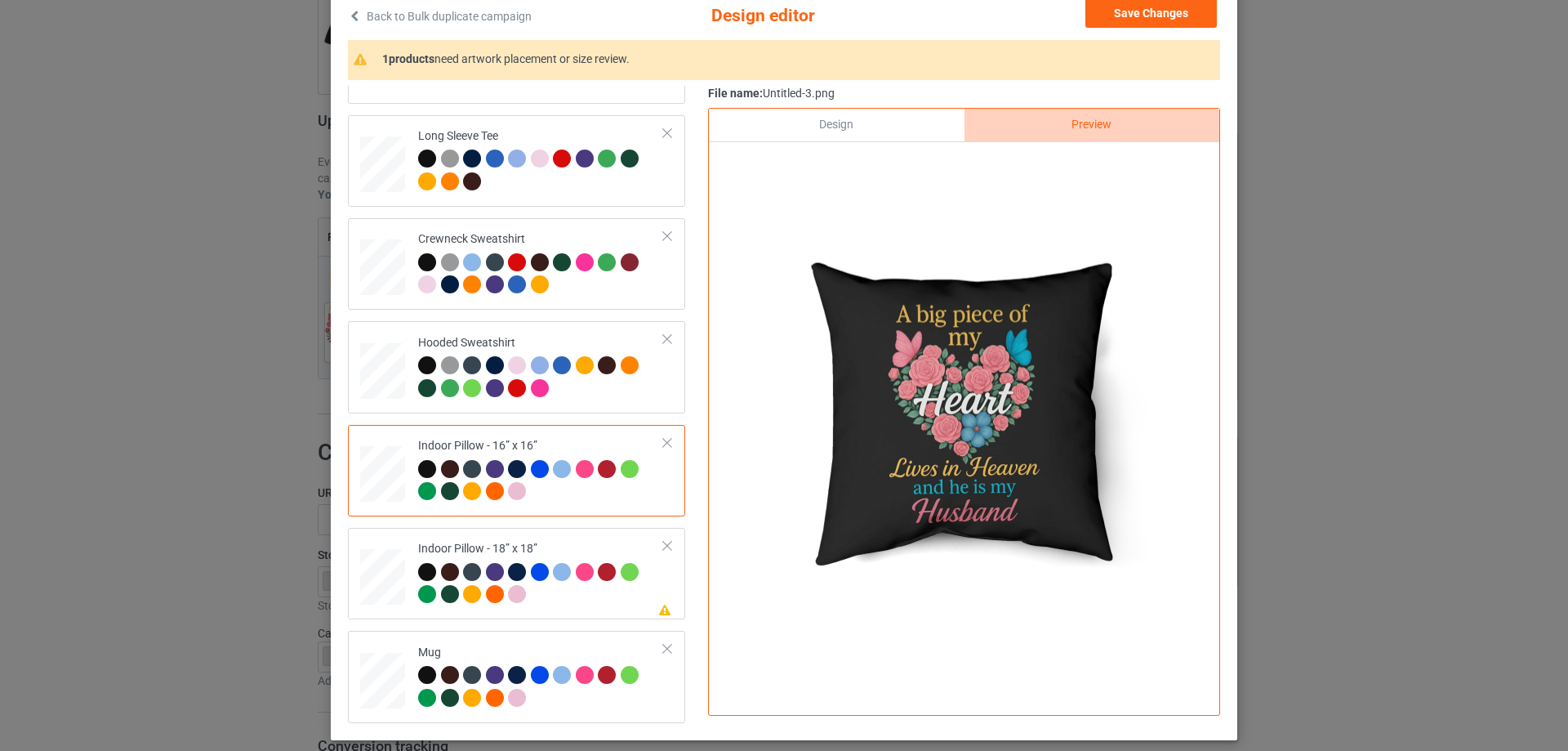
click at [891, 134] on div "Design" at bounding box center [836, 125] width 255 height 33
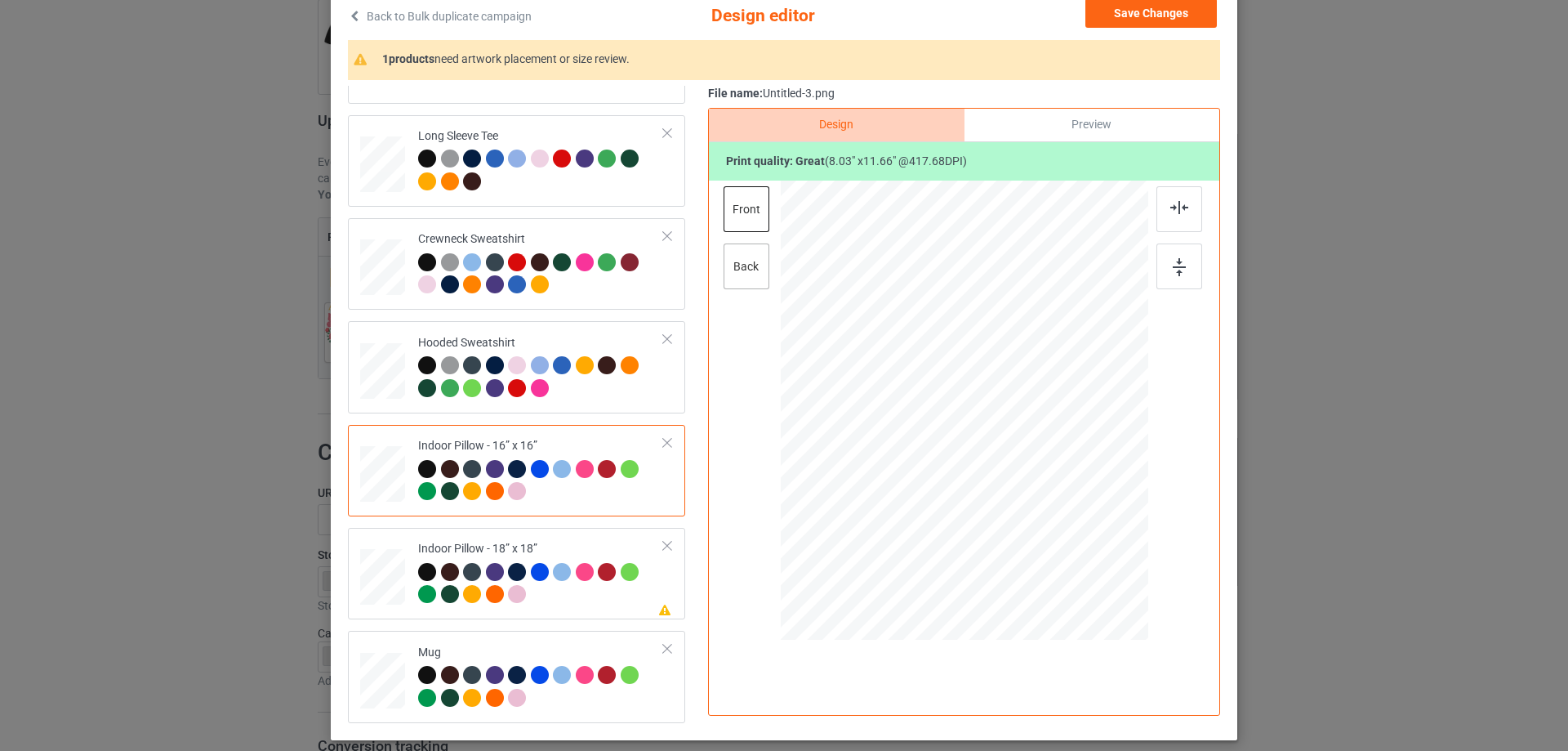
click at [745, 268] on div "back" at bounding box center [746, 266] width 46 height 46
drag, startPoint x: 1061, startPoint y: 549, endPoint x: 1050, endPoint y: 529, distance: 22.8
click at [1050, 529] on div at bounding box center [1049, 534] width 14 height 14
click at [561, 540] on td "Please review artwork placement Indoor Pillow - 18” x 18”" at bounding box center [541, 574] width 264 height 79
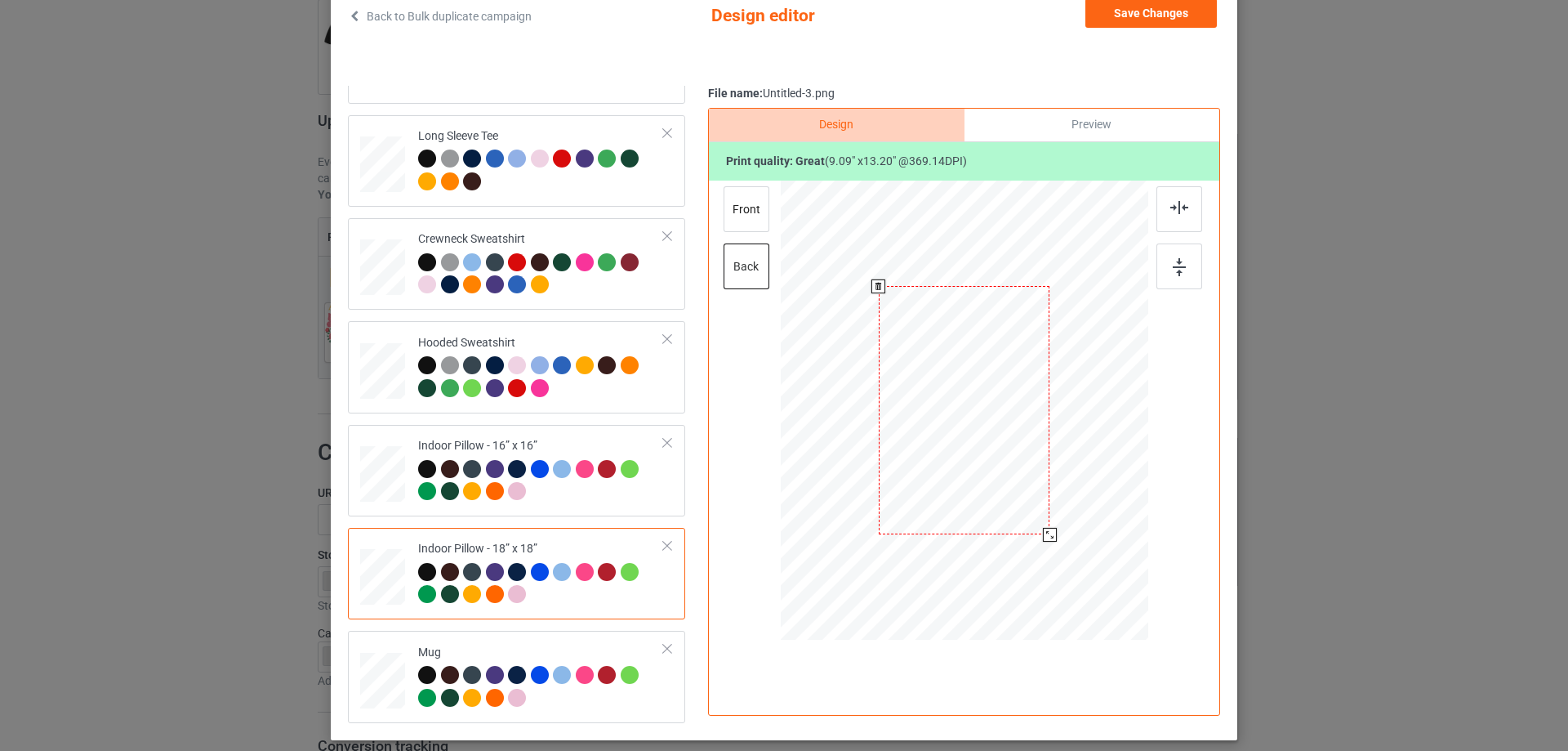
drag, startPoint x: 1057, startPoint y: 538, endPoint x: 1054, endPoint y: 526, distance: 12.4
click at [1054, 526] on div at bounding box center [964, 411] width 367 height 366
click at [738, 206] on div "front" at bounding box center [746, 209] width 46 height 46
drag, startPoint x: 1053, startPoint y: 541, endPoint x: 1048, endPoint y: 529, distance: 13.0
click at [1048, 529] on div at bounding box center [1050, 535] width 14 height 14
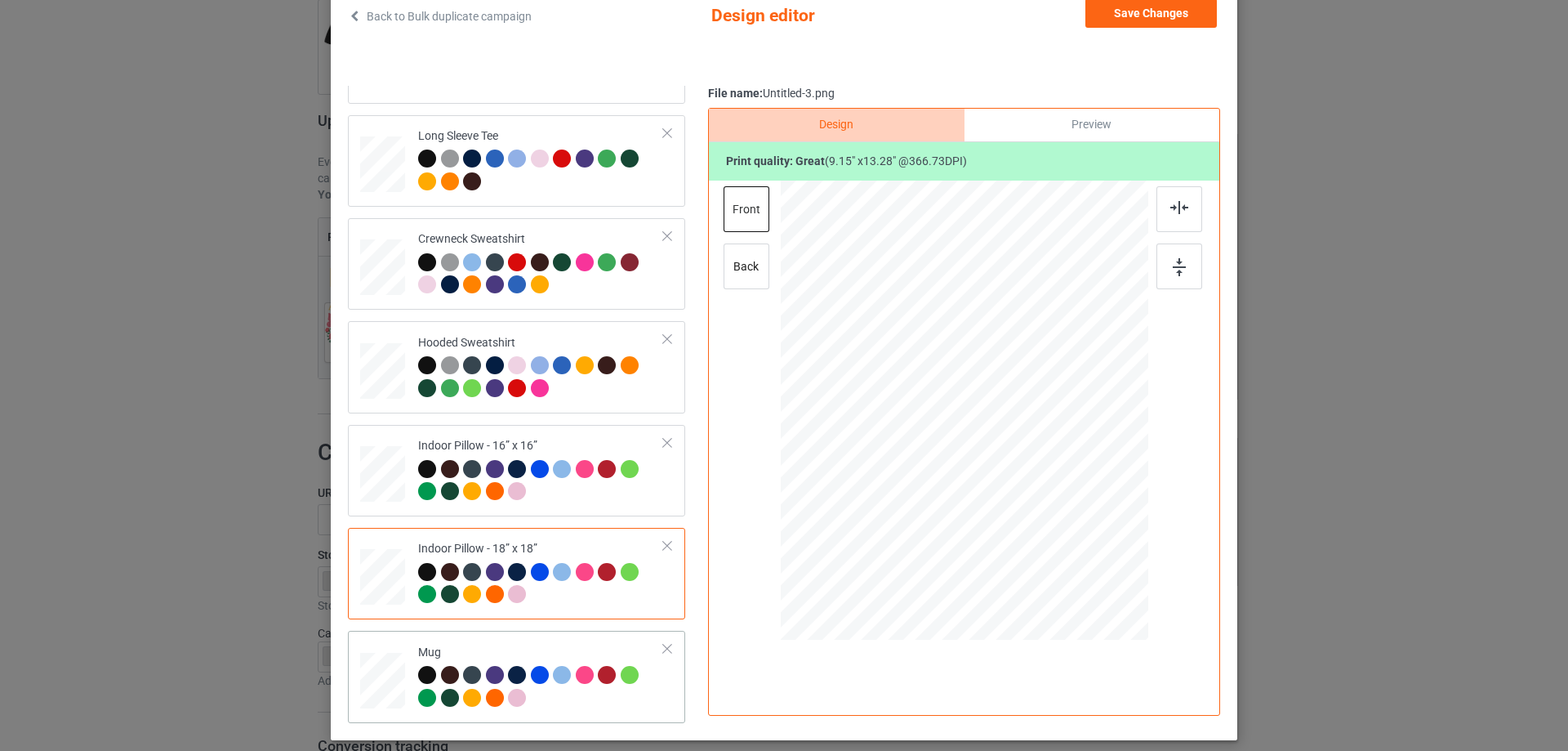
click at [609, 638] on td "Mug" at bounding box center [541, 677] width 264 height 79
click at [1131, 28] on div "Save Changes" at bounding box center [1152, 16] width 135 height 36
click at [1138, 14] on button "Save Changes" at bounding box center [1151, 13] width 131 height 29
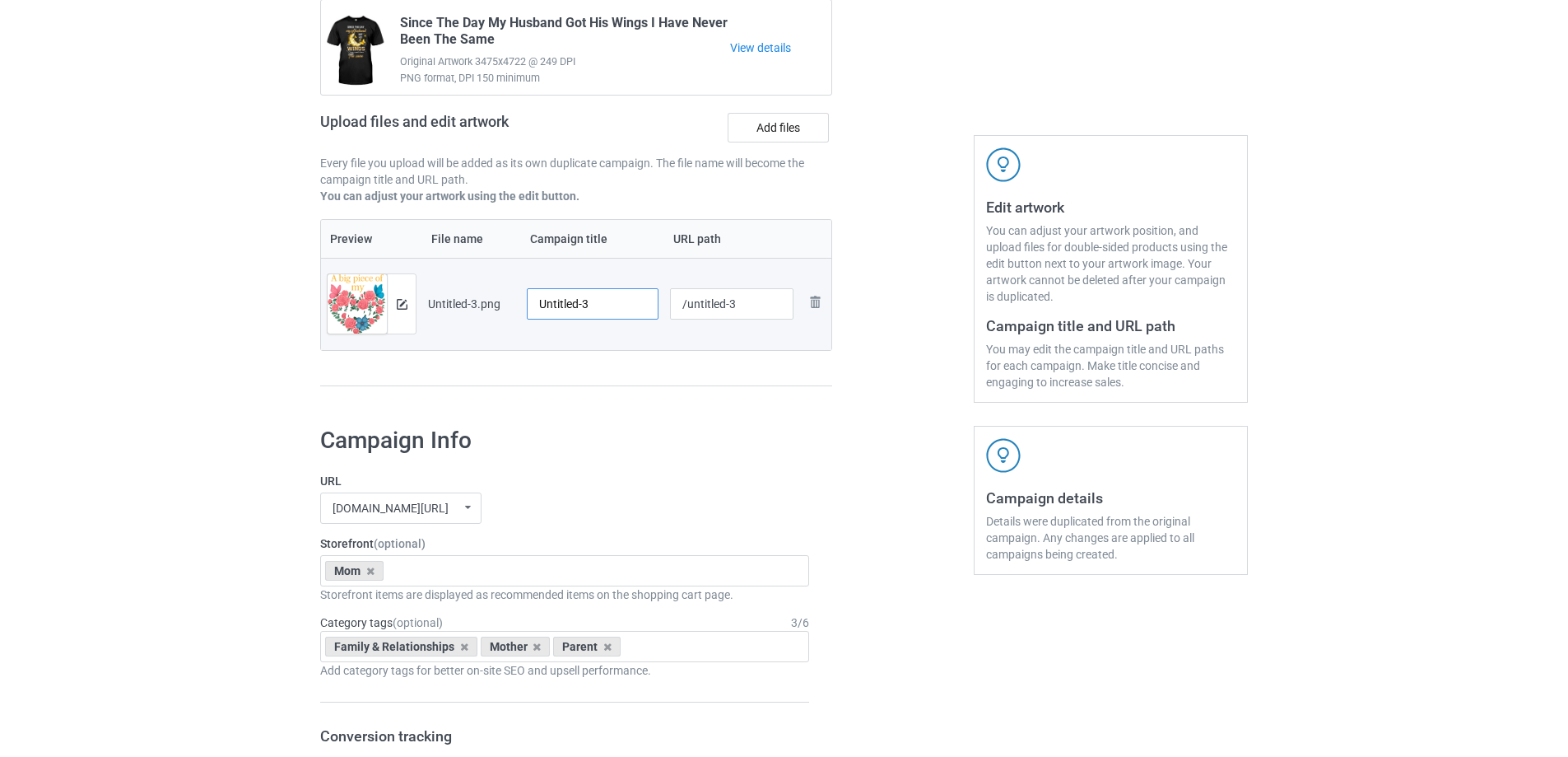
click at [609, 304] on input "Untitled-3" at bounding box center [592, 303] width 131 height 31
paste input "A Big Piece Of My Heart Lives In Heaven And He Is My Husband"
type input "A Big Piece Of My Heart Lives In Heaven And He Is My Husband"
click at [606, 388] on div "Campaign to duplicate Since The Day My Husband Got His Wings I Have Never Been …" at bounding box center [575, 182] width 535 height 464
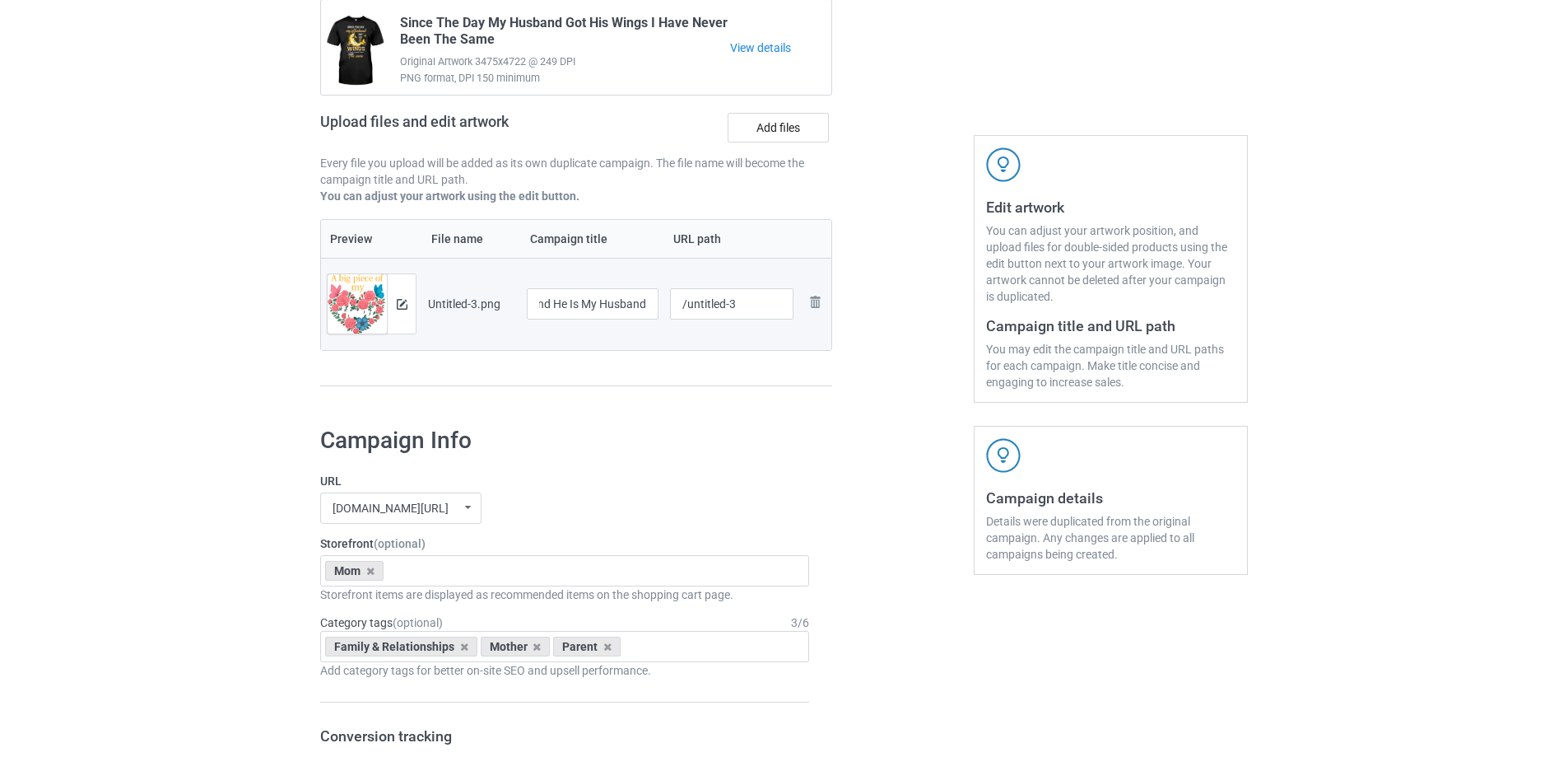
scroll to position [0, 0]
drag, startPoint x: 686, startPoint y: 306, endPoint x: 773, endPoint y: 301, distance: 87.1
click at [773, 301] on input "/untitled-3" at bounding box center [731, 303] width 124 height 31
drag, startPoint x: 719, startPoint y: 303, endPoint x: 731, endPoint y: 304, distance: 12.0
click at [731, 304] on input "/habp19" at bounding box center [731, 303] width 124 height 31
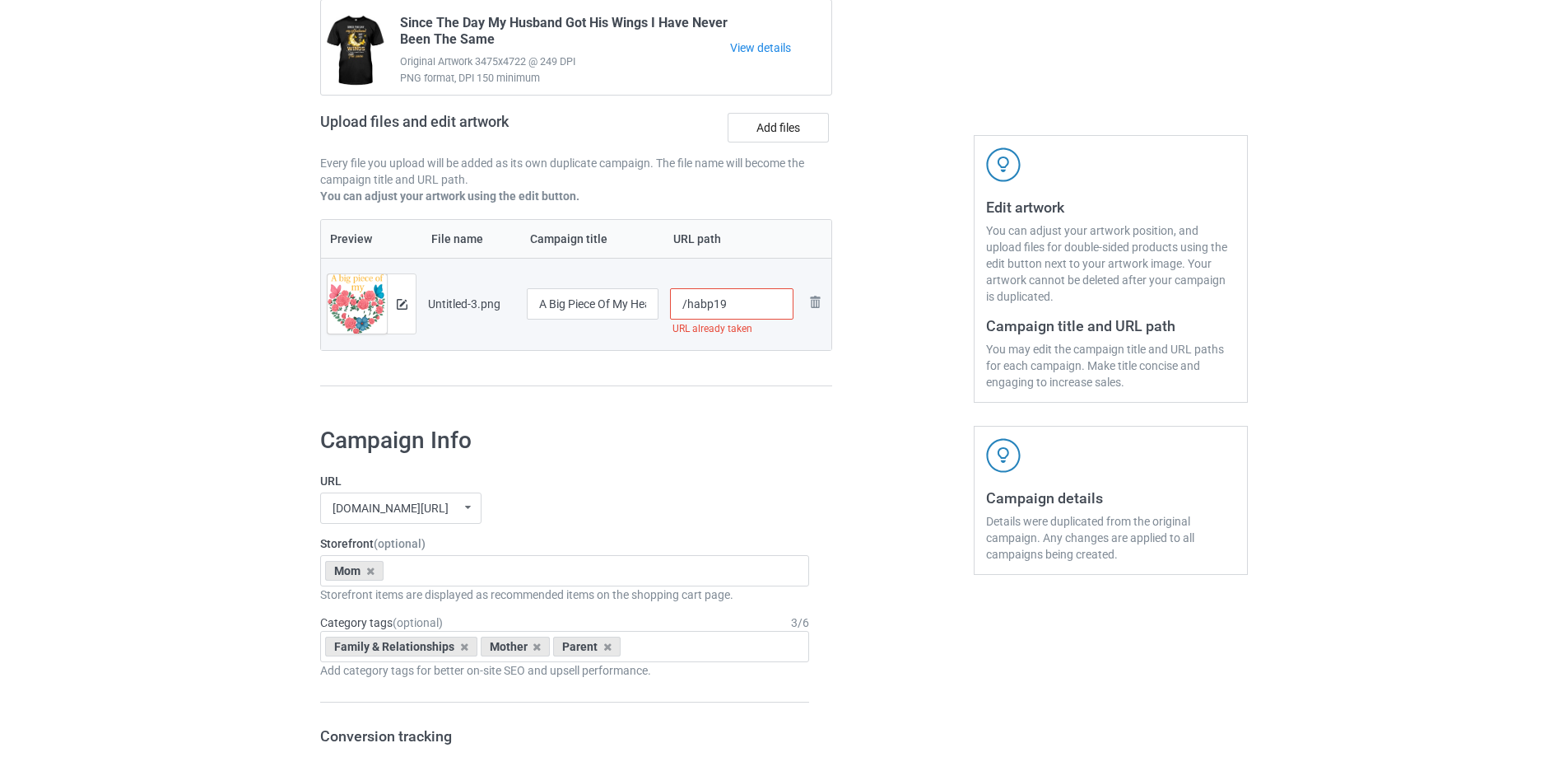
drag, startPoint x: 709, startPoint y: 304, endPoint x: 727, endPoint y: 306, distance: 18.1
click at [727, 306] on input "/habp19" at bounding box center [731, 303] width 124 height 31
drag, startPoint x: 720, startPoint y: 306, endPoint x: 741, endPoint y: 309, distance: 21.2
click at [741, 309] on input "/habp22" at bounding box center [731, 303] width 124 height 31
drag, startPoint x: 718, startPoint y: 308, endPoint x: 730, endPoint y: 308, distance: 12.0
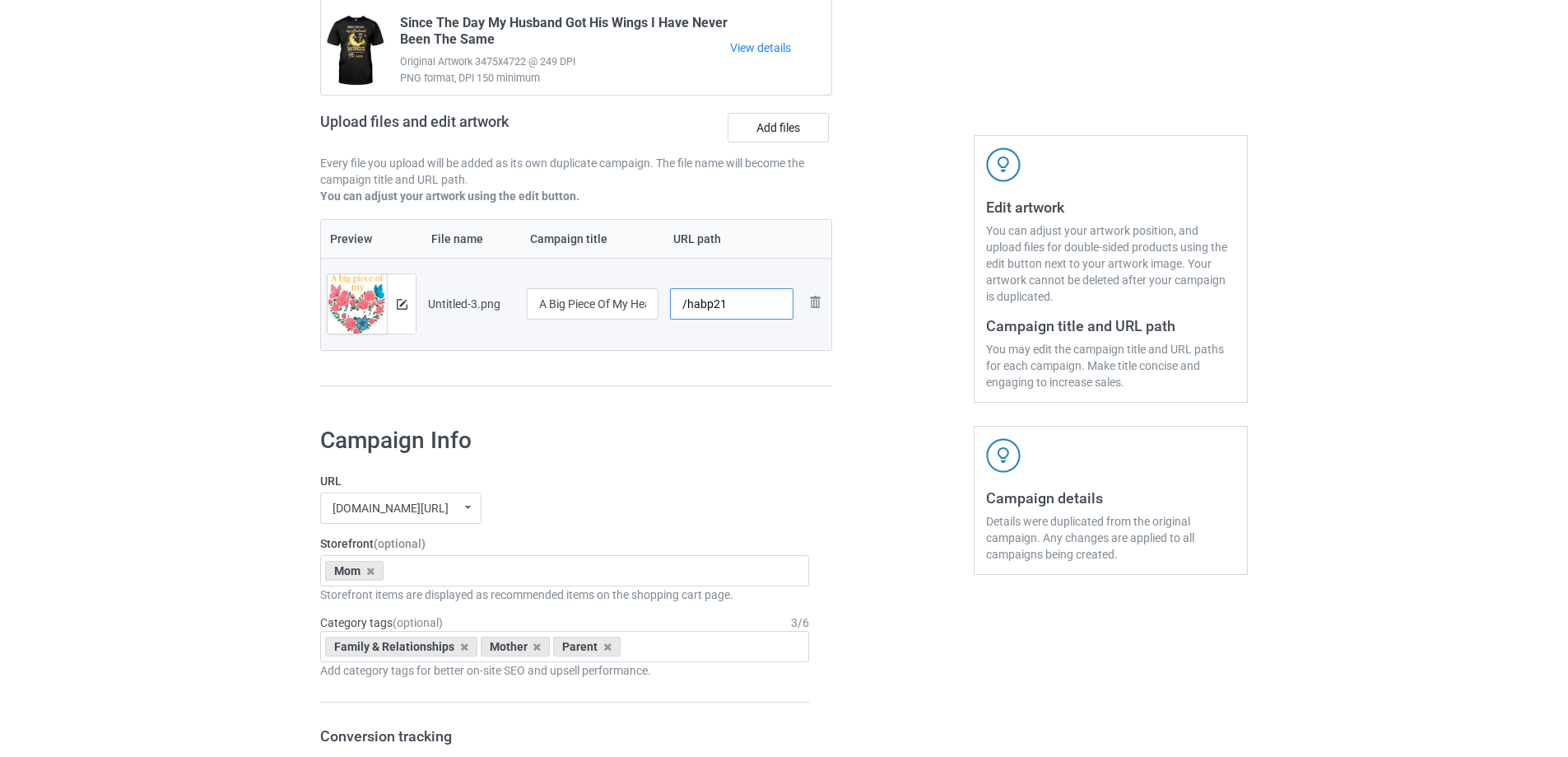
click at [730, 308] on input "/habp21" at bounding box center [731, 303] width 124 height 31
click at [723, 306] on input "/habp20" at bounding box center [731, 303] width 124 height 31
drag, startPoint x: 712, startPoint y: 306, endPoint x: 740, endPoint y: 307, distance: 28.0
click at [740, 307] on input "/habp20" at bounding box center [731, 303] width 124 height 31
drag, startPoint x: 714, startPoint y: 306, endPoint x: 757, endPoint y: 308, distance: 43.0
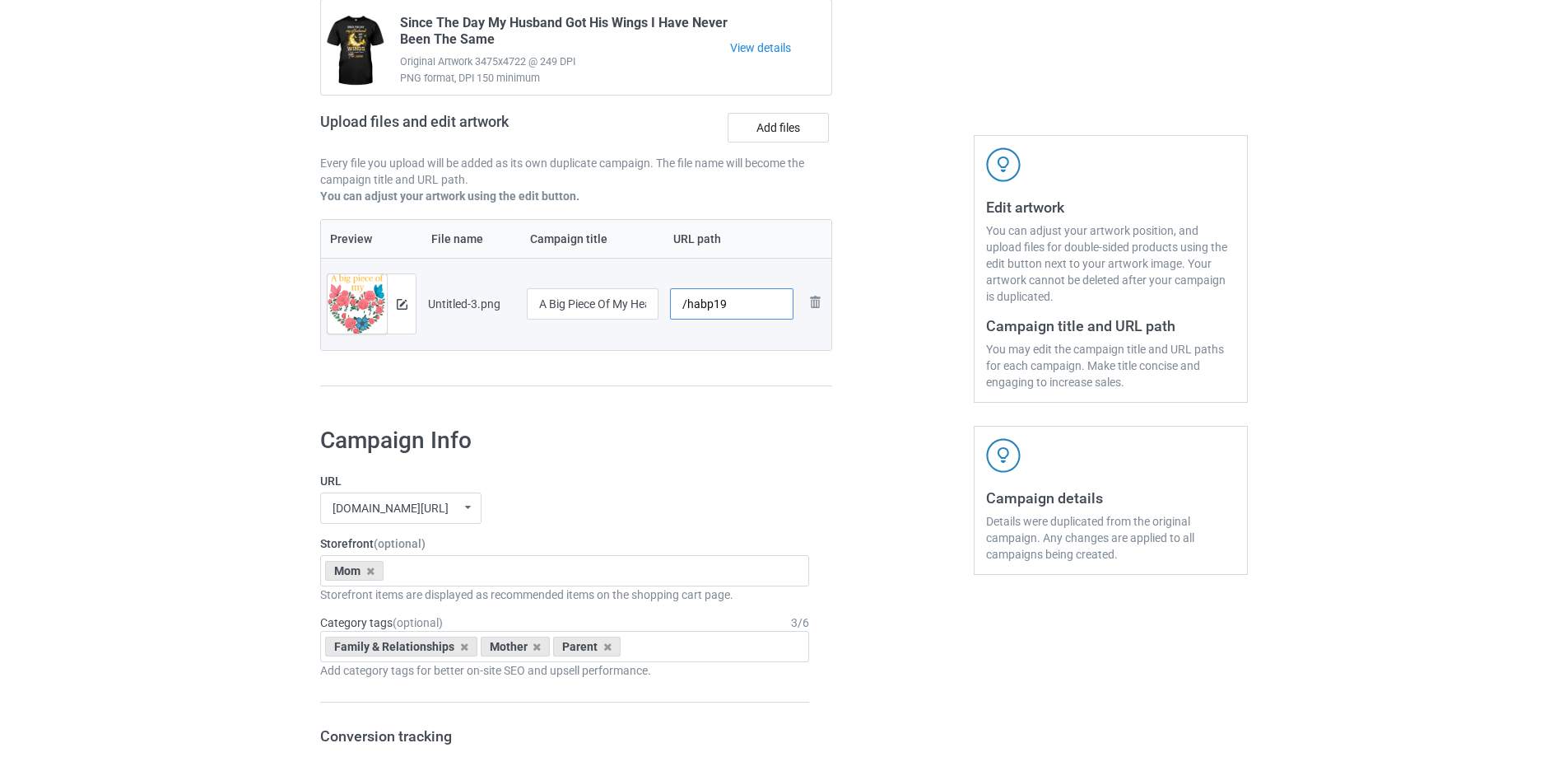
click at [757, 308] on input "/habp19" at bounding box center [731, 303] width 124 height 31
type input "/habp20"
click at [759, 389] on div "Campaign to duplicate Since The Day My Husband Got His Wings I Have Never Been …" at bounding box center [575, 182] width 535 height 464
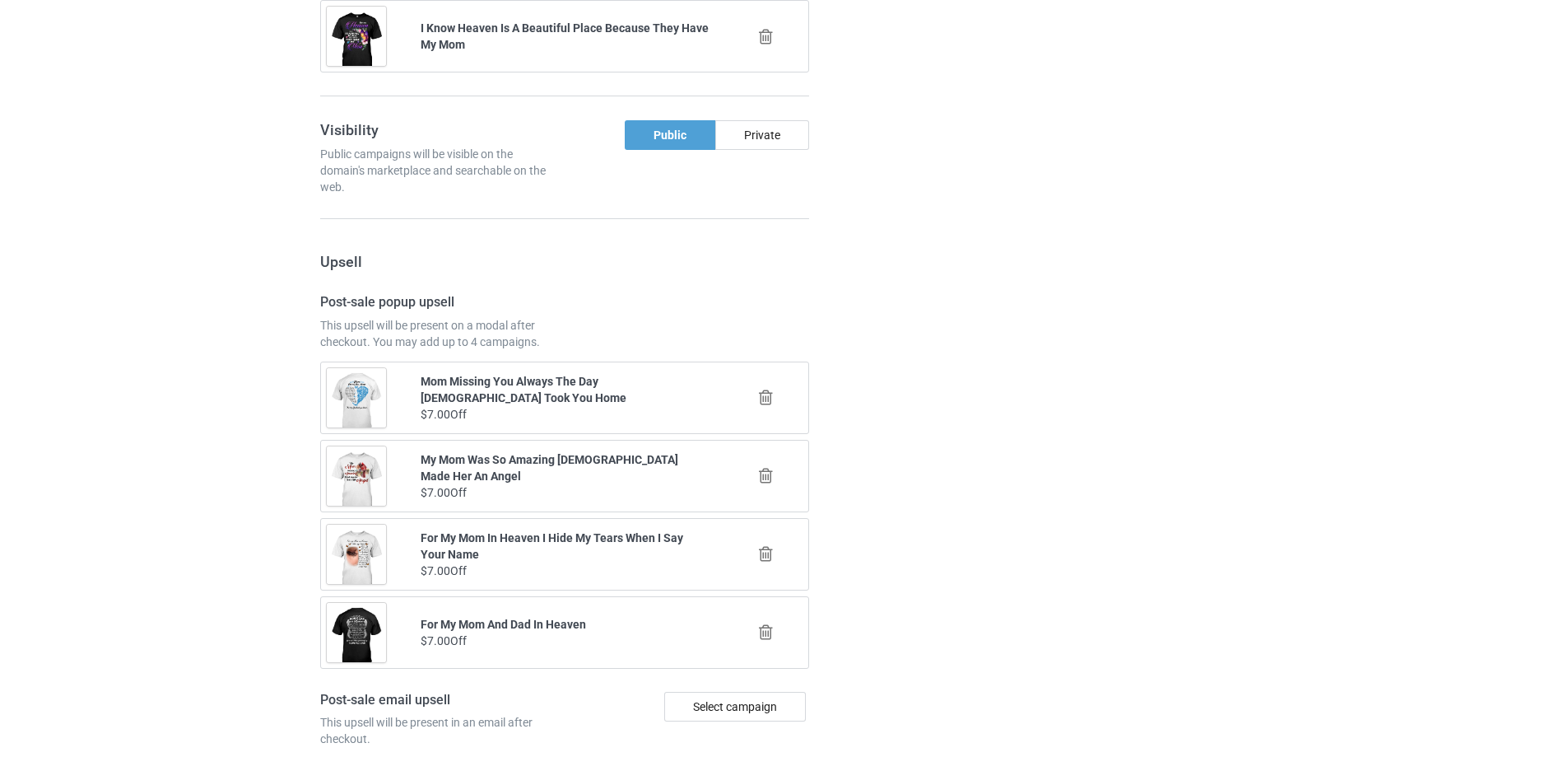
scroll to position [1917, 0]
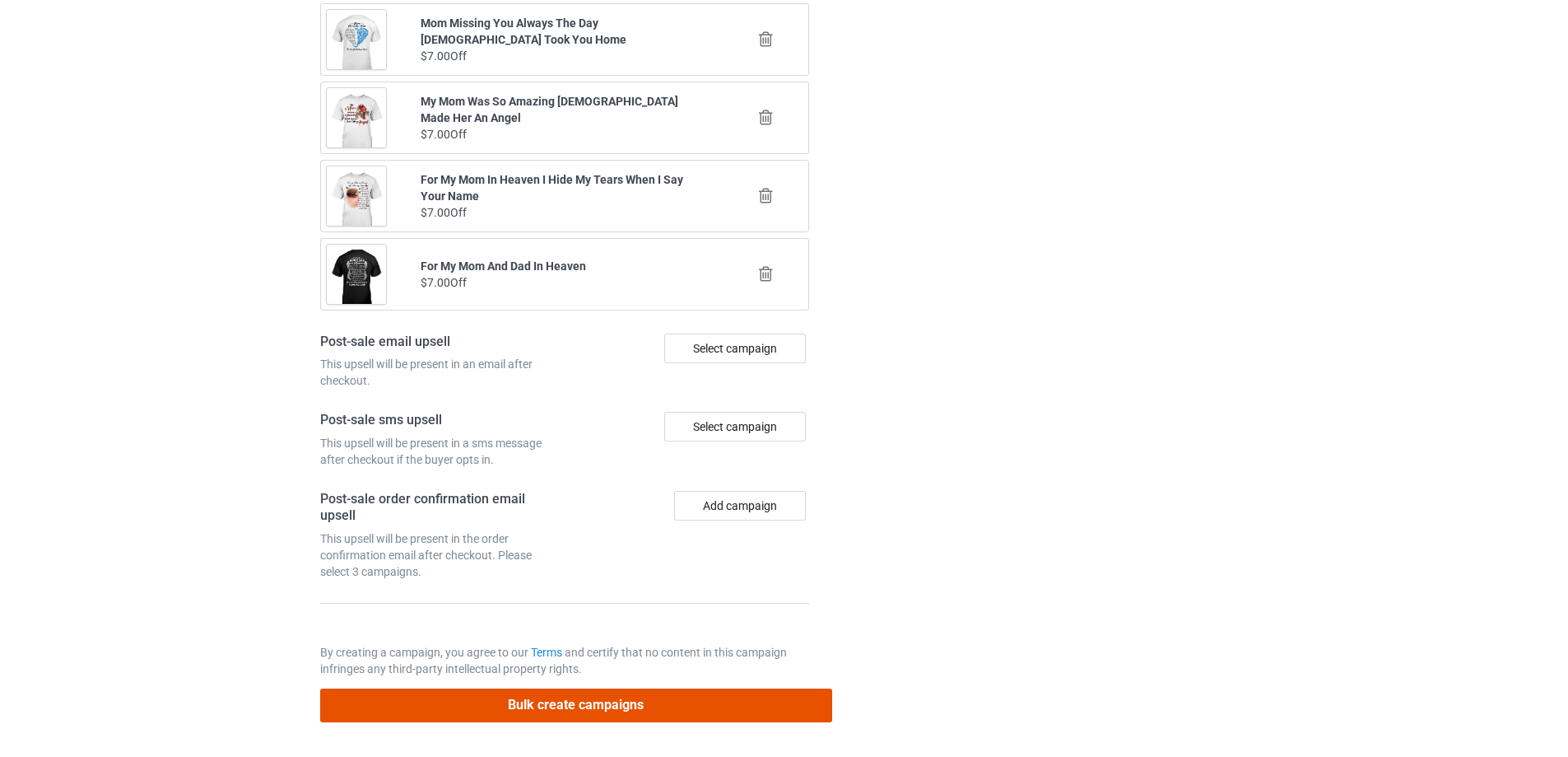
click at [626, 715] on button "Bulk create campaigns" at bounding box center [576, 706] width 512 height 34
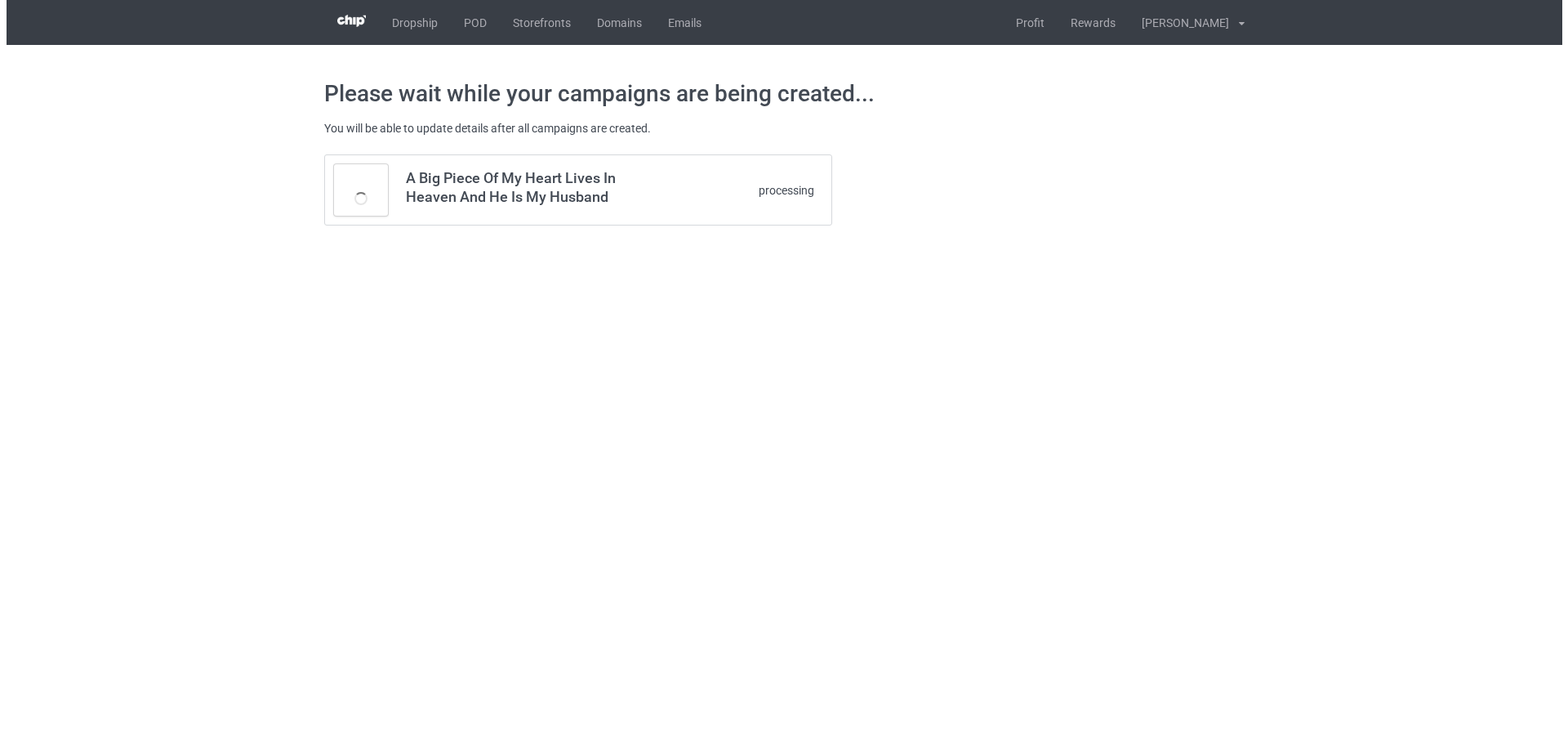
scroll to position [0, 0]
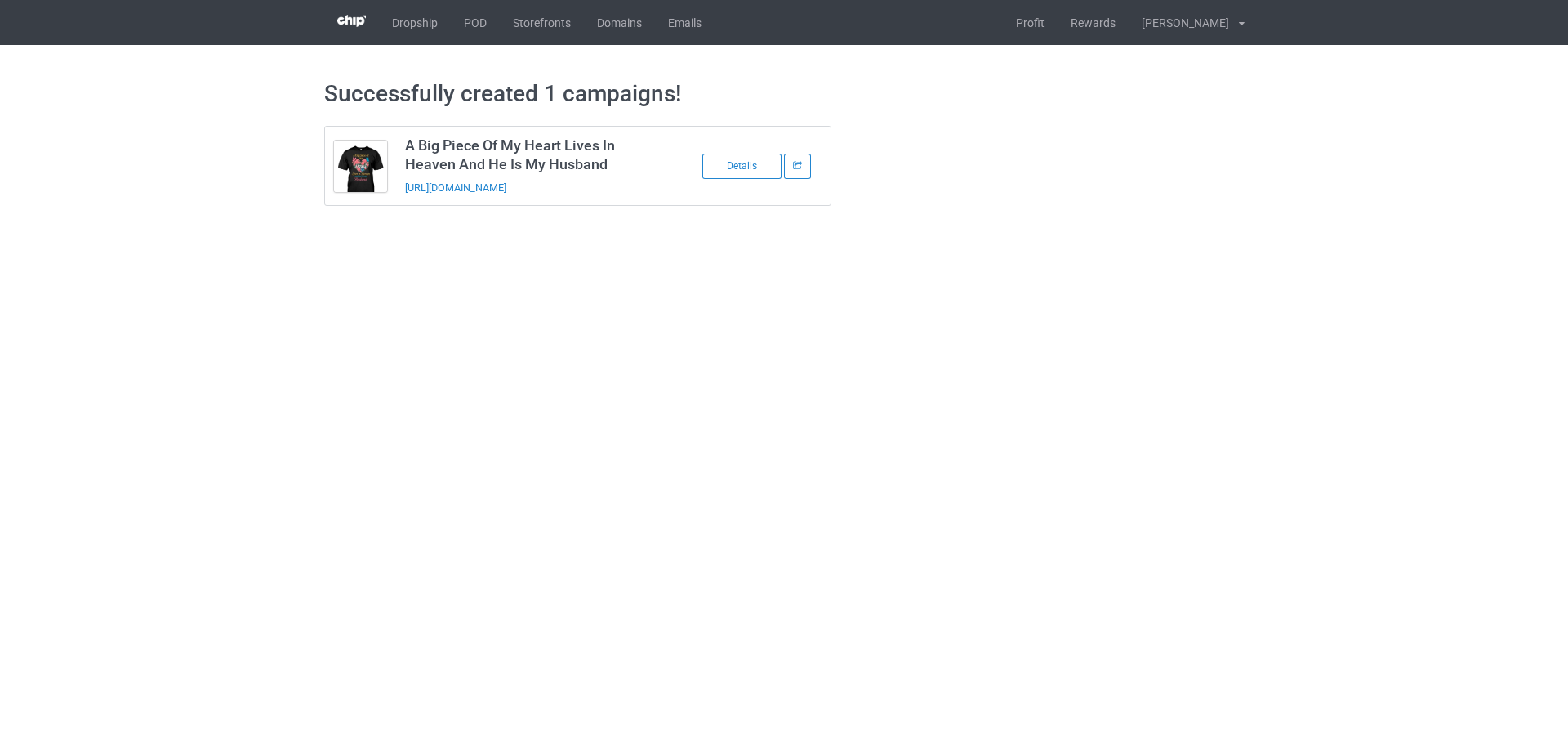
drag, startPoint x: 631, startPoint y: 193, endPoint x: 404, endPoint y: 204, distance: 227.3
click at [404, 204] on td "A Big Piece Of My Heart Lives In Heaven And He Is My Husband https://www.sendin…" at bounding box center [534, 166] width 276 height 79
copy link "https://www.sendinglovetoheaven.com/habp20"
drag, startPoint x: 1244, startPoint y: 309, endPoint x: 1069, endPoint y: 213, distance: 199.6
click at [1244, 309] on body "Dropship POD Storefronts Domains Emails Profit Rewards Đỗ Cao Thái Settings Log…" at bounding box center [784, 376] width 1568 height 751
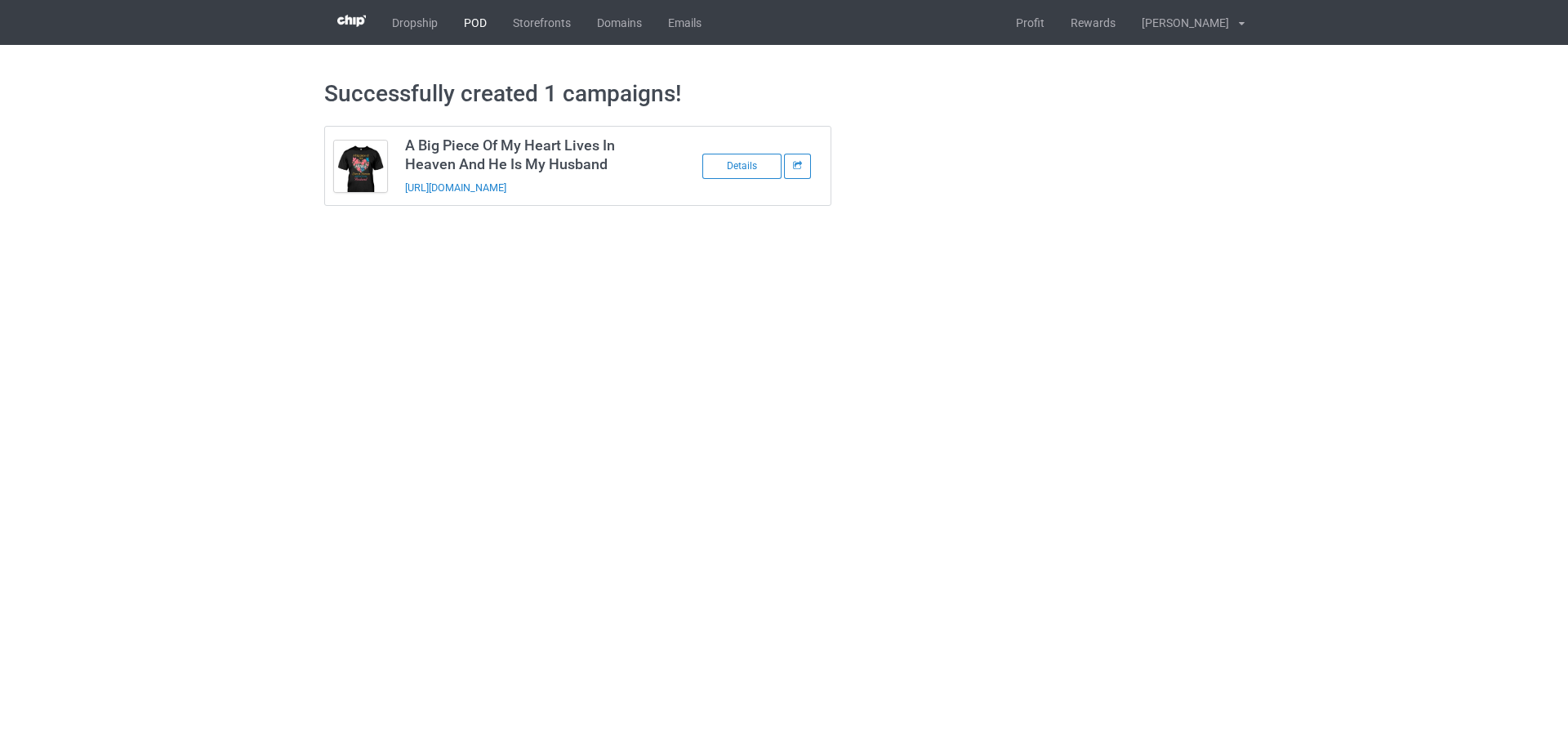
click at [469, 25] on link "POD" at bounding box center [475, 23] width 49 height 45
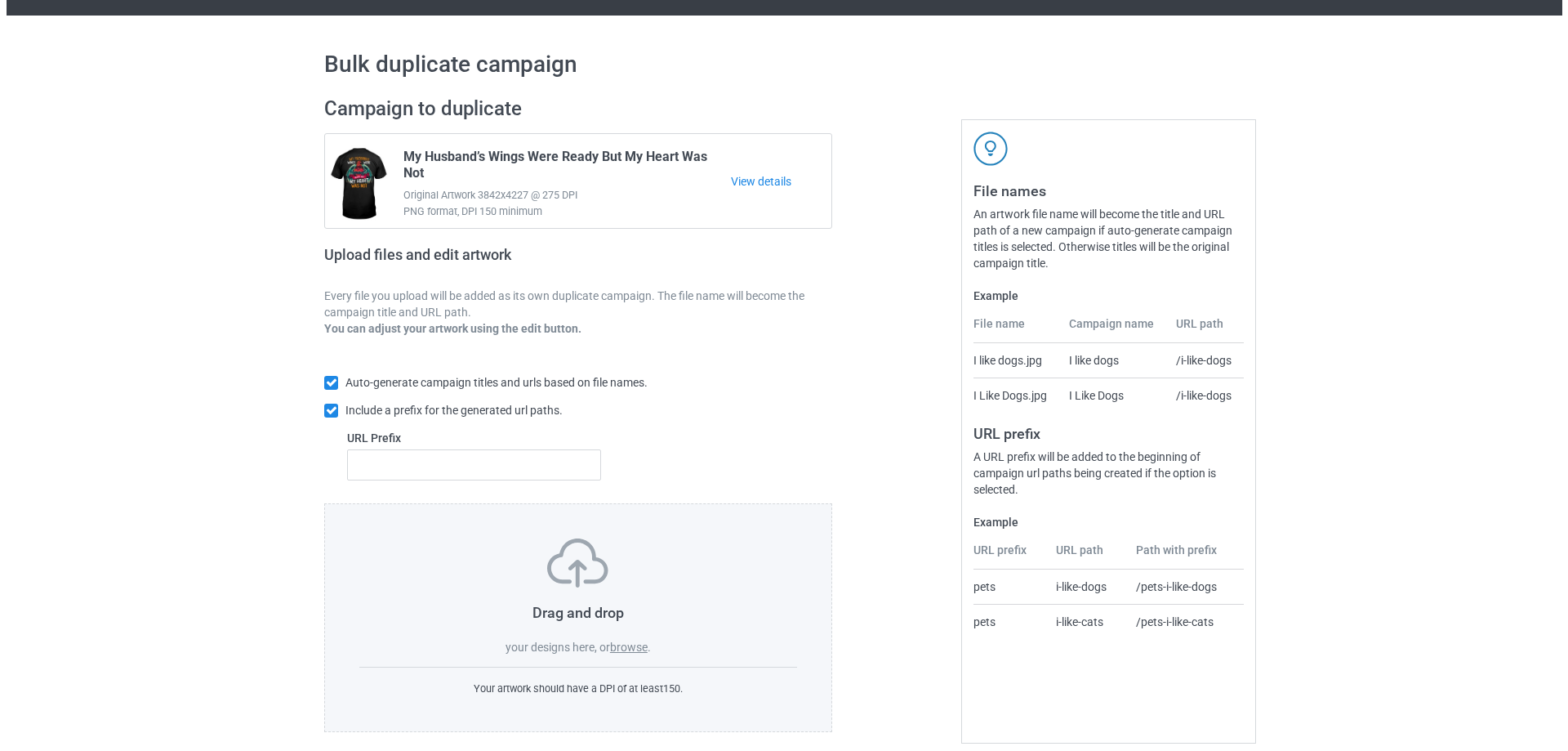
scroll to position [46, 0]
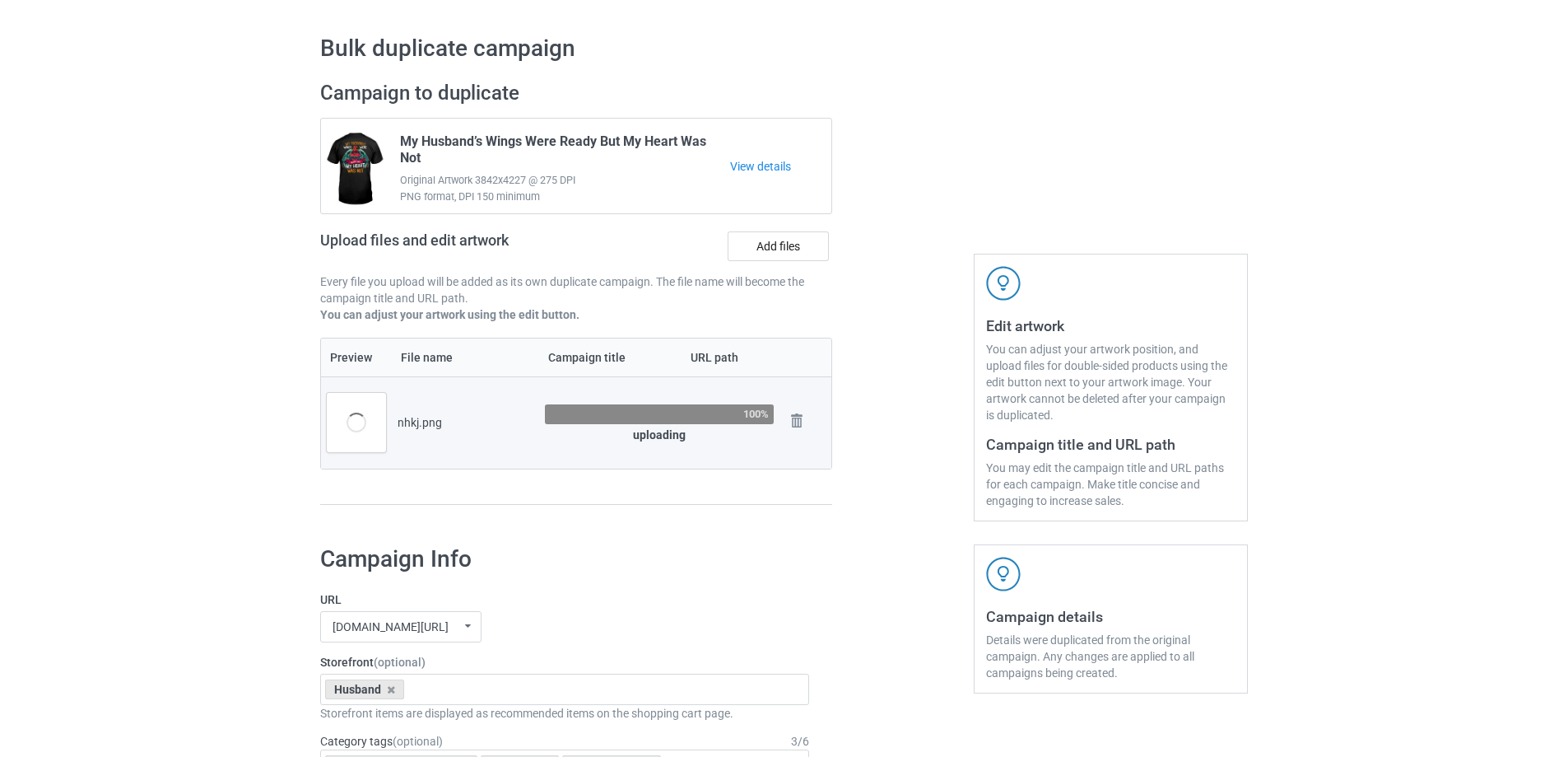
click at [408, 417] on div "nhkj.png" at bounding box center [465, 422] width 136 height 17
click at [433, 414] on td "nhkj.png" at bounding box center [465, 421] width 147 height 92
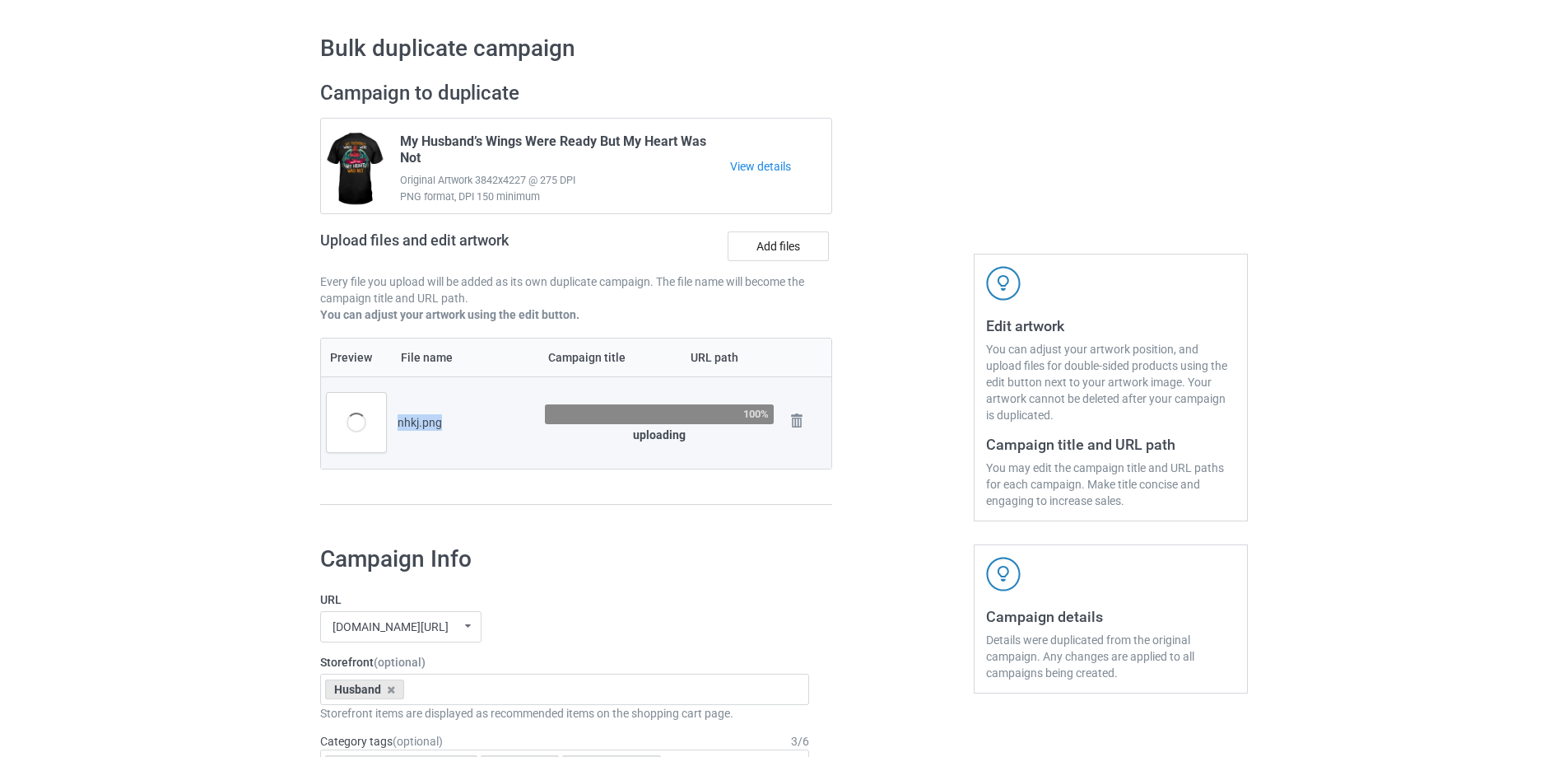
click at [433, 414] on td "nhkj.png" at bounding box center [465, 421] width 147 height 92
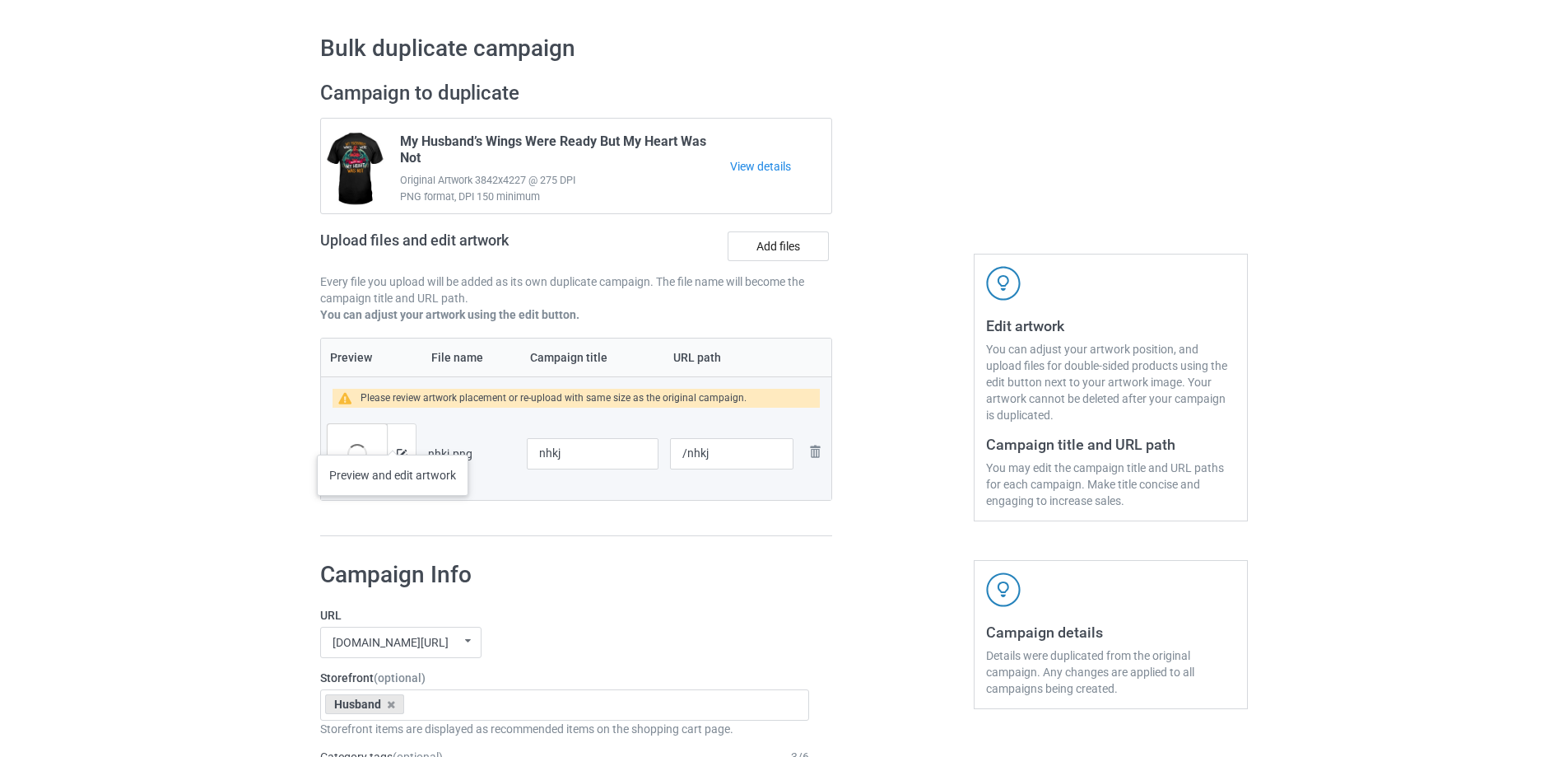
click at [393, 438] on div at bounding box center [401, 454] width 29 height 59
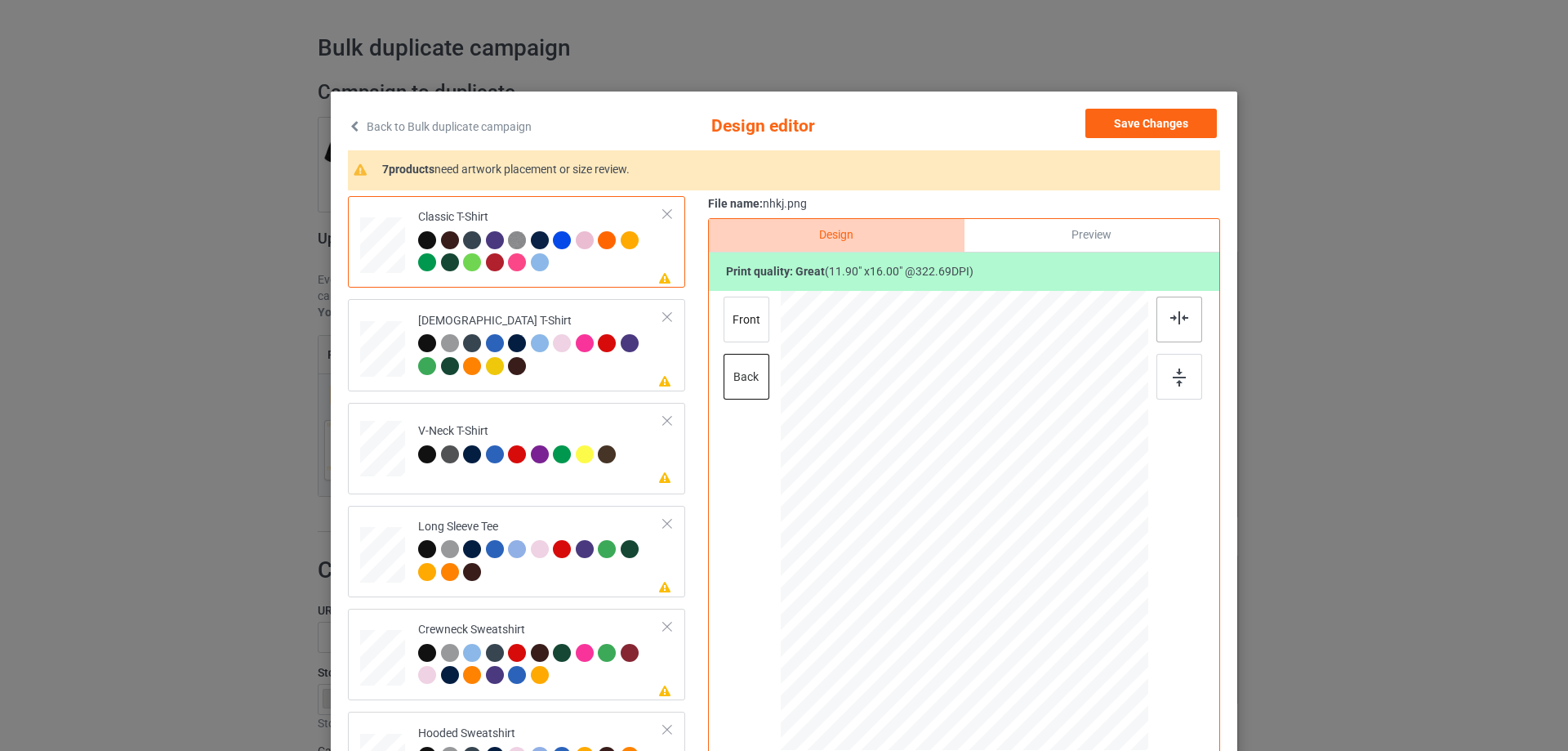
click at [1171, 314] on img at bounding box center [1179, 318] width 18 height 13
click at [595, 324] on div "[DEMOGRAPHIC_DATA] T-Shirt" at bounding box center [541, 343] width 246 height 61
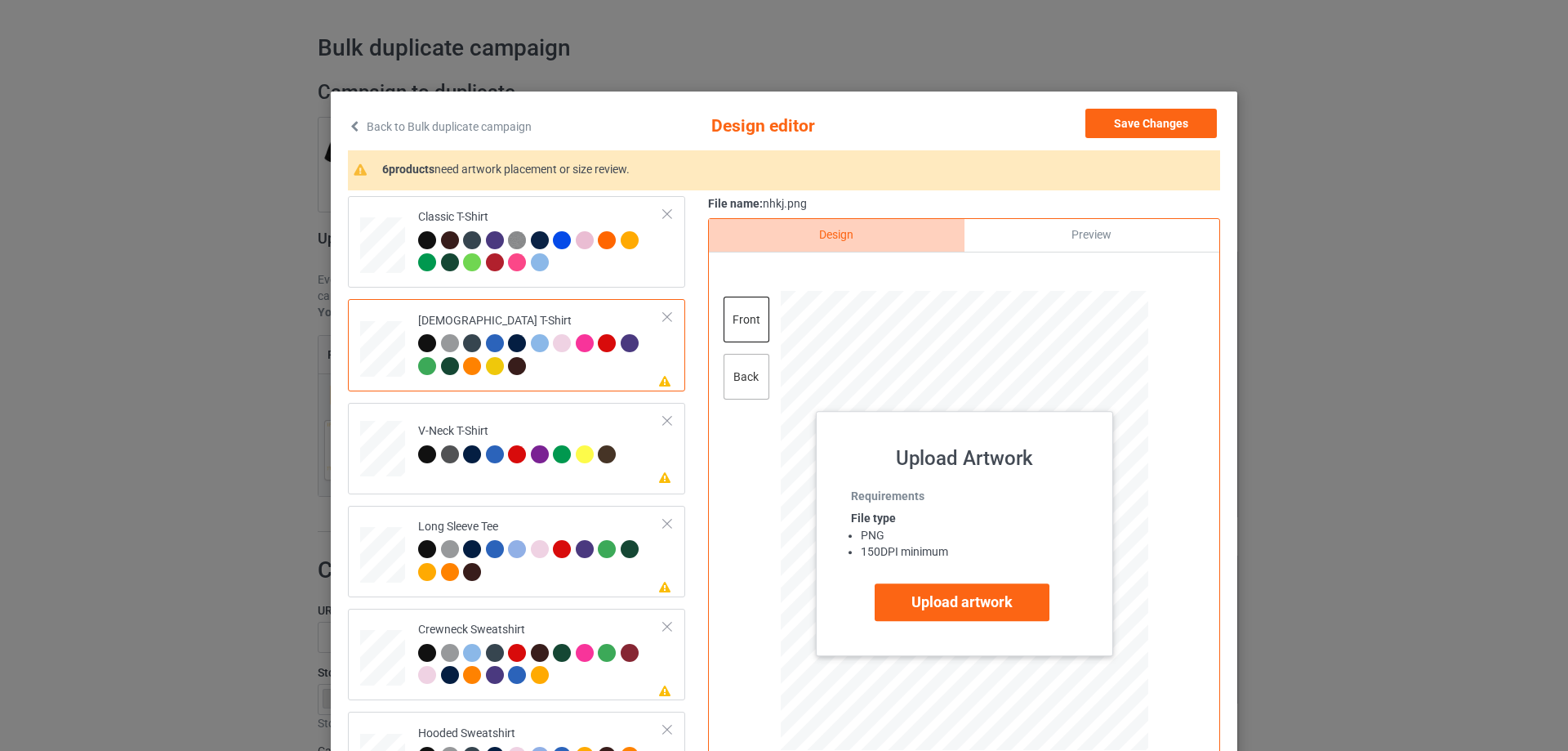
click at [741, 376] on div "back" at bounding box center [746, 376] width 46 height 46
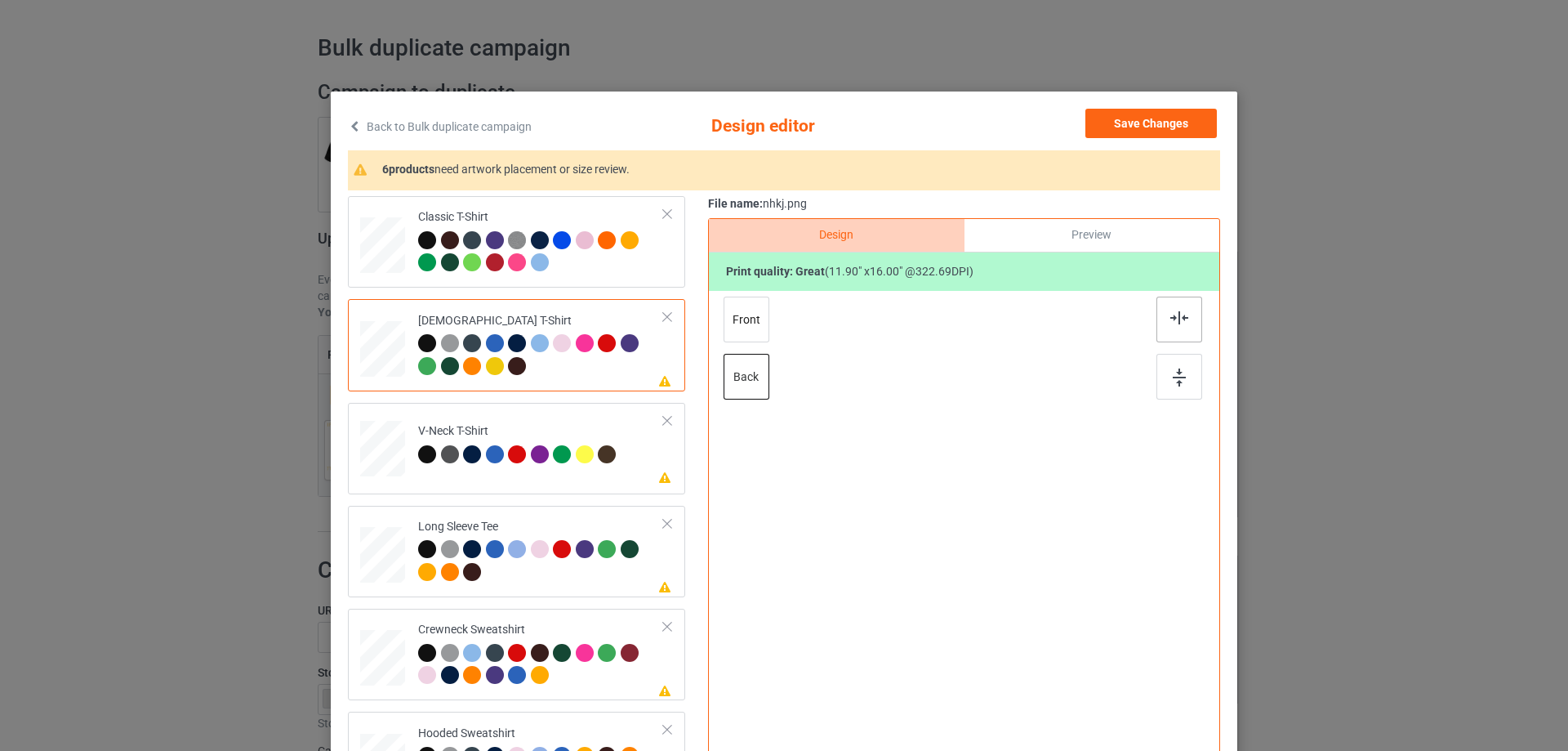
click at [1162, 322] on div at bounding box center [1179, 319] width 46 height 46
click at [510, 420] on td "Please review artwork placement V-Neck T-Shirt" at bounding box center [541, 445] width 264 height 72
click at [1171, 319] on img at bounding box center [1179, 318] width 18 height 13
click at [579, 523] on div "Long Sleeve Tee" at bounding box center [541, 549] width 246 height 61
click at [1171, 319] on img at bounding box center [1179, 318] width 18 height 13
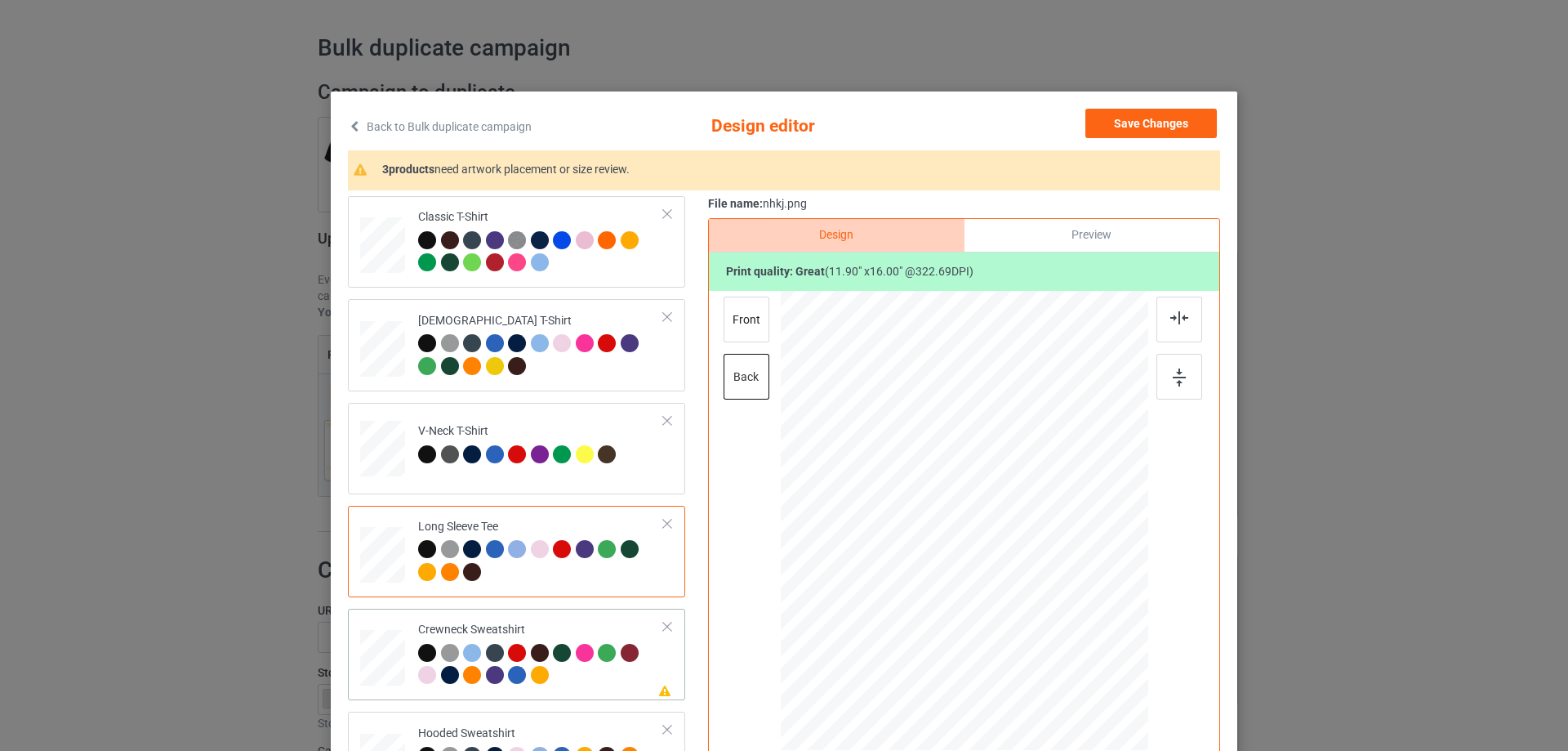
click at [566, 613] on div "Please review artwork placement Crewneck Sweatshirt" at bounding box center [516, 654] width 337 height 91
click at [1176, 316] on img at bounding box center [1179, 318] width 18 height 13
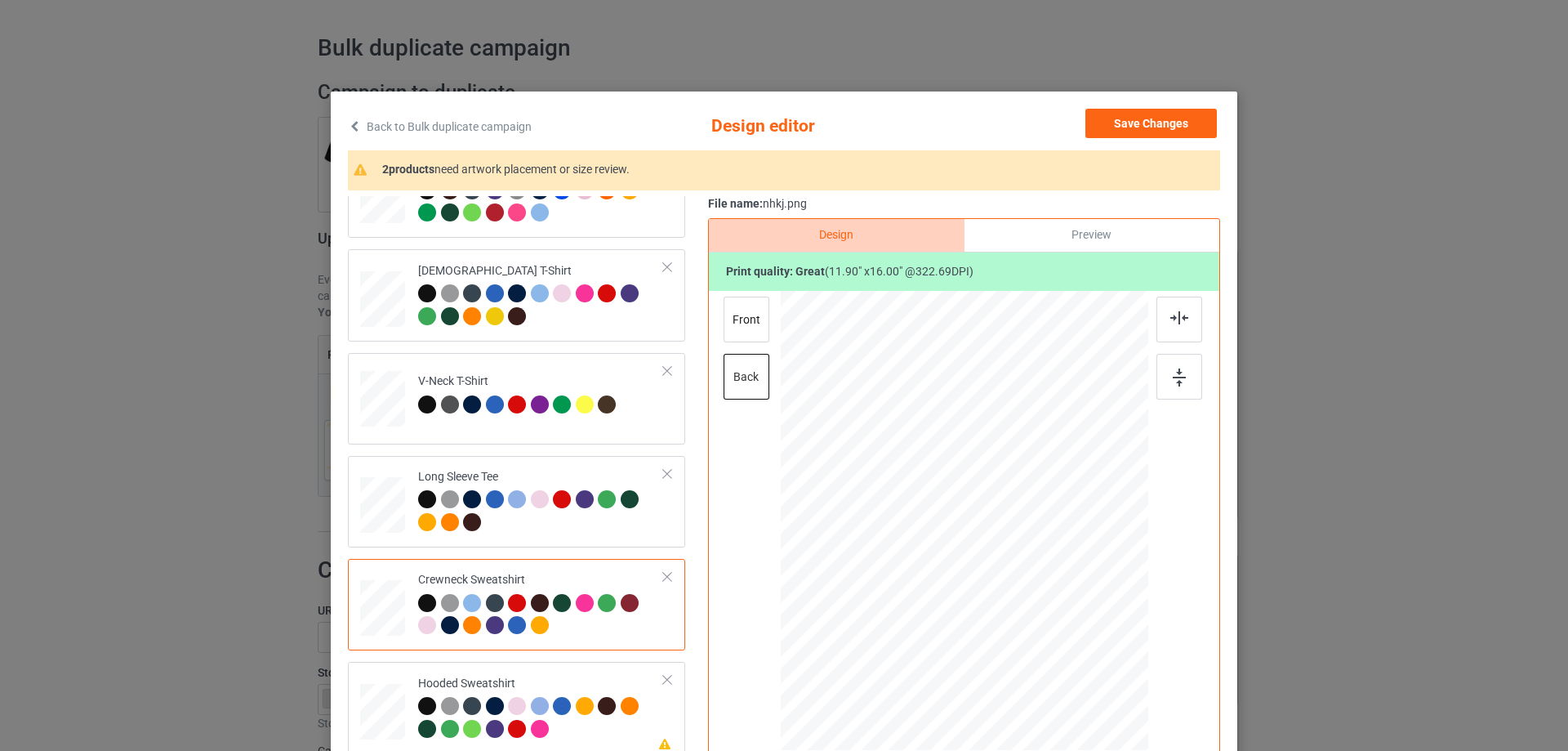
scroll to position [74, 0]
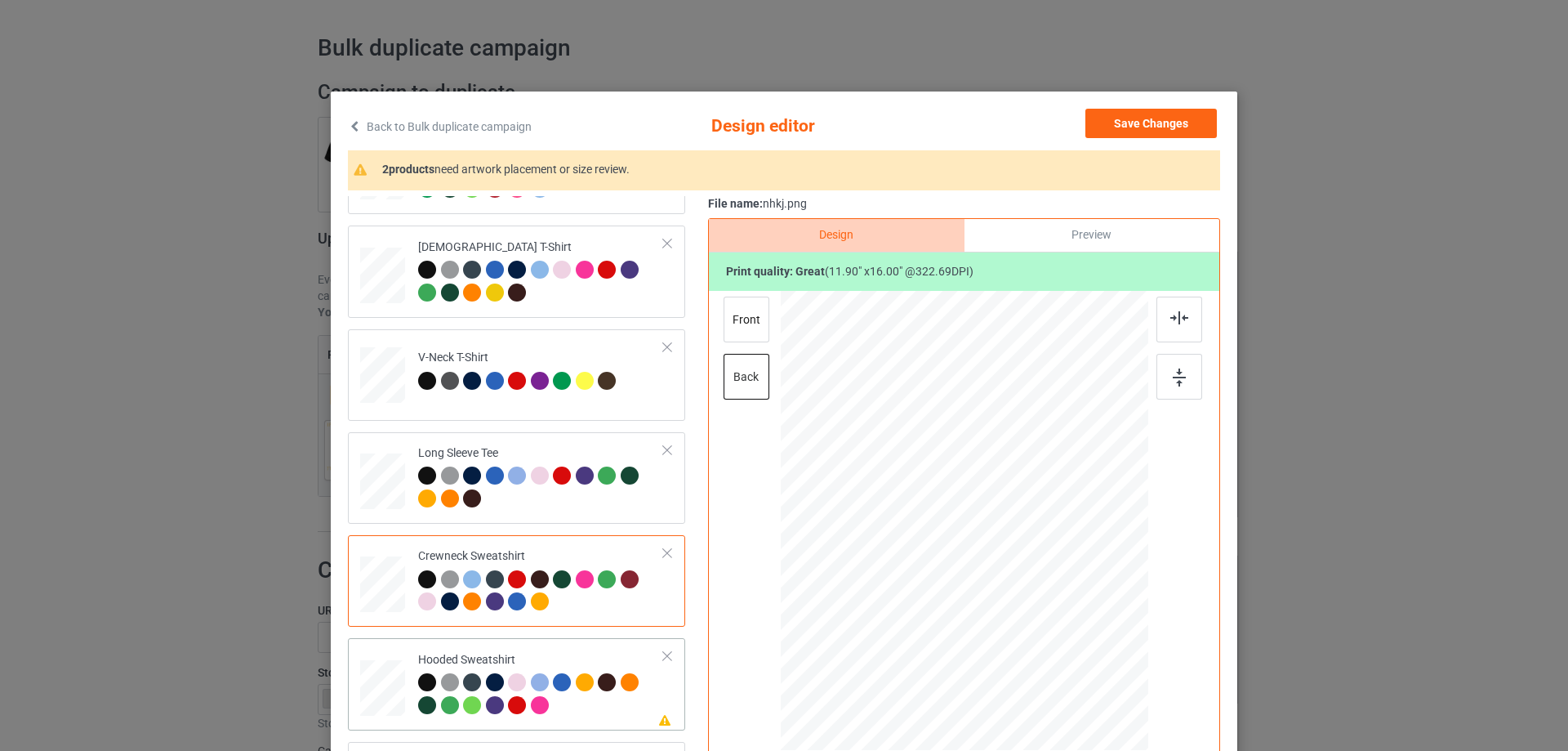
click at [601, 660] on div "Hooded Sweatshirt" at bounding box center [541, 682] width 246 height 61
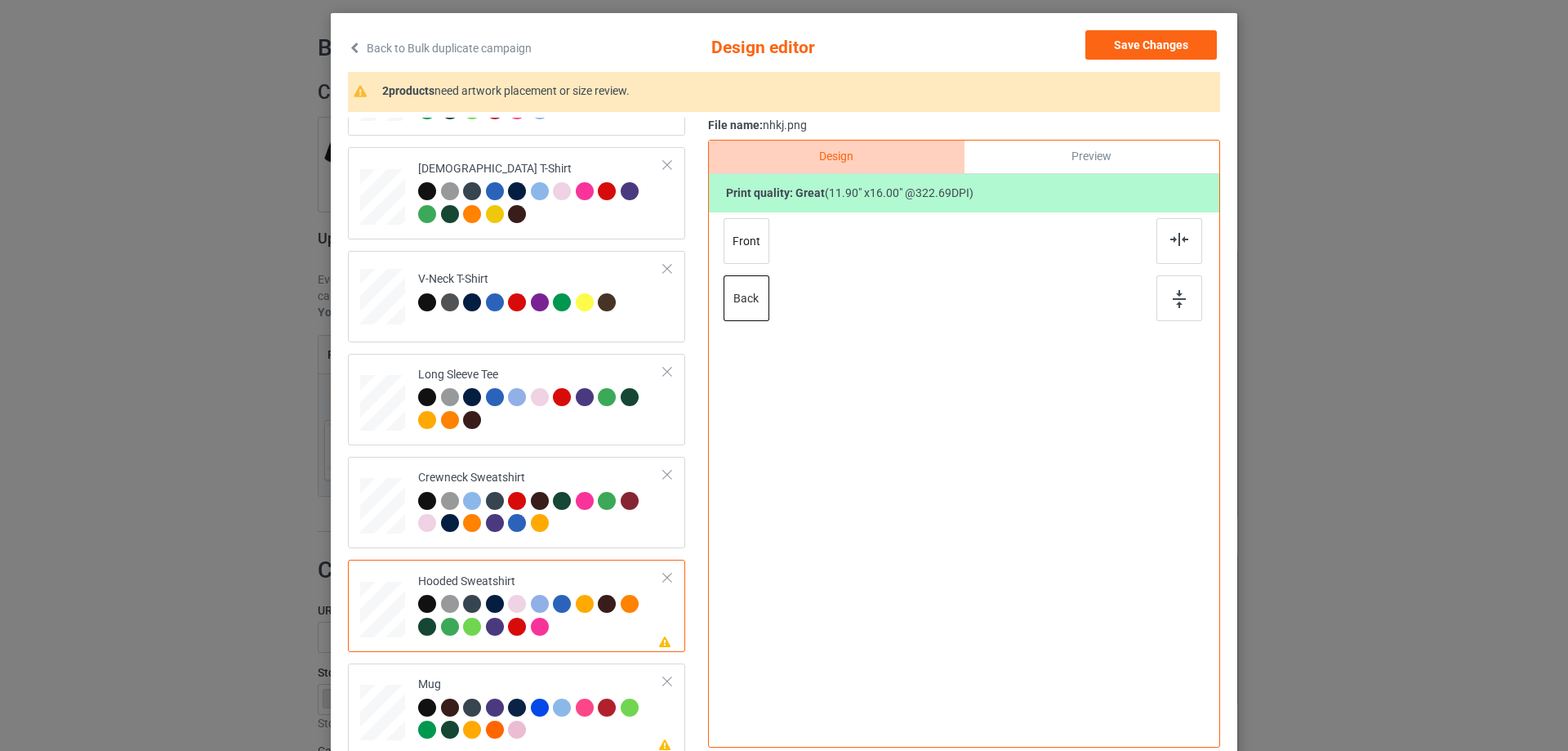
scroll to position [192, 0]
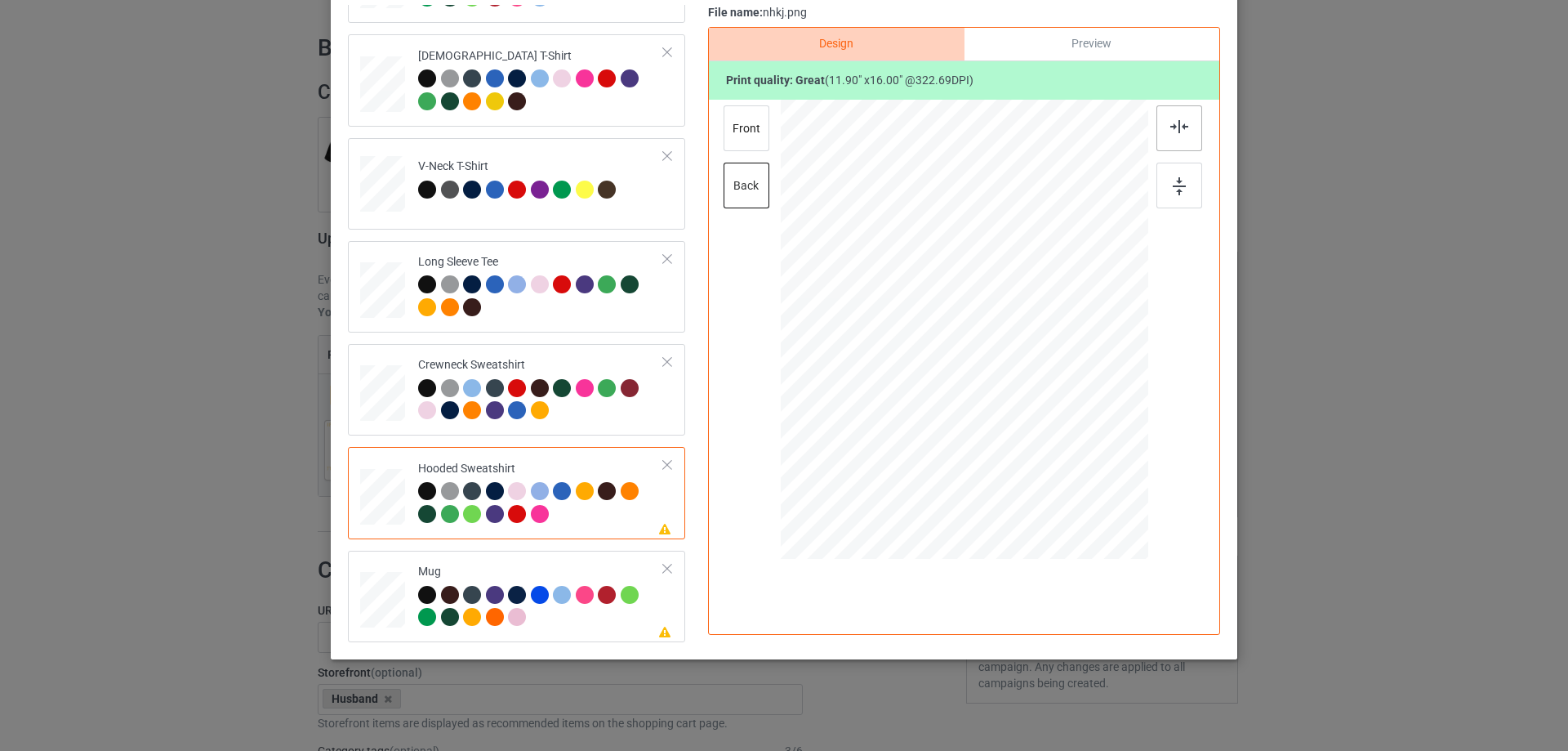
click at [1179, 125] on img at bounding box center [1179, 127] width 18 height 13
click at [501, 562] on td "Please review artwork placement Mug" at bounding box center [541, 596] width 264 height 79
click at [999, 403] on div at bounding box center [965, 329] width 368 height 153
drag, startPoint x: 984, startPoint y: 371, endPoint x: 884, endPoint y: 370, distance: 100.0
click at [884, 370] on div at bounding box center [864, 329] width 100 height 135
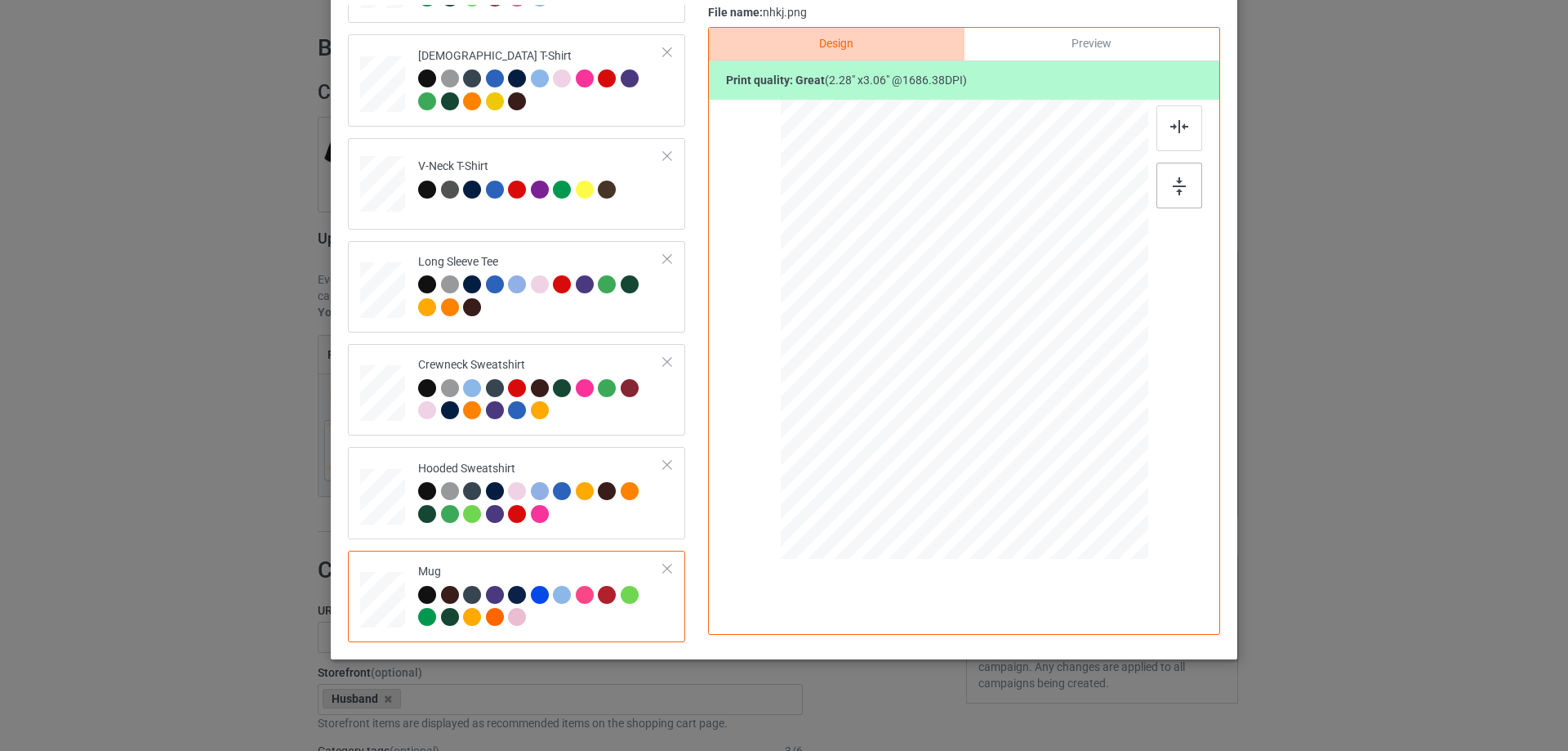
click at [1173, 181] on img at bounding box center [1180, 186] width 13 height 18
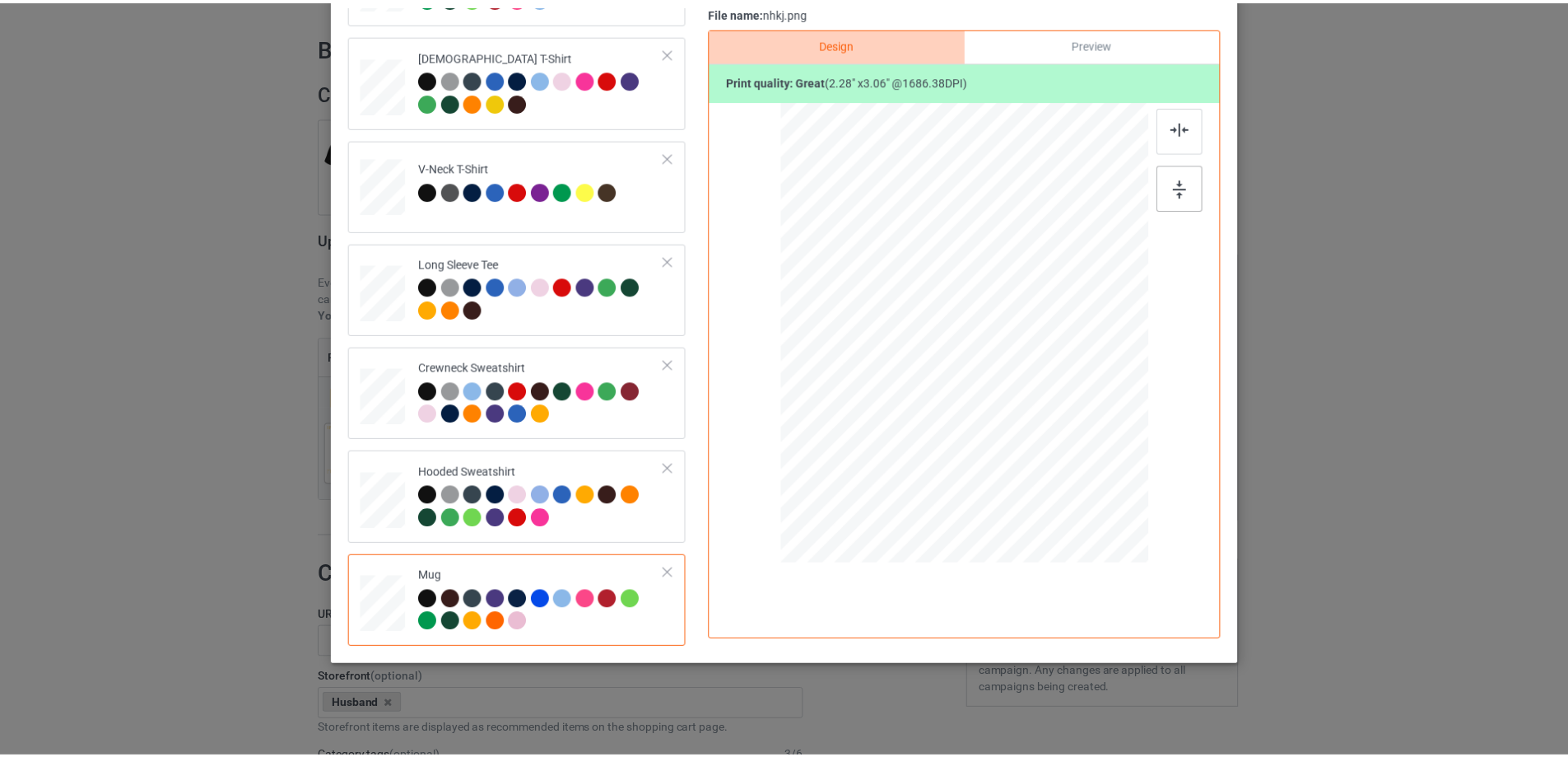
scroll to position [29, 0]
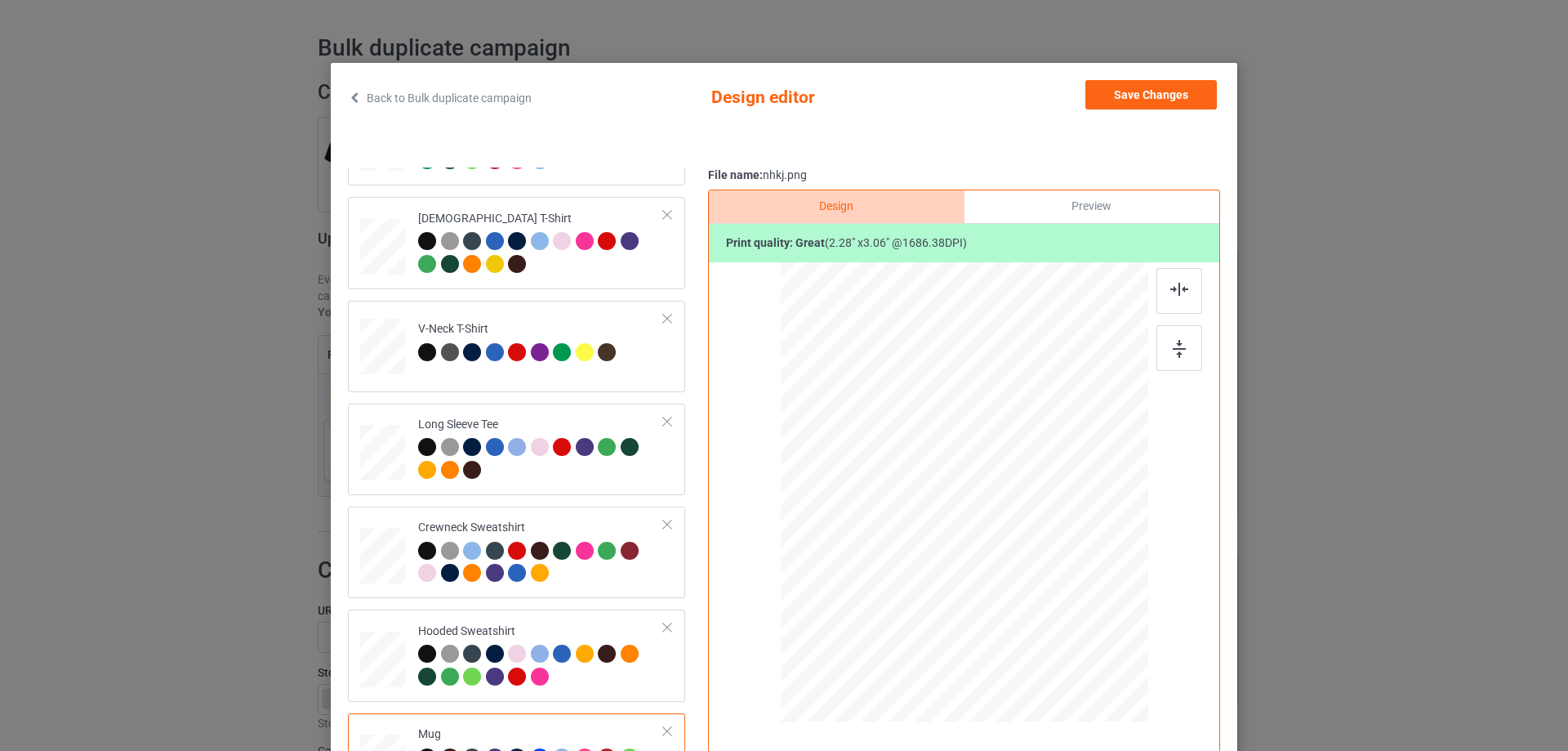
click at [1077, 209] on div "Preview" at bounding box center [1092, 207] width 255 height 33
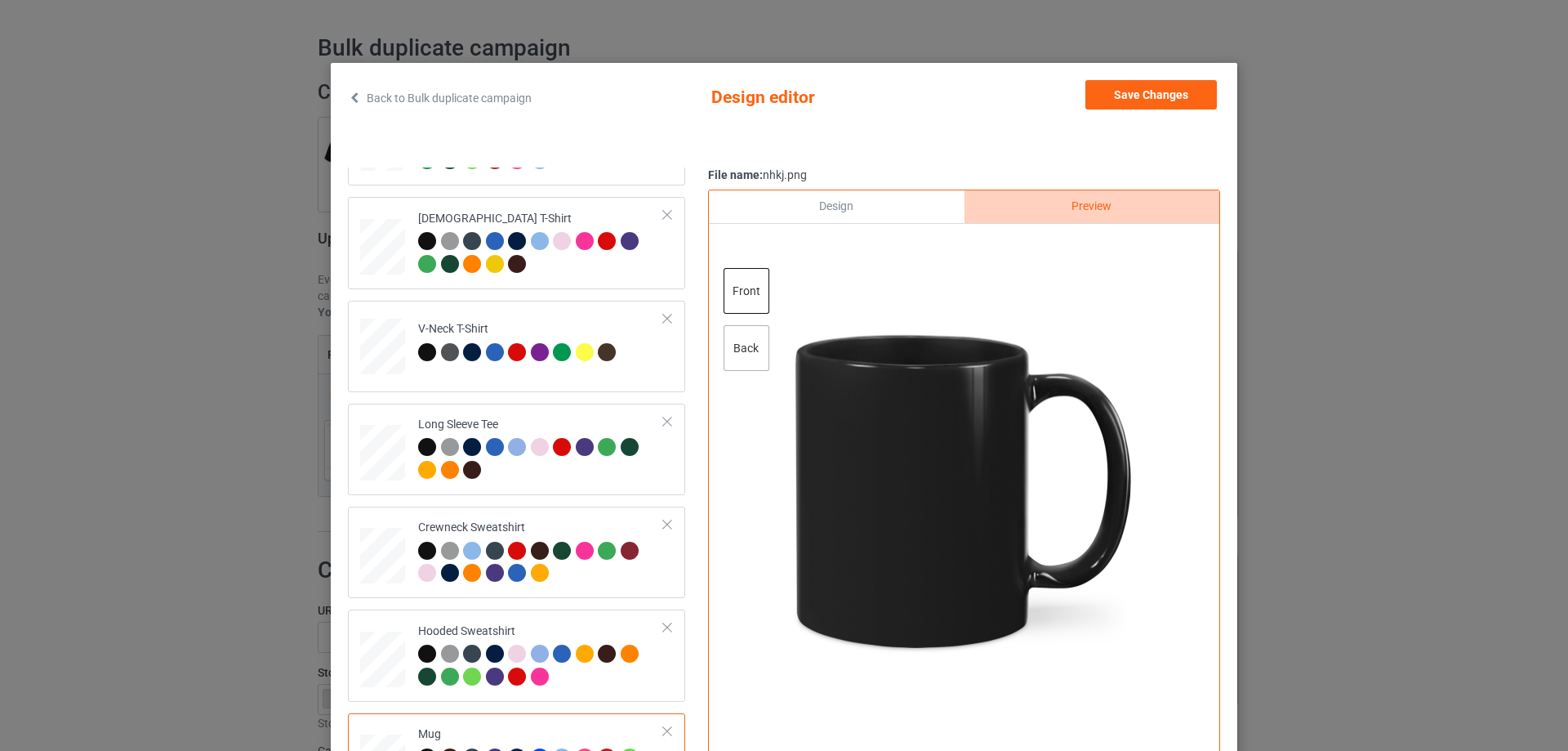
drag, startPoint x: 751, startPoint y: 318, endPoint x: 746, endPoint y: 329, distance: 12.1
click at [748, 324] on div "front back" at bounding box center [748, 324] width 49 height 115
click at [742, 335] on div "back" at bounding box center [746, 348] width 46 height 46
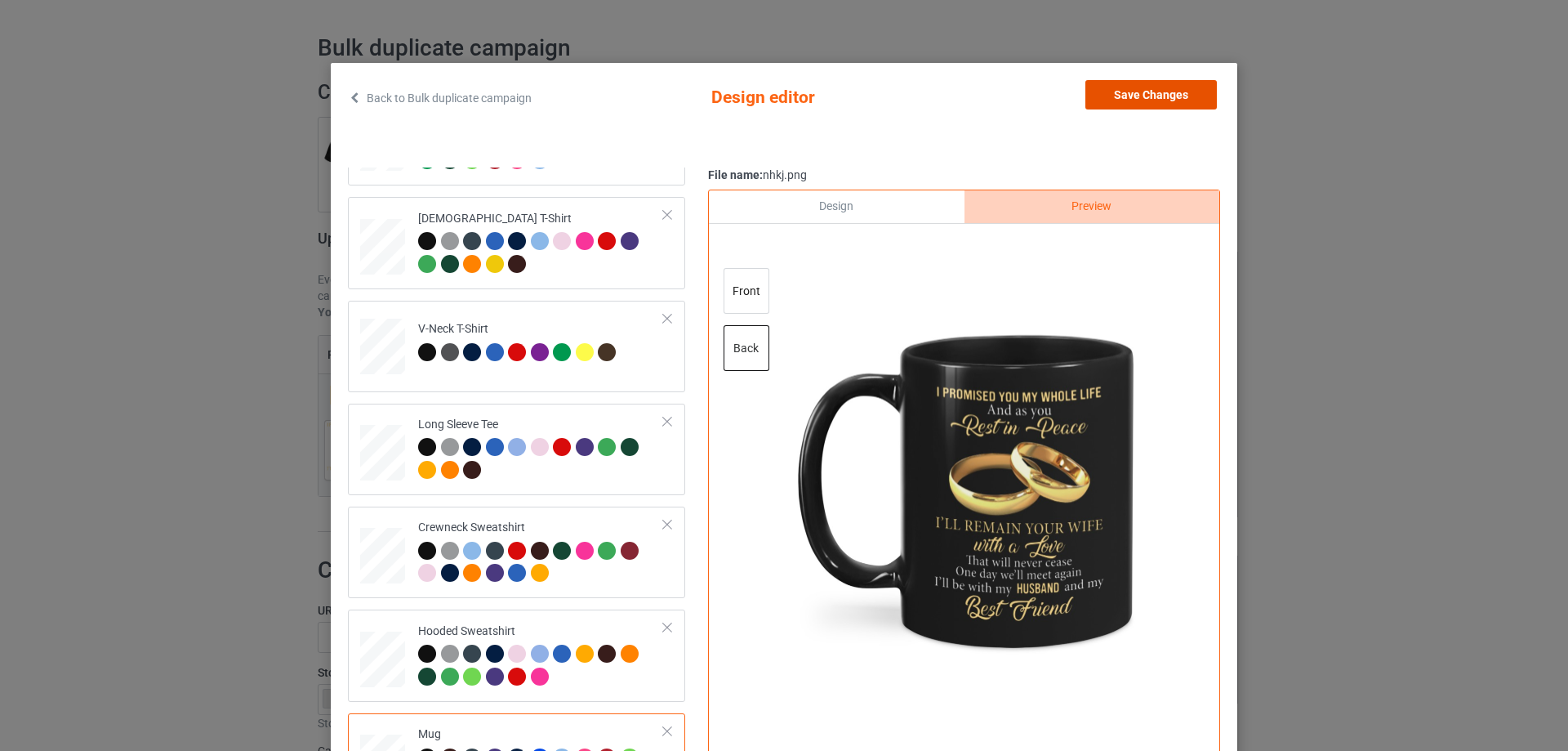
click at [1161, 92] on button "Save Changes" at bounding box center [1151, 95] width 131 height 29
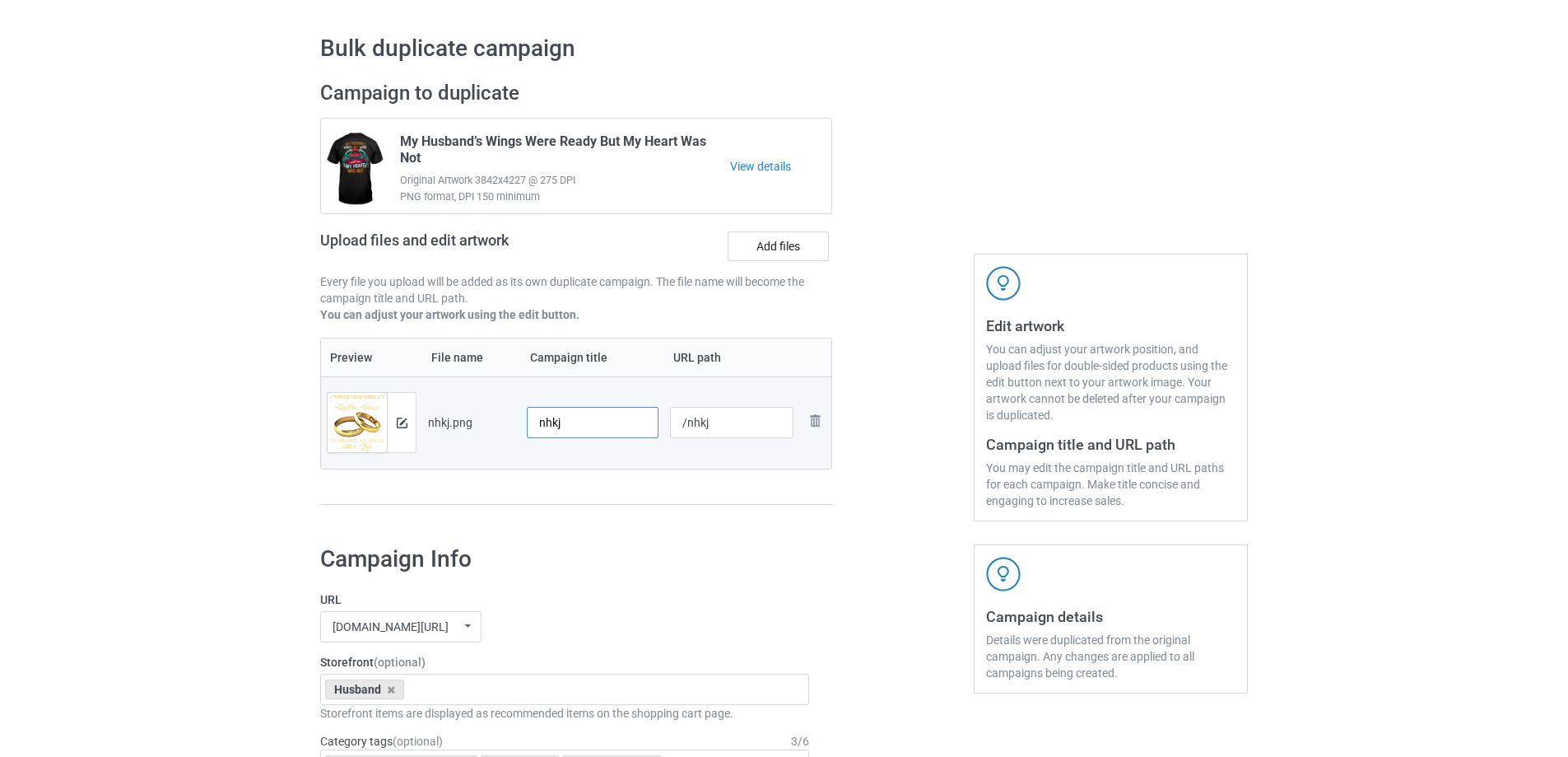
click at [591, 425] on input "nhkj" at bounding box center [592, 422] width 131 height 31
paste input "I Promised You My Whole Life"
type input "I Promised You My Whole Life"
click at [615, 475] on div "Preview File name Campaign title URL path Preview and edit artwork nhkj.png I P…" at bounding box center [576, 421] width 512 height 168
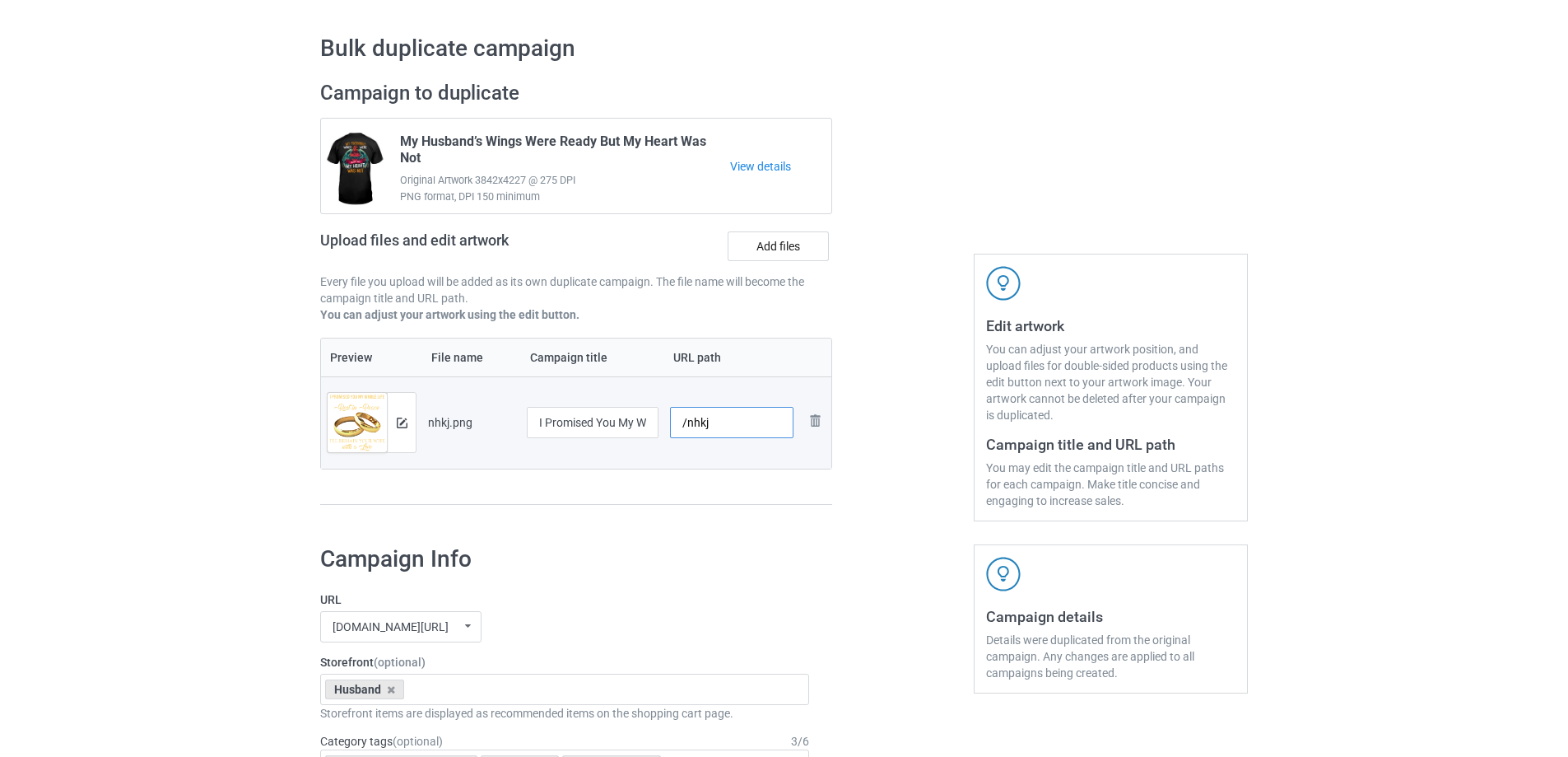
drag, startPoint x: 686, startPoint y: 425, endPoint x: 720, endPoint y: 422, distance: 34.1
click at [720, 422] on input "/nhkj" at bounding box center [731, 422] width 124 height 31
type input "/hipyb"
click at [880, 432] on div at bounding box center [902, 301] width 119 height 464
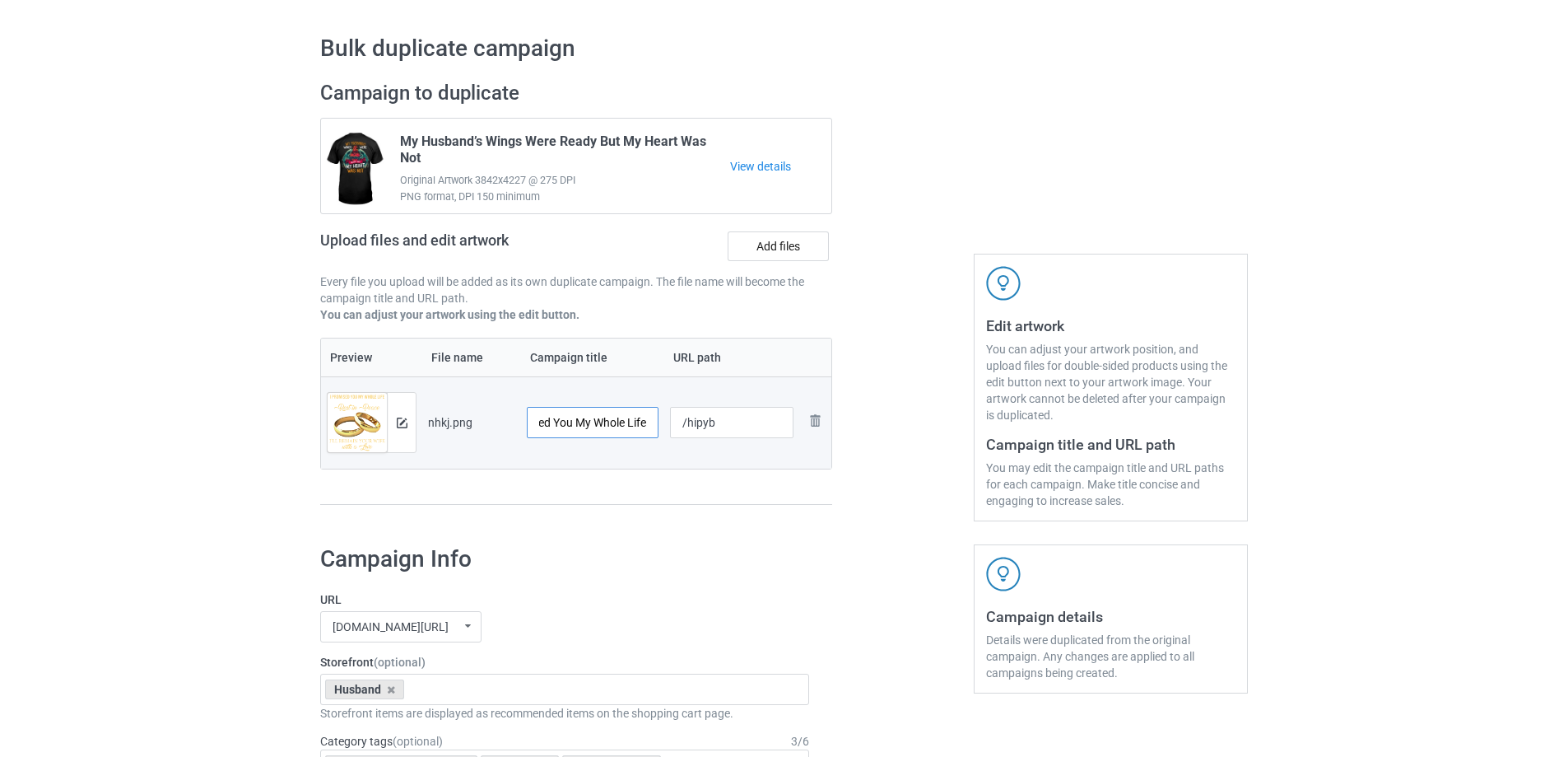
drag, startPoint x: 678, startPoint y: 425, endPoint x: 699, endPoint y: 425, distance: 21.0
click at [699, 425] on tr "Preview and edit artwork nhkj.png I Promised You My Whole Life /hipyb Remove fi…" at bounding box center [576, 421] width 511 height 92
click at [682, 490] on div "Preview File name Campaign title URL path Preview and edit artwork nhkj.png I P…" at bounding box center [576, 421] width 512 height 168
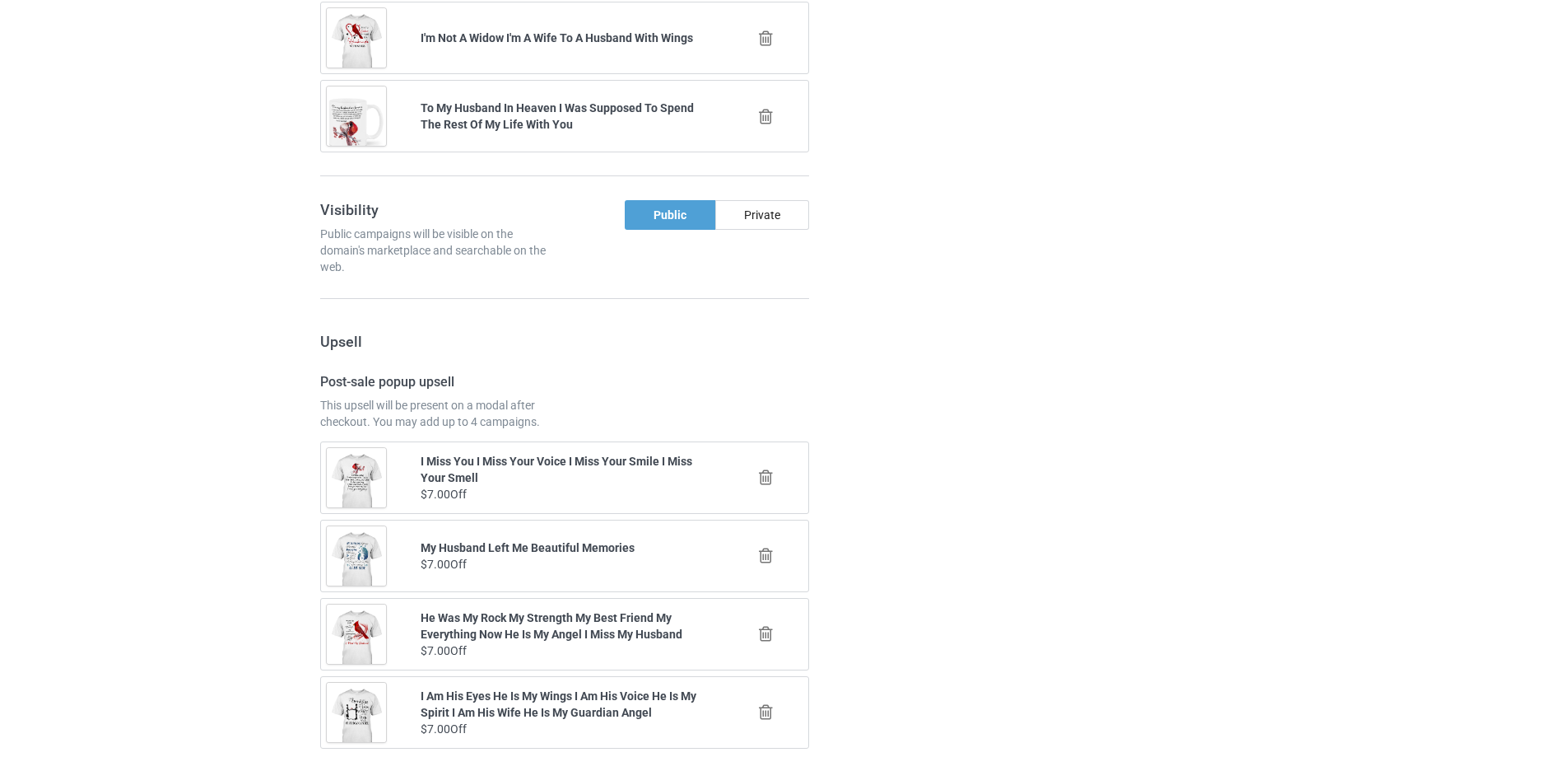
scroll to position [1917, 0]
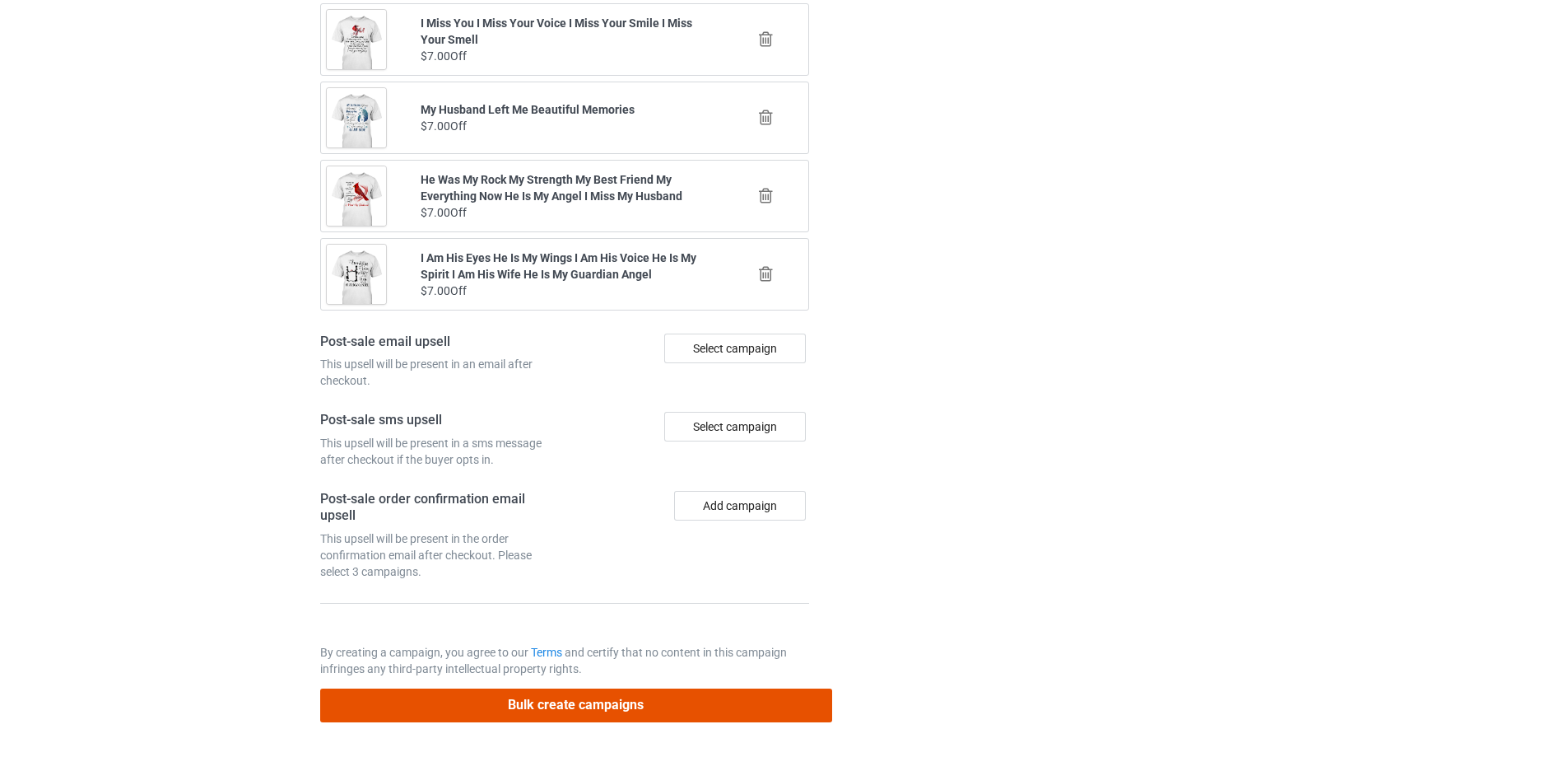
click at [640, 714] on button "Bulk create campaigns" at bounding box center [576, 706] width 512 height 34
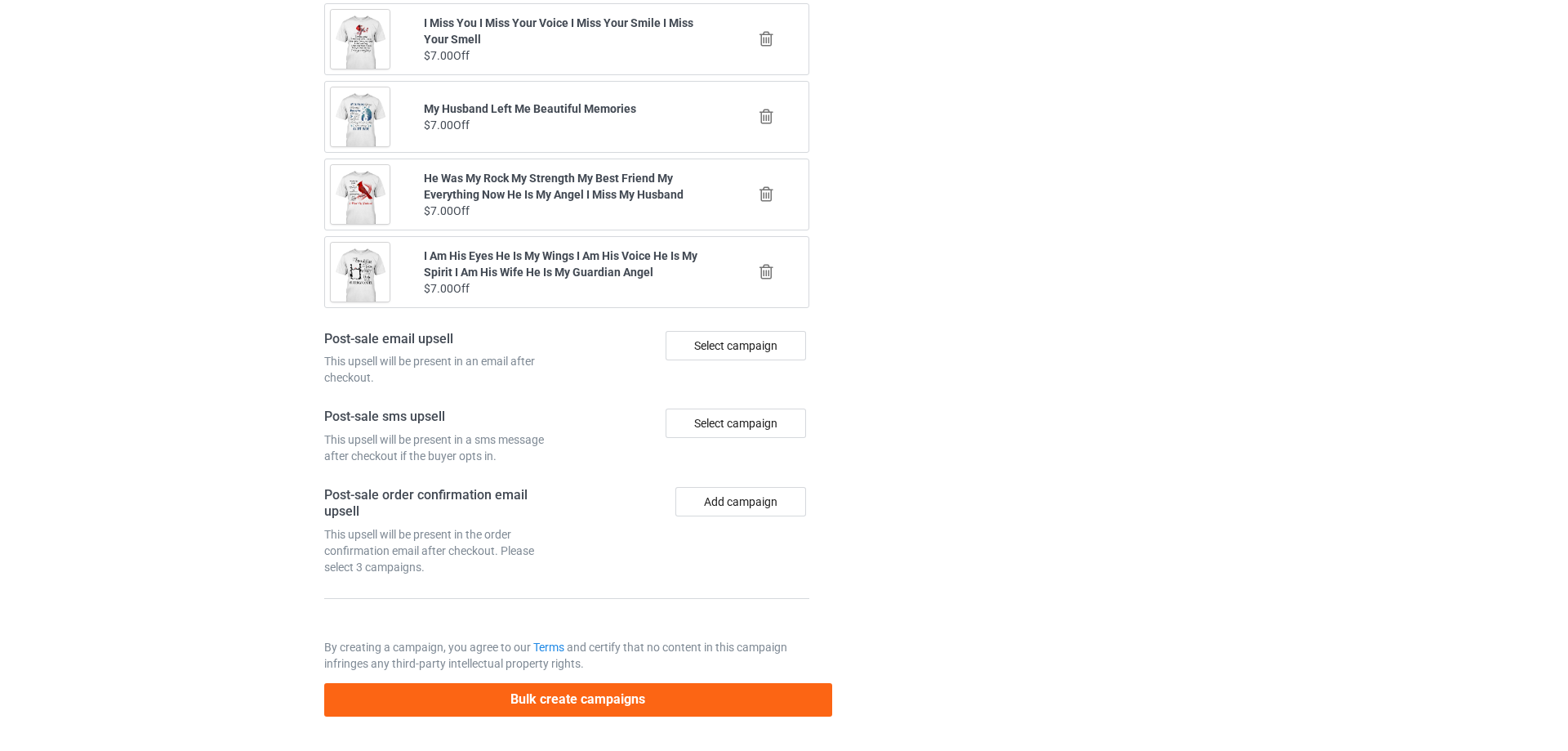
scroll to position [0, 0]
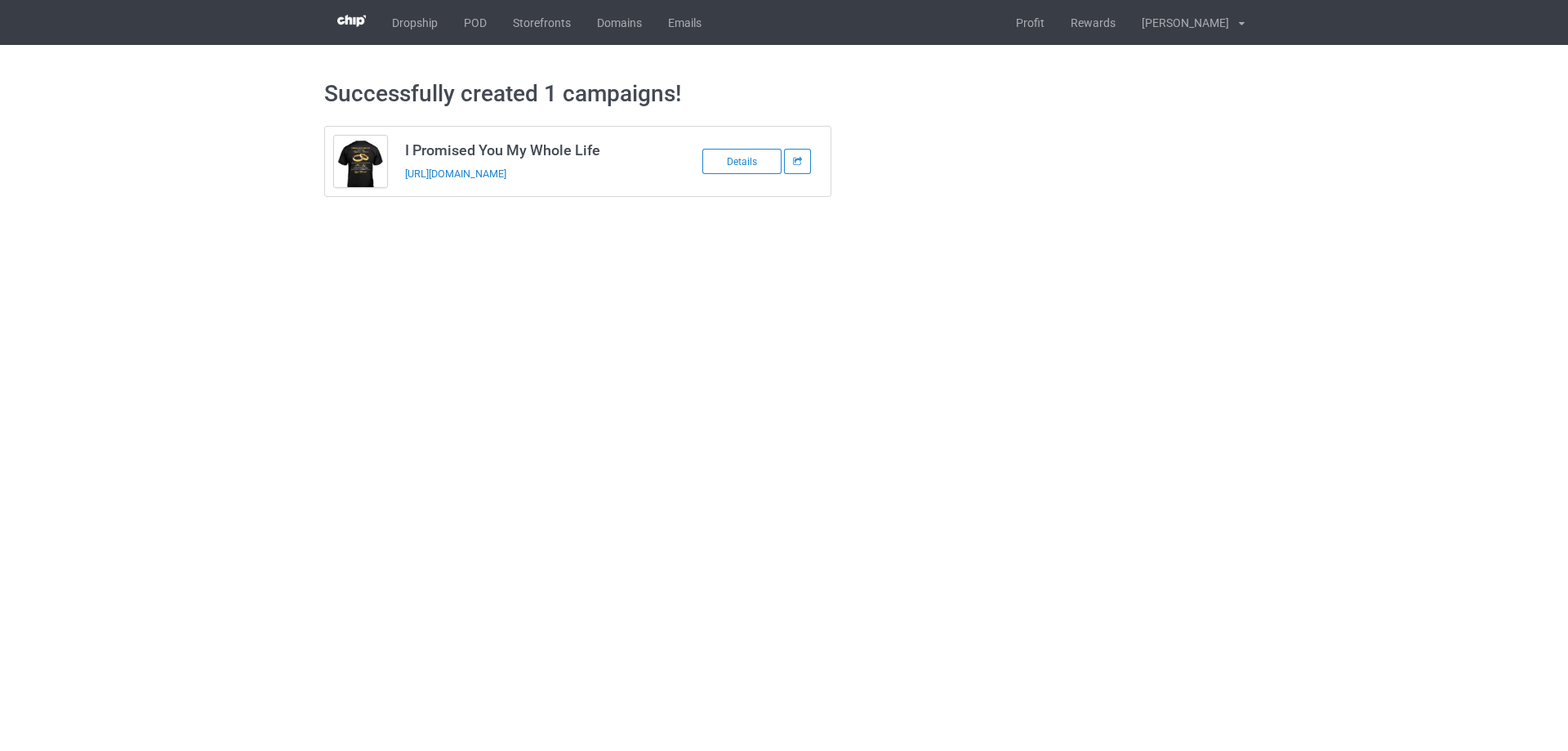
drag, startPoint x: 608, startPoint y: 180, endPoint x: 393, endPoint y: 189, distance: 215.2
click at [393, 189] on tbody "I Promised You My Whole Life https://www.sendinglovetoheaven.com/hipyb Details" at bounding box center [579, 161] width 507 height 69
click at [636, 176] on td "I Promised You My Whole Life https://www.sendinglovetoheaven.com/hipyb" at bounding box center [534, 161] width 276 height 69
click at [636, 175] on td "I Promised You My Whole Life https://www.sendinglovetoheaven.com/hipyb" at bounding box center [534, 161] width 276 height 69
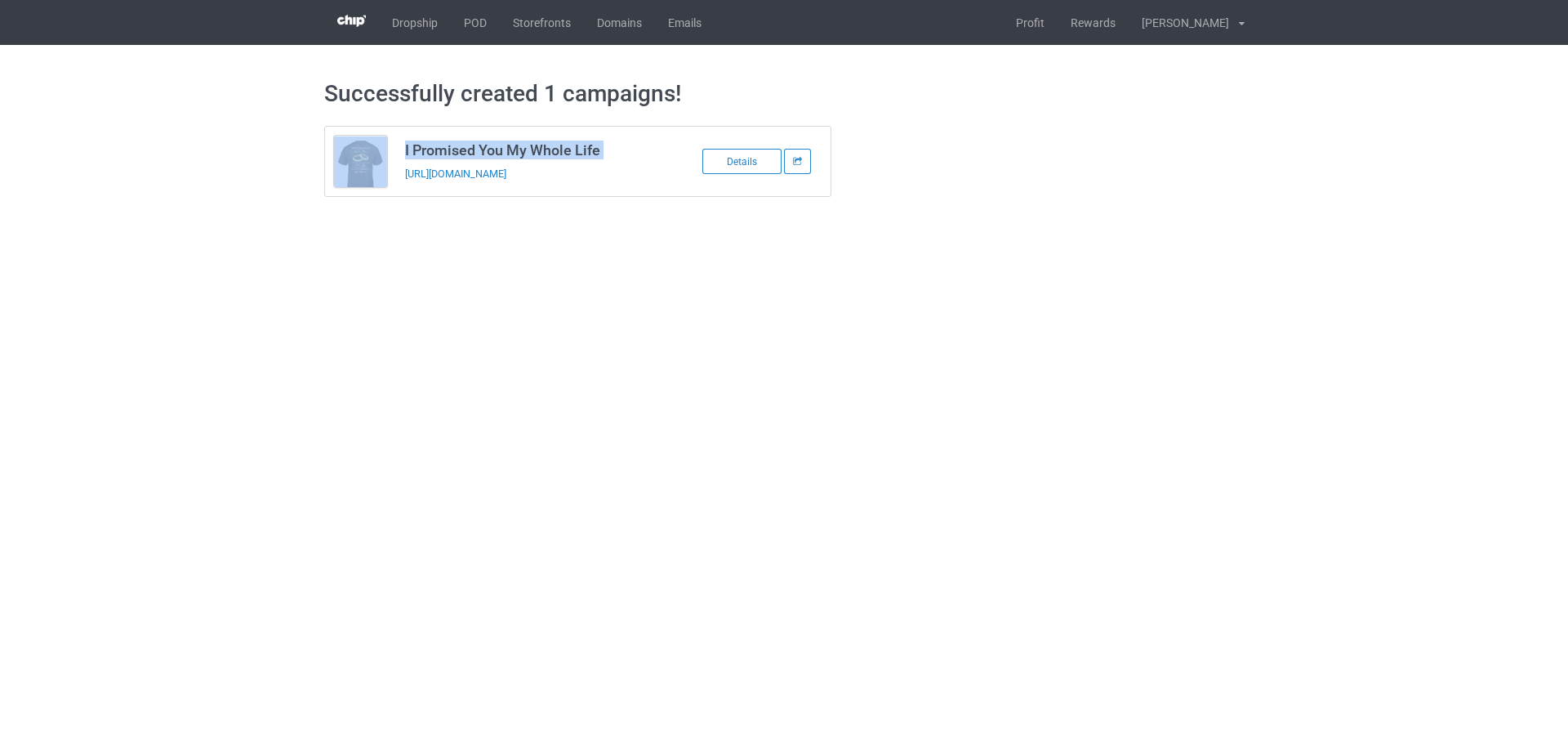
copy tbody "I Promised You My Whole Life"
